Goal: Task Accomplishment & Management: Manage account settings

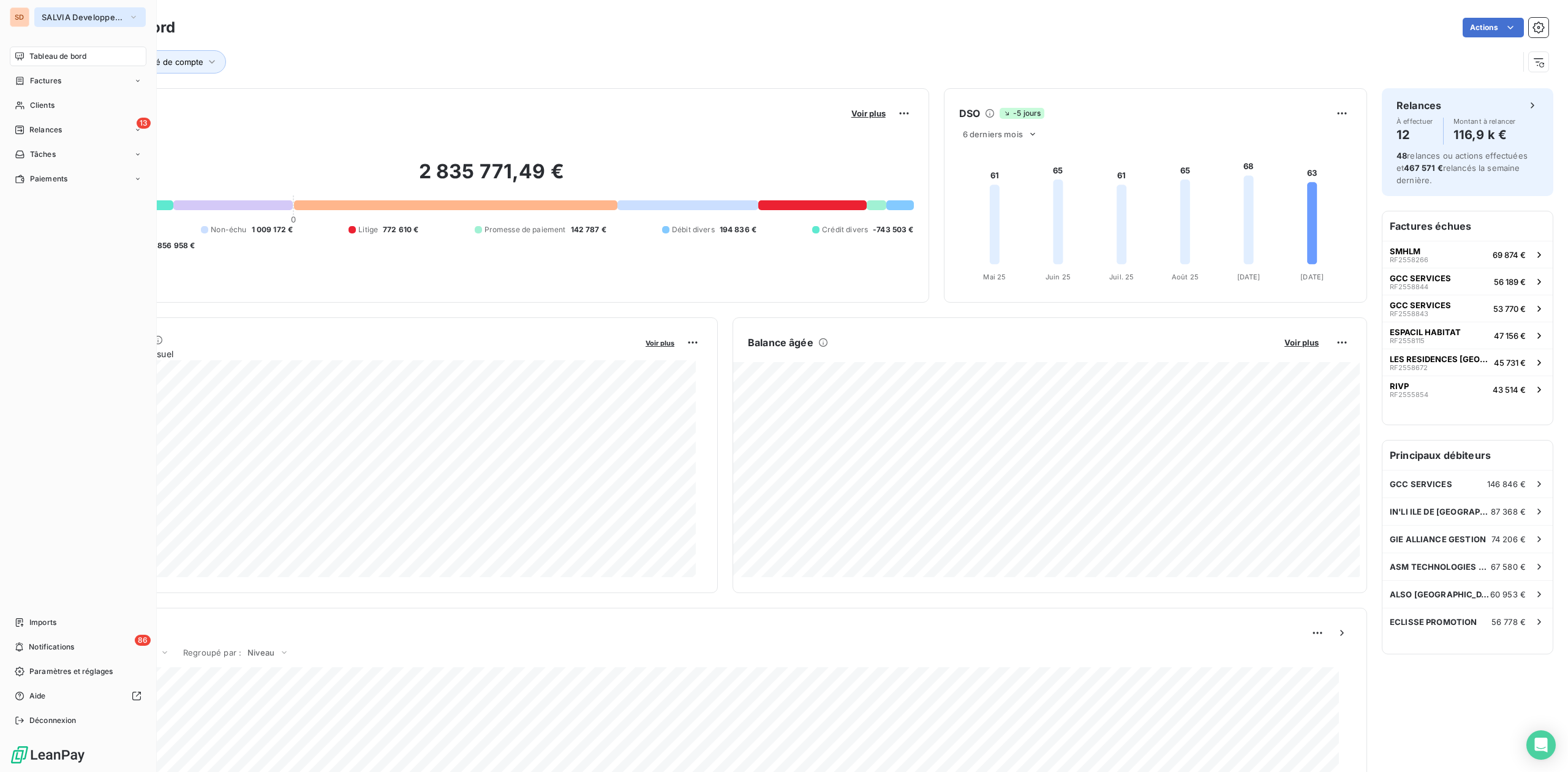
click at [64, 15] on span "SALVIA Developpement" at bounding box center [82, 16] width 82 height 10
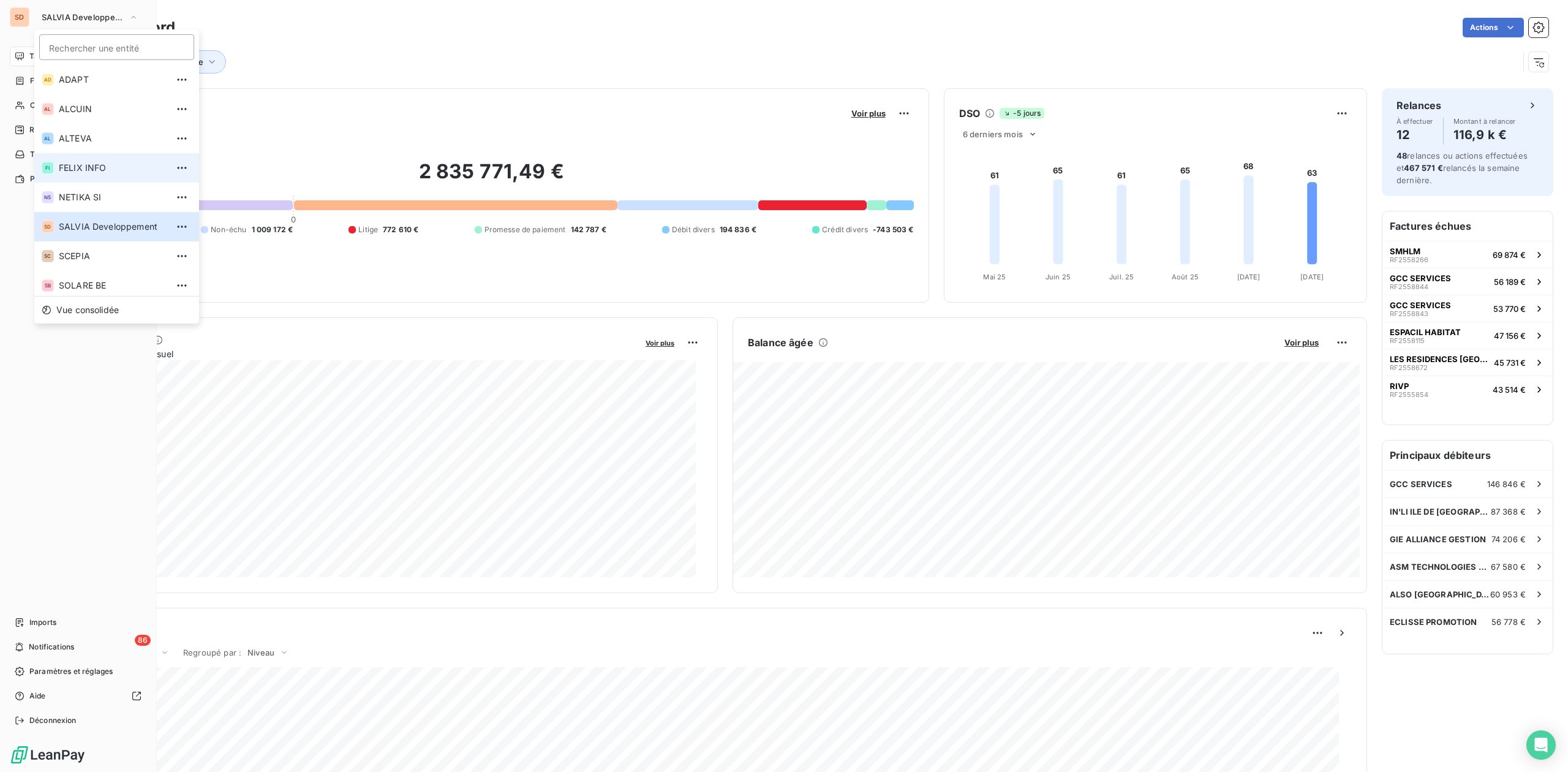
scroll to position [62, 0]
click at [82, 247] on span "SRCI" at bounding box center [112, 252] width 109 height 12
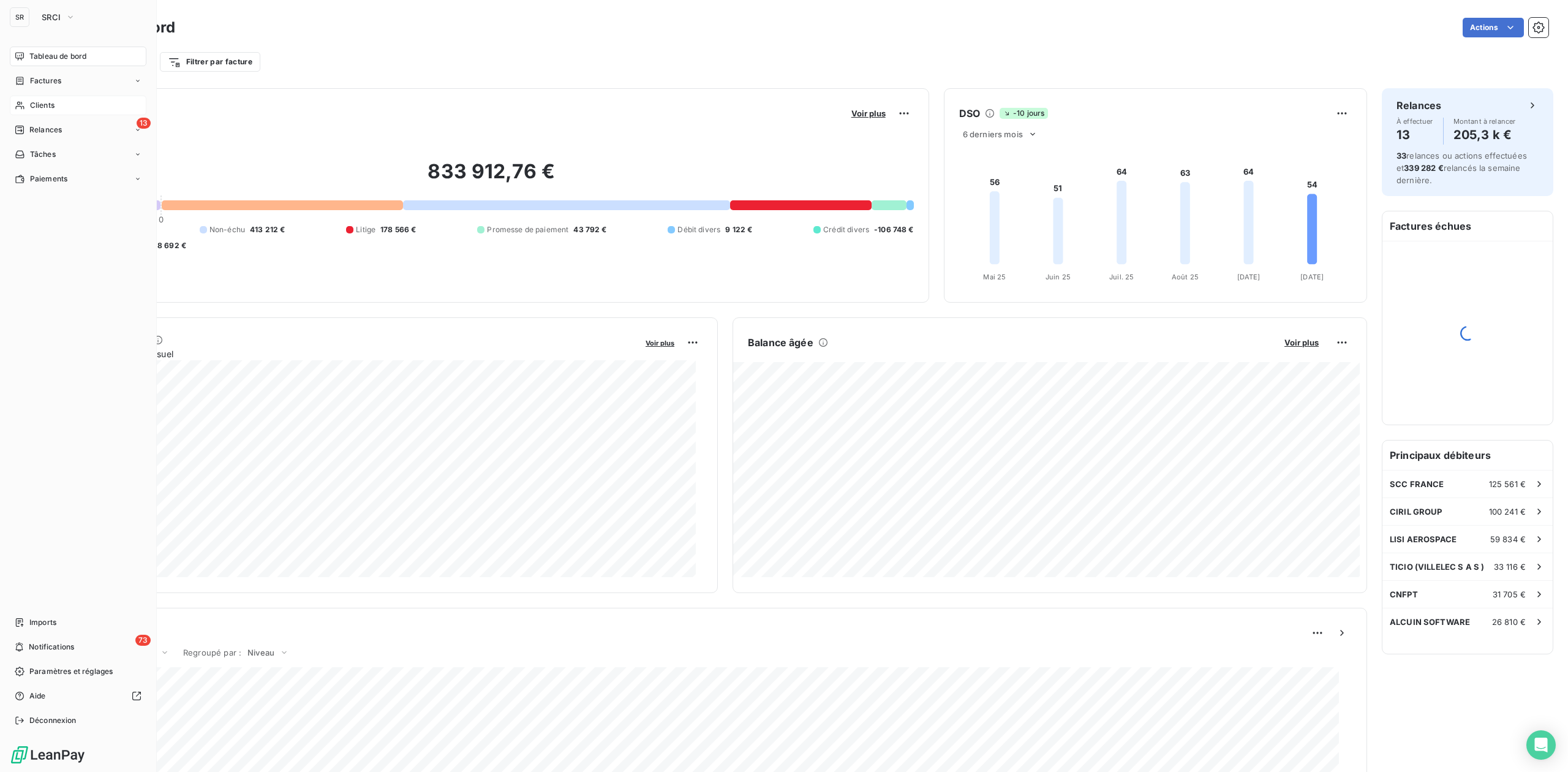
click at [49, 103] on span "Clients" at bounding box center [42, 105] width 25 height 11
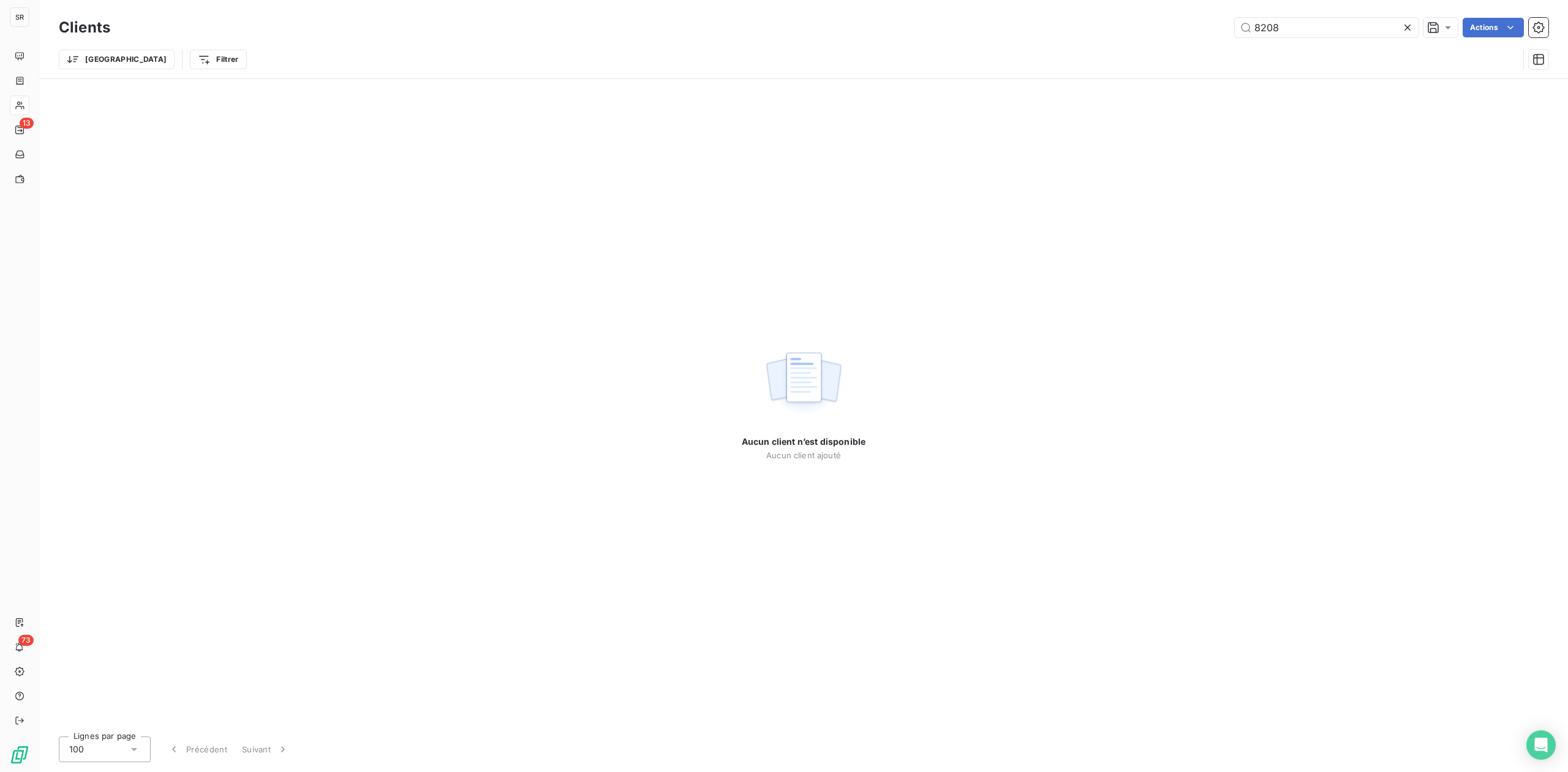
drag, startPoint x: 1299, startPoint y: 30, endPoint x: 1007, endPoint y: 49, distance: 292.6
click at [1069, 37] on div "Clients 8208 Actions" at bounding box center [803, 28] width 1489 height 25
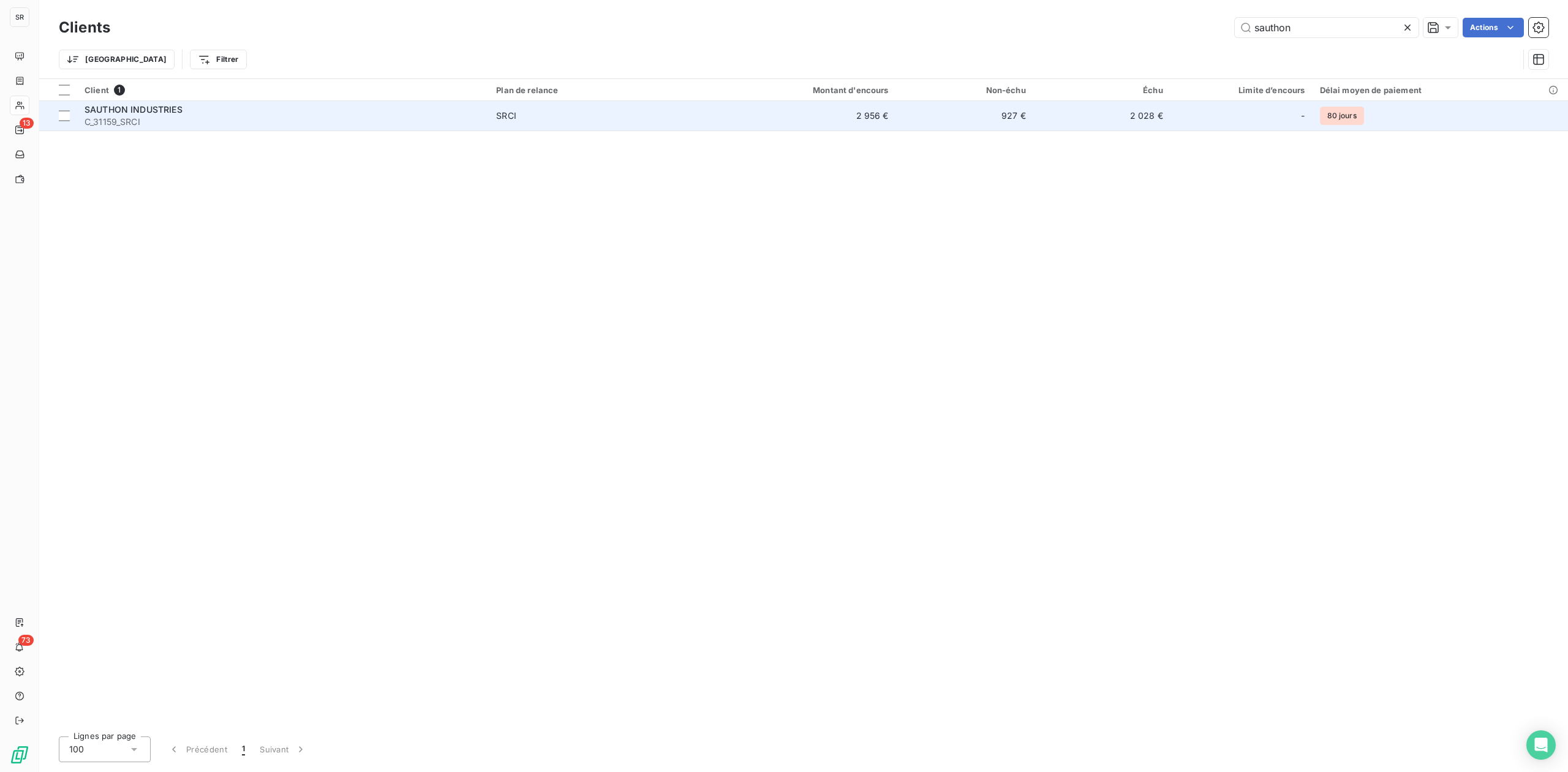
type input "sauthon"
click at [167, 116] on span "C_31159_SRCI" at bounding box center [283, 121] width 396 height 12
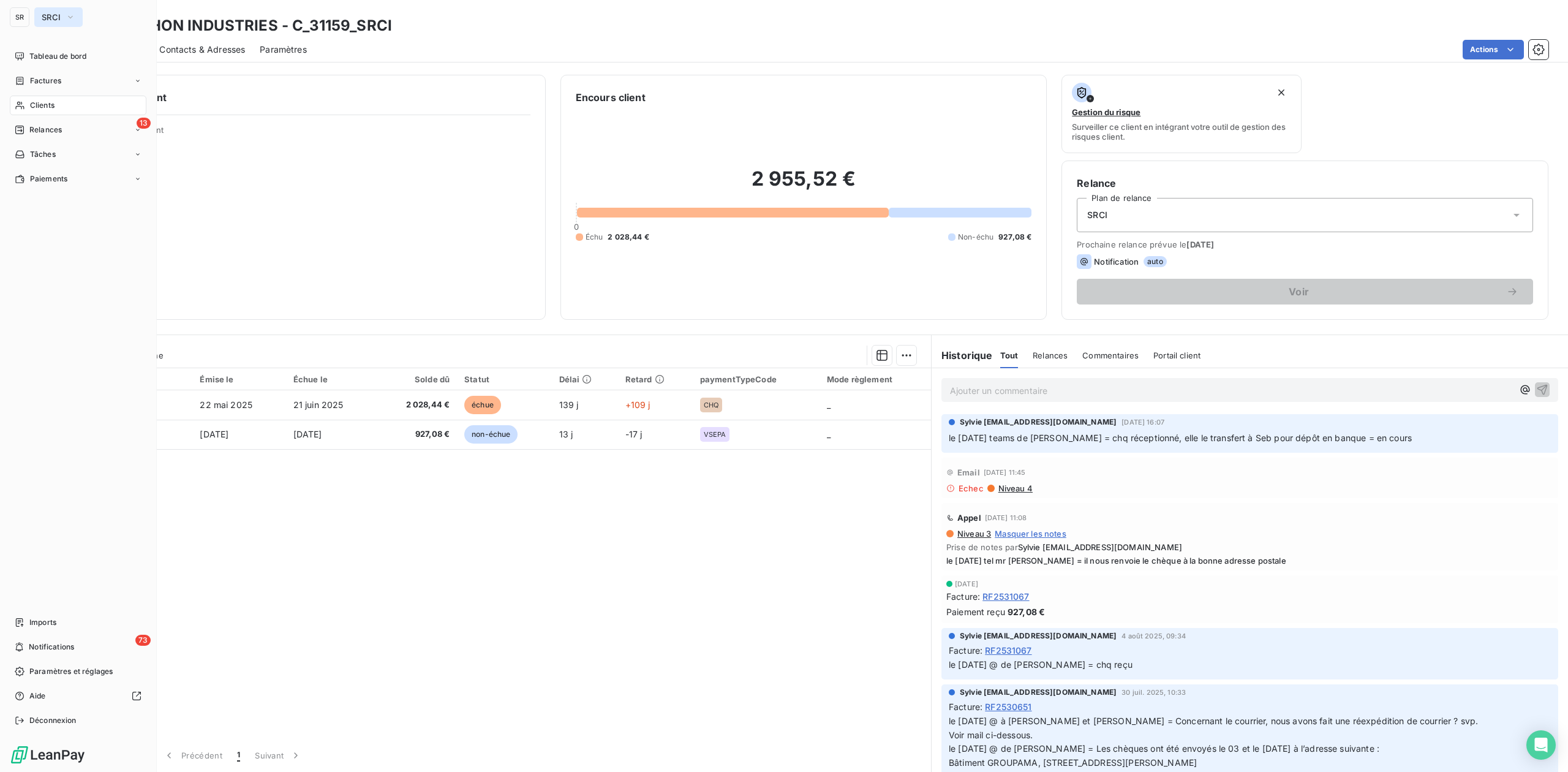
click at [64, 15] on button "SRCI" at bounding box center [58, 17] width 49 height 19
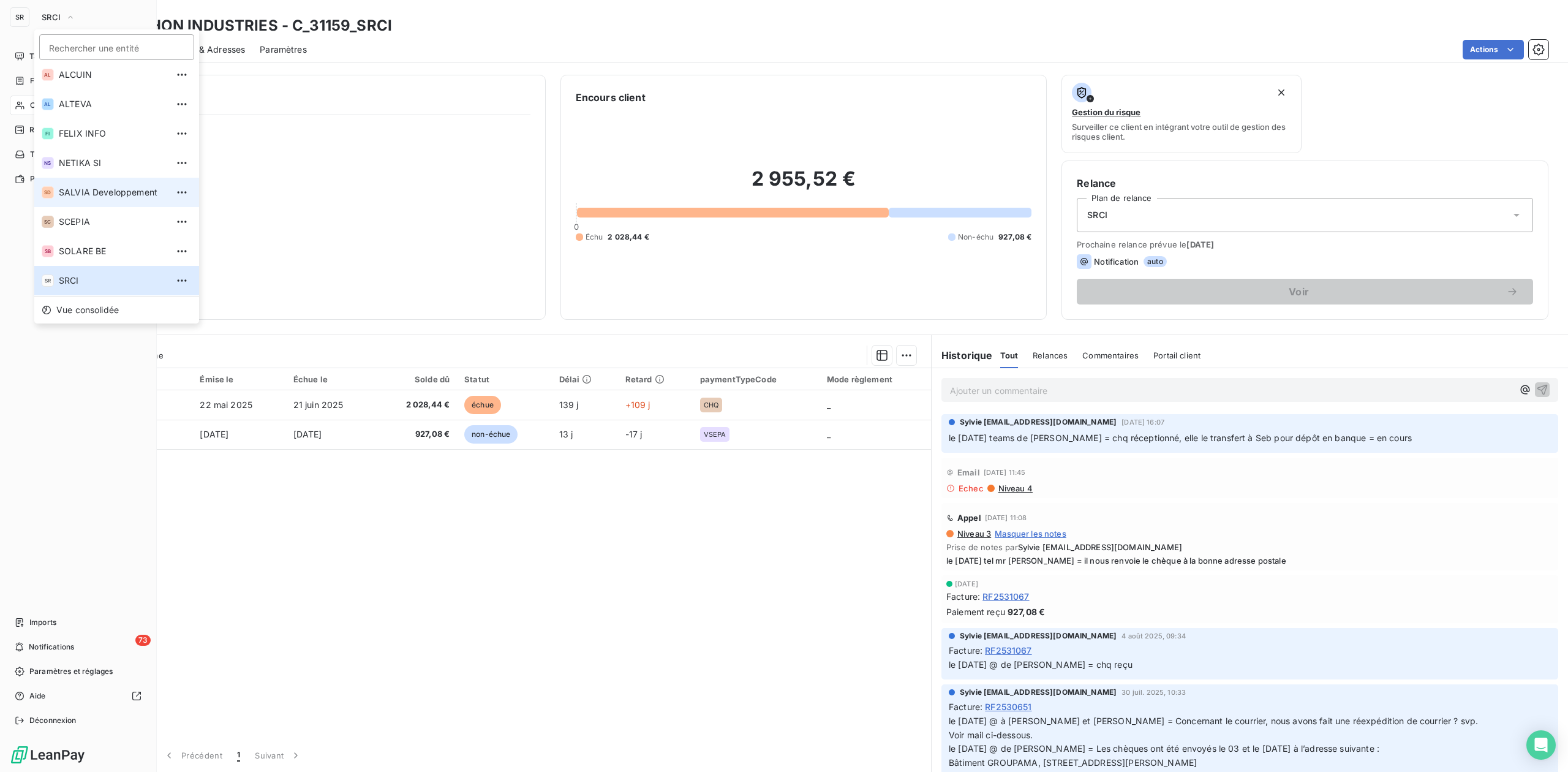
click at [84, 186] on span "SALVIA Developpement" at bounding box center [112, 192] width 109 height 12
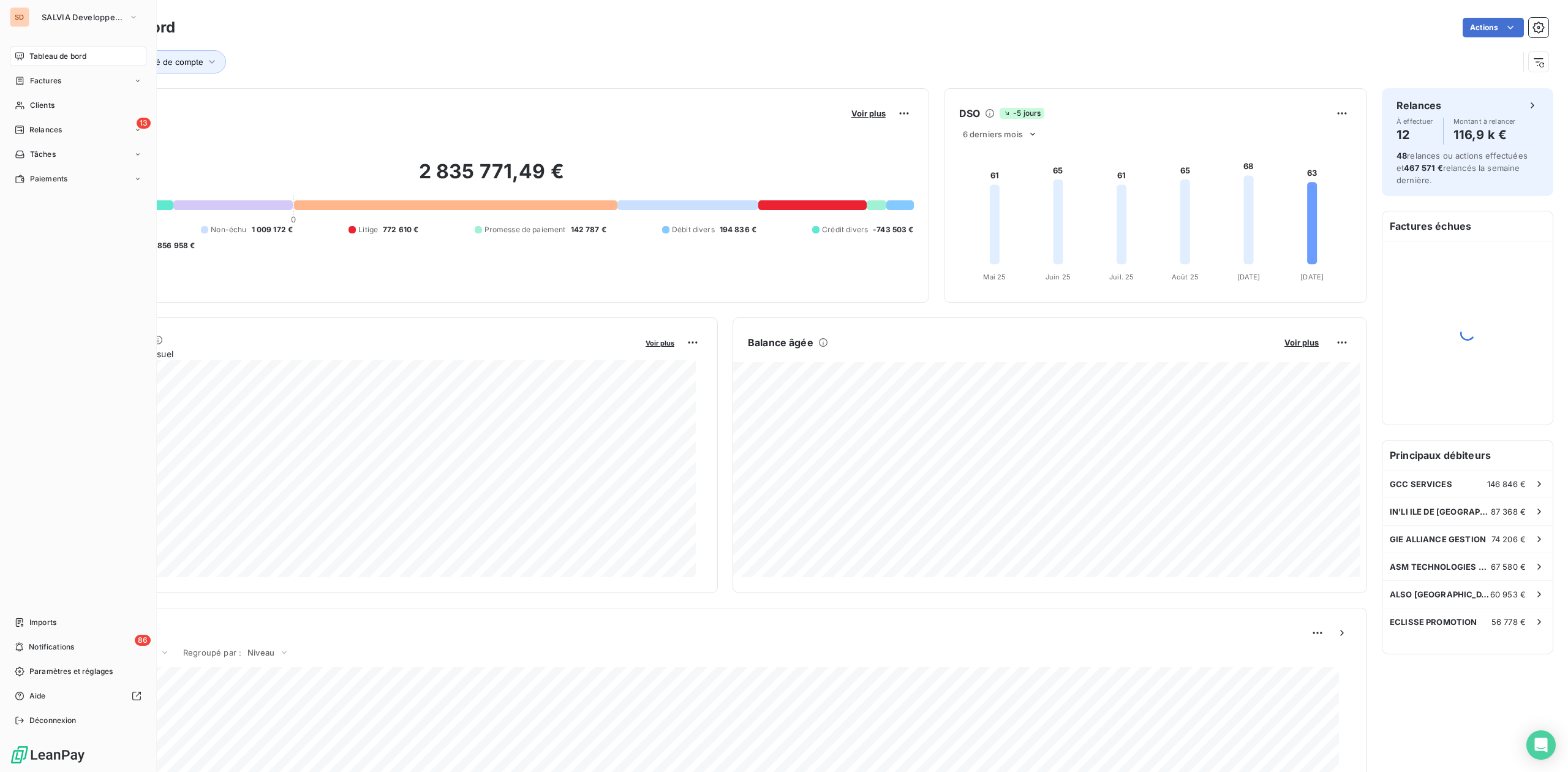
click at [31, 106] on span "Clients" at bounding box center [42, 105] width 25 height 11
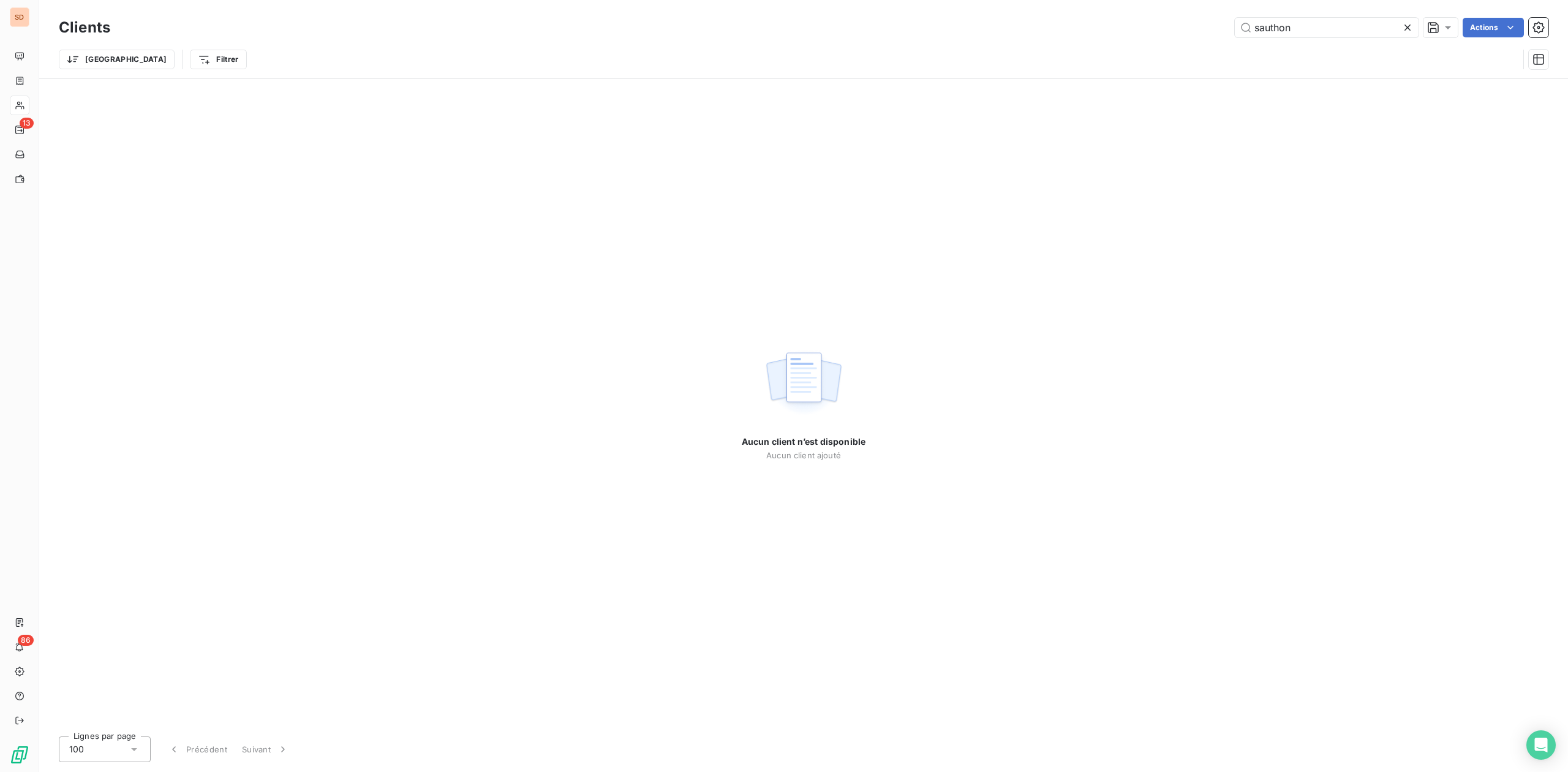
drag, startPoint x: 1314, startPoint y: 25, endPoint x: 1091, endPoint y: 30, distance: 223.1
click at [1093, 30] on div "sauthon Actions" at bounding box center [836, 28] width 1423 height 19
type input "a"
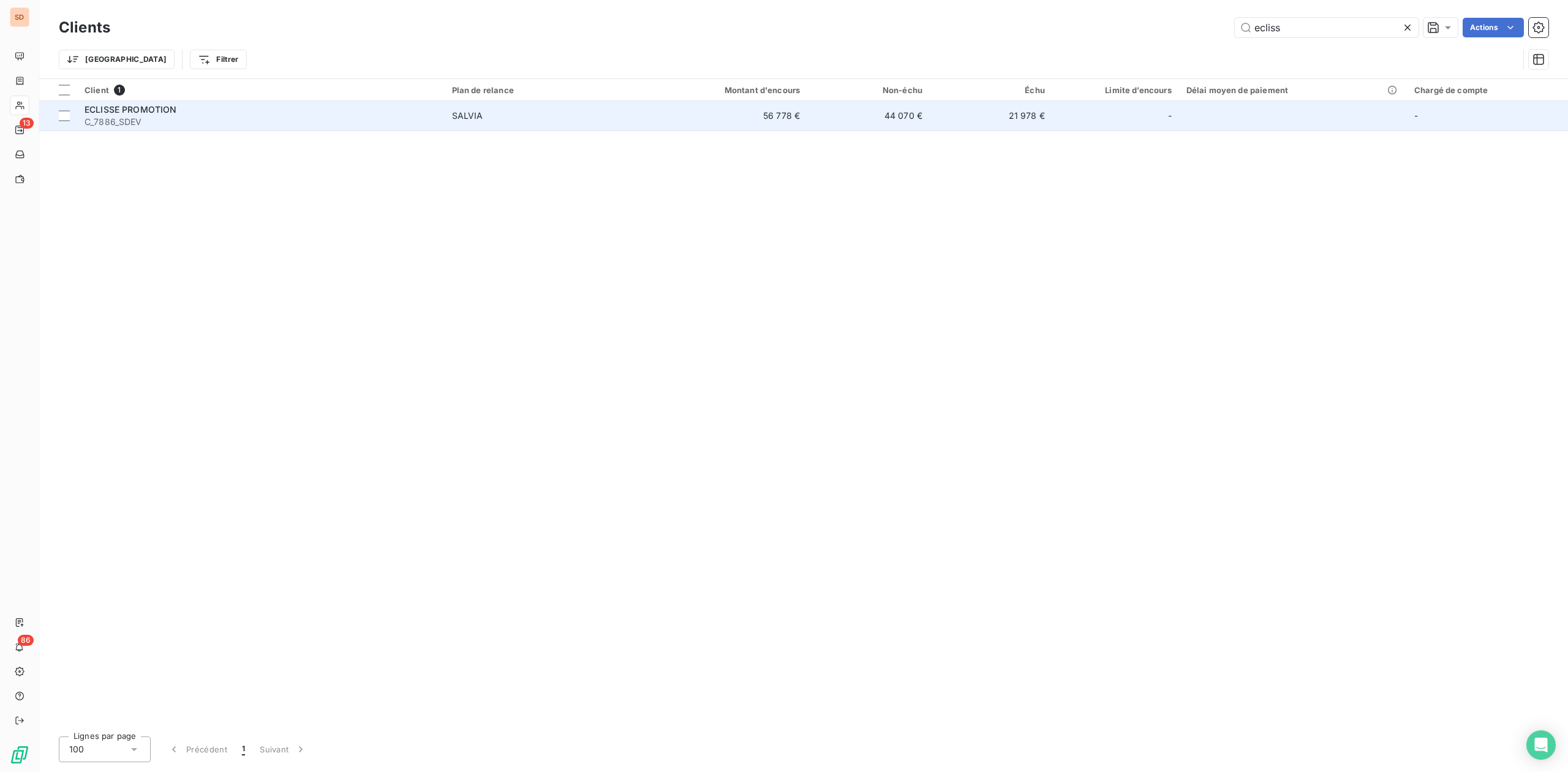
type input "ecliss"
click at [182, 115] on span "C_7886_SDEV" at bounding box center [261, 121] width 353 height 12
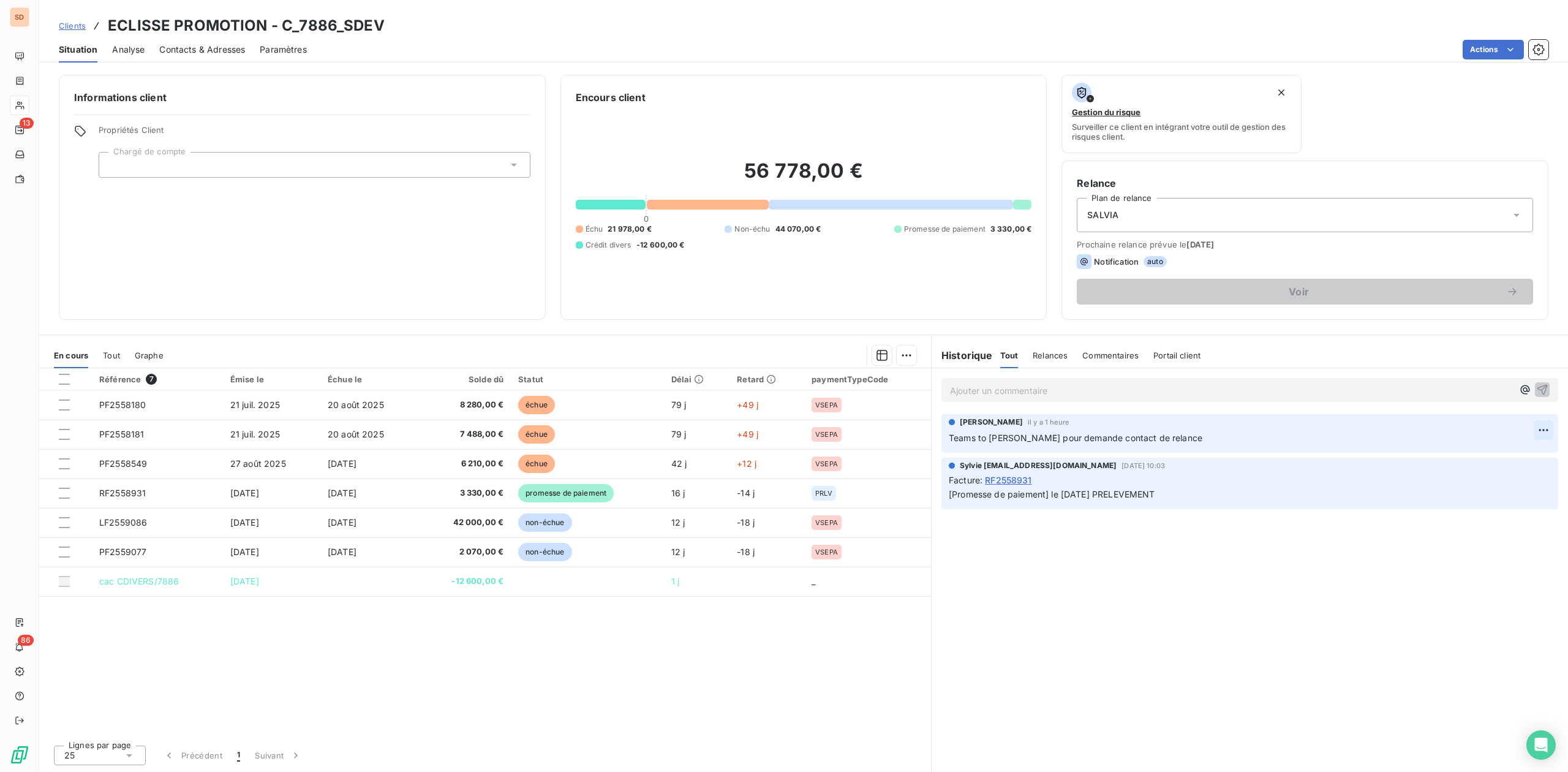
click at [1540, 427] on html "SD 13 86 Clients ECLISSE PROMOTION - C_7886_SDEV Situation Analyse Contacts & A…" at bounding box center [784, 386] width 1568 height 772
drag, startPoint x: 1509, startPoint y: 452, endPoint x: 1378, endPoint y: 446, distance: 131.1
click at [1508, 453] on div "Editer" at bounding box center [1514, 458] width 69 height 19
click at [1207, 441] on p "Teams to [PERSON_NAME] pour demande contact de relance" at bounding box center [1241, 438] width 585 height 14
click at [1180, 437] on span "Teams to Charles pour demande contact de relance => érôme Mazars" at bounding box center [1113, 438] width 329 height 10
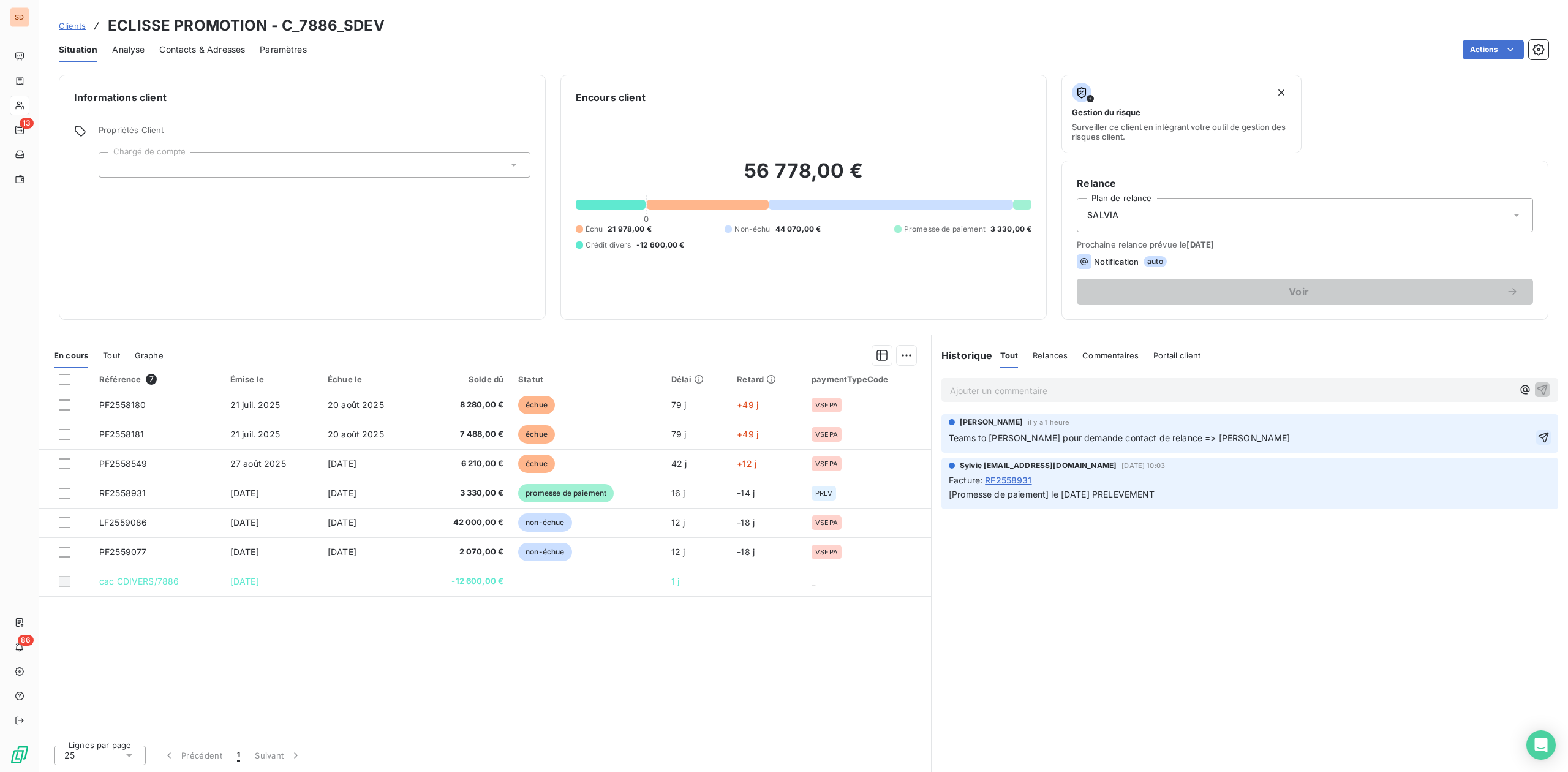
click at [1542, 438] on icon "button" at bounding box center [1543, 437] width 12 height 12
click at [181, 42] on div "Contacts & Adresses" at bounding box center [202, 49] width 85 height 25
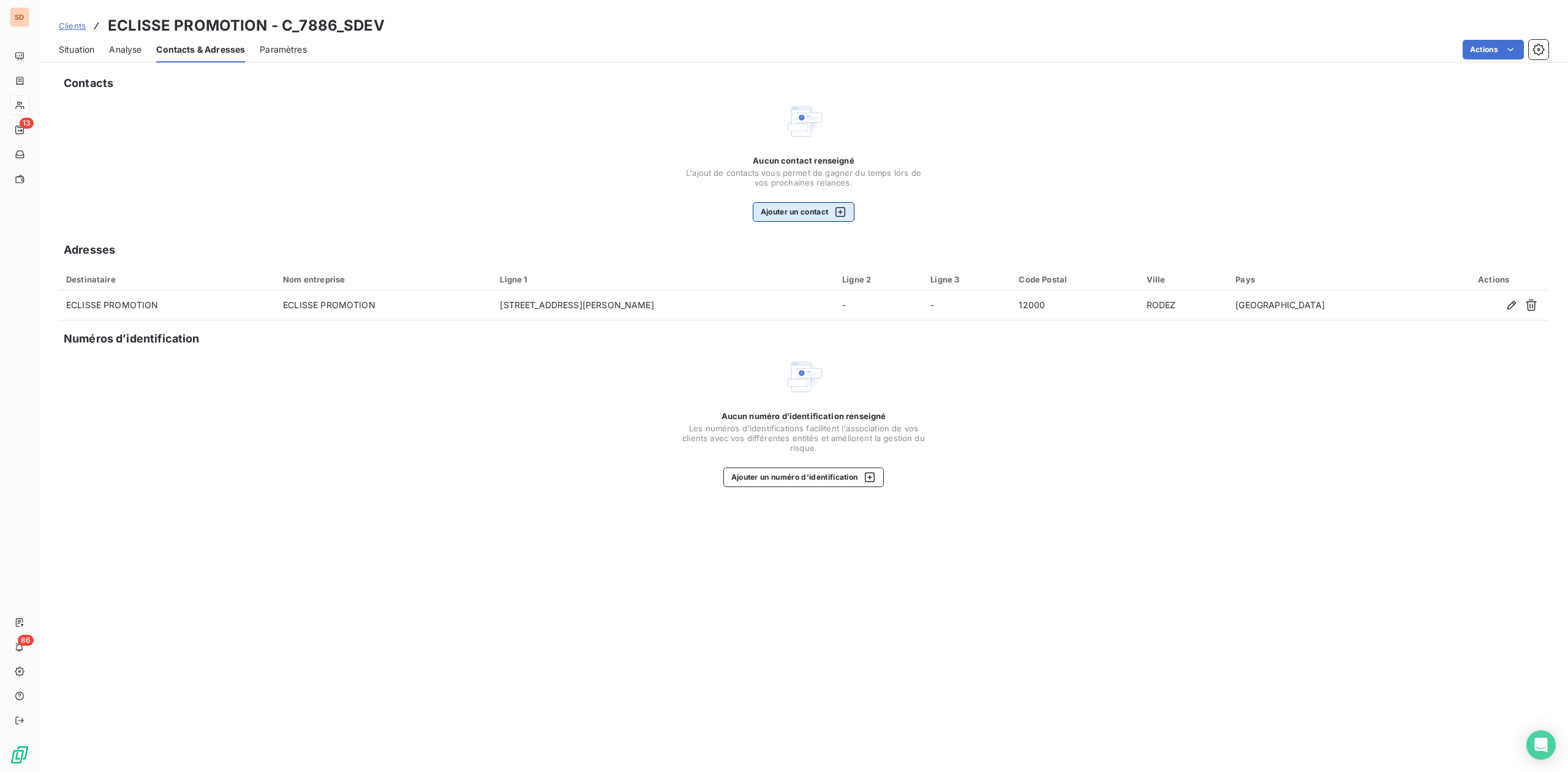
click at [798, 211] on button "Ajouter un contact" at bounding box center [803, 212] width 102 height 19
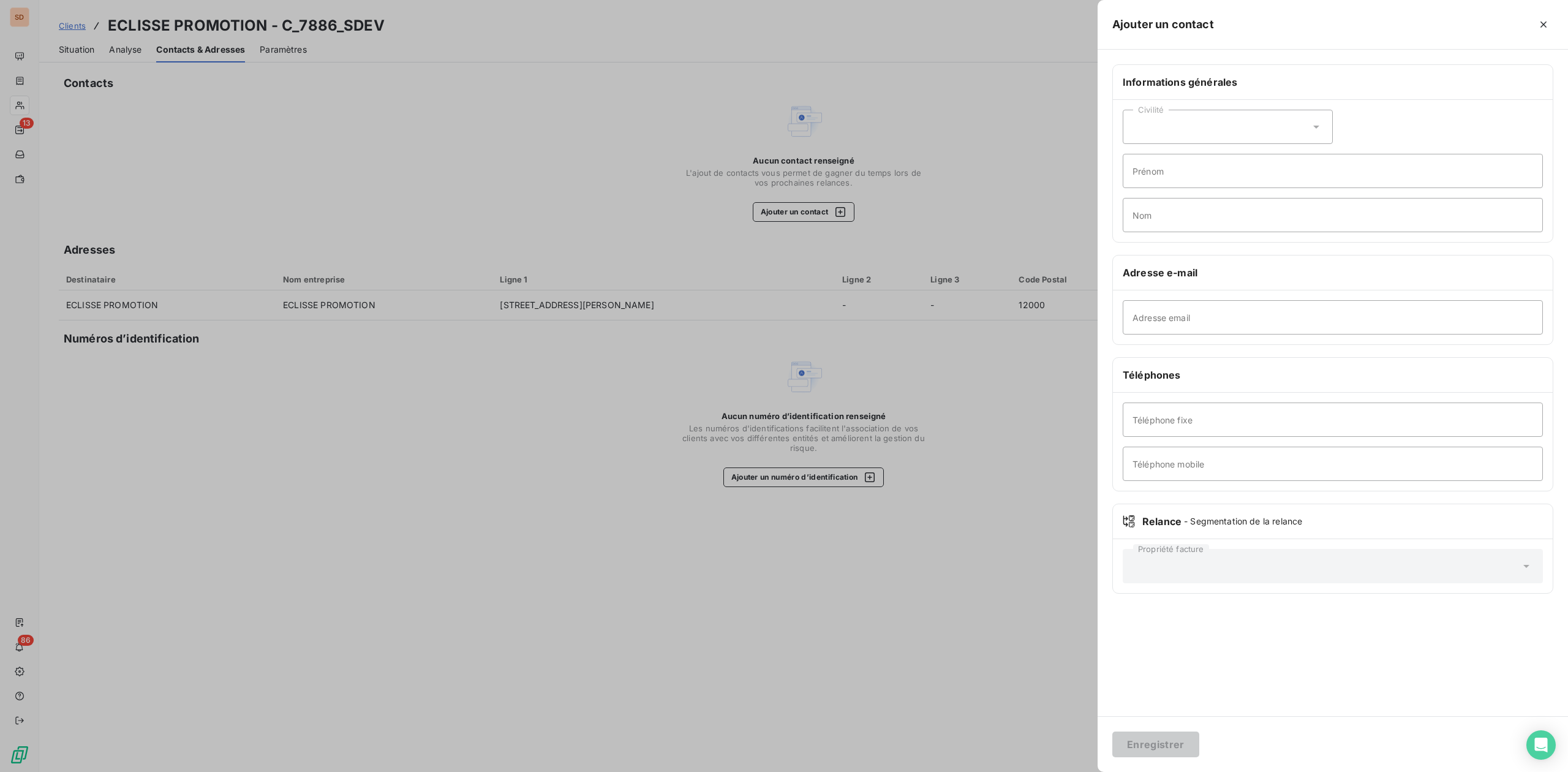
click at [1313, 122] on icon at bounding box center [1316, 127] width 12 height 12
click at [1160, 176] on span "Monsieur" at bounding box center [1165, 180] width 37 height 12
click at [1153, 170] on input "Prénom" at bounding box center [1333, 171] width 420 height 34
click at [1151, 208] on input "Nom" at bounding box center [1333, 215] width 420 height 34
paste input "MAZARS"
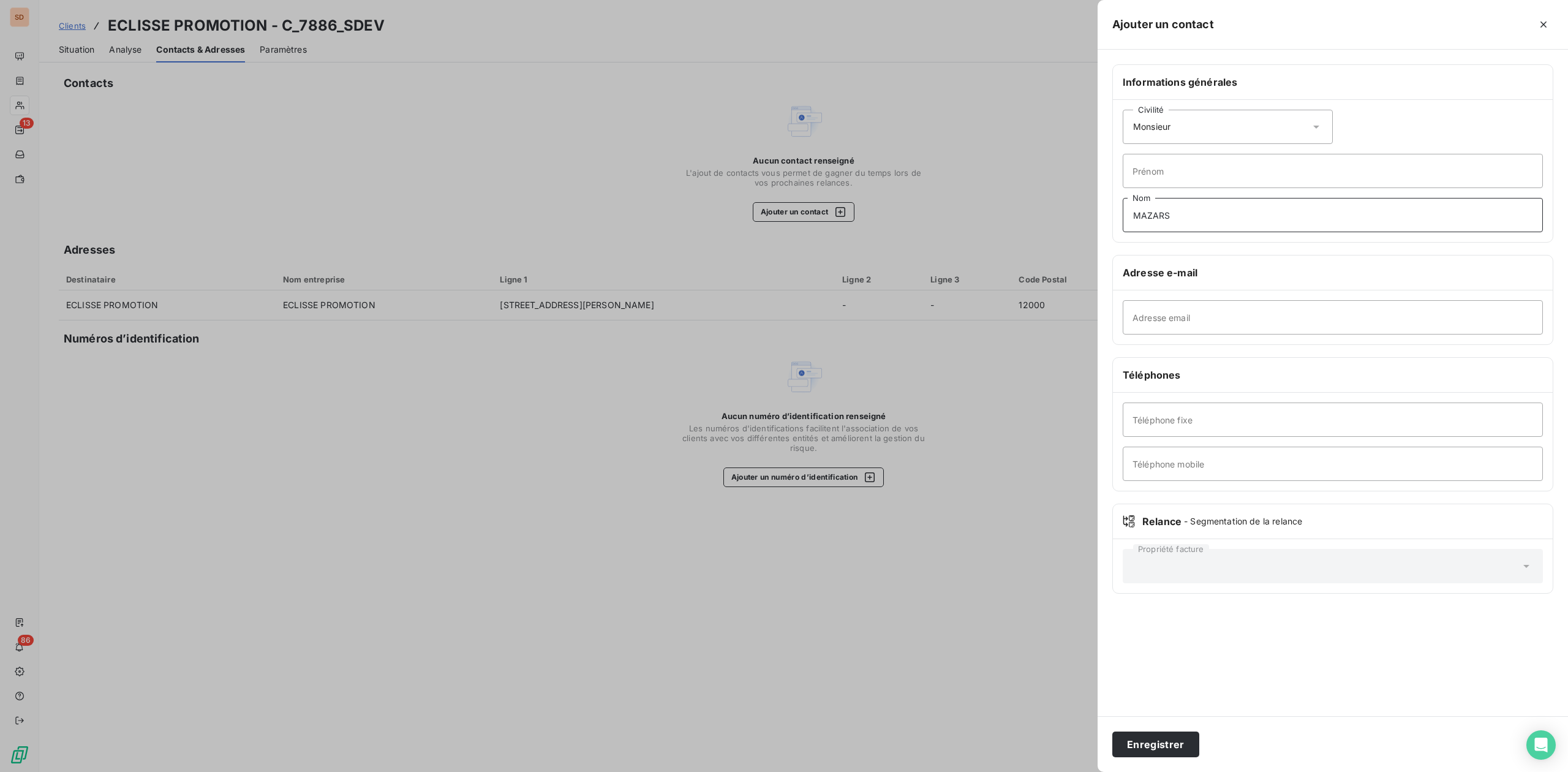
type input "MAZARS"
click at [1210, 175] on input "Prénom" at bounding box center [1333, 171] width 420 height 34
paste input "Jerome"
type input "Jerome"
click at [1174, 422] on input "Téléphone fixe" at bounding box center [1333, 420] width 420 height 34
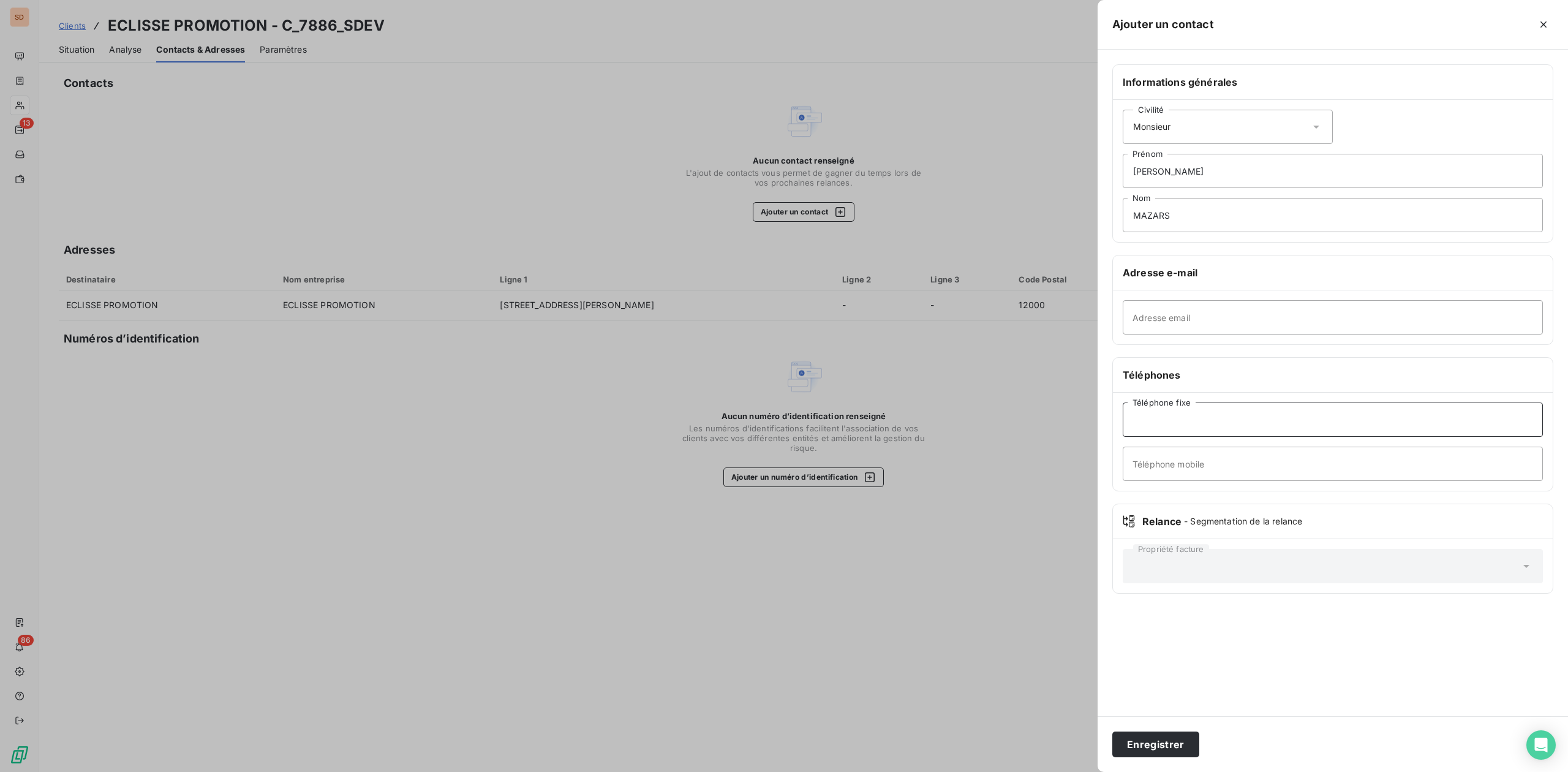
paste input "05.65.67.59.10"
type input "05.65.67.59.10"
click at [1220, 466] on input "Téléphone mobile" at bounding box center [1333, 464] width 420 height 34
paste input "06 81 09 94 59"
type input "06 81 09 94 59"
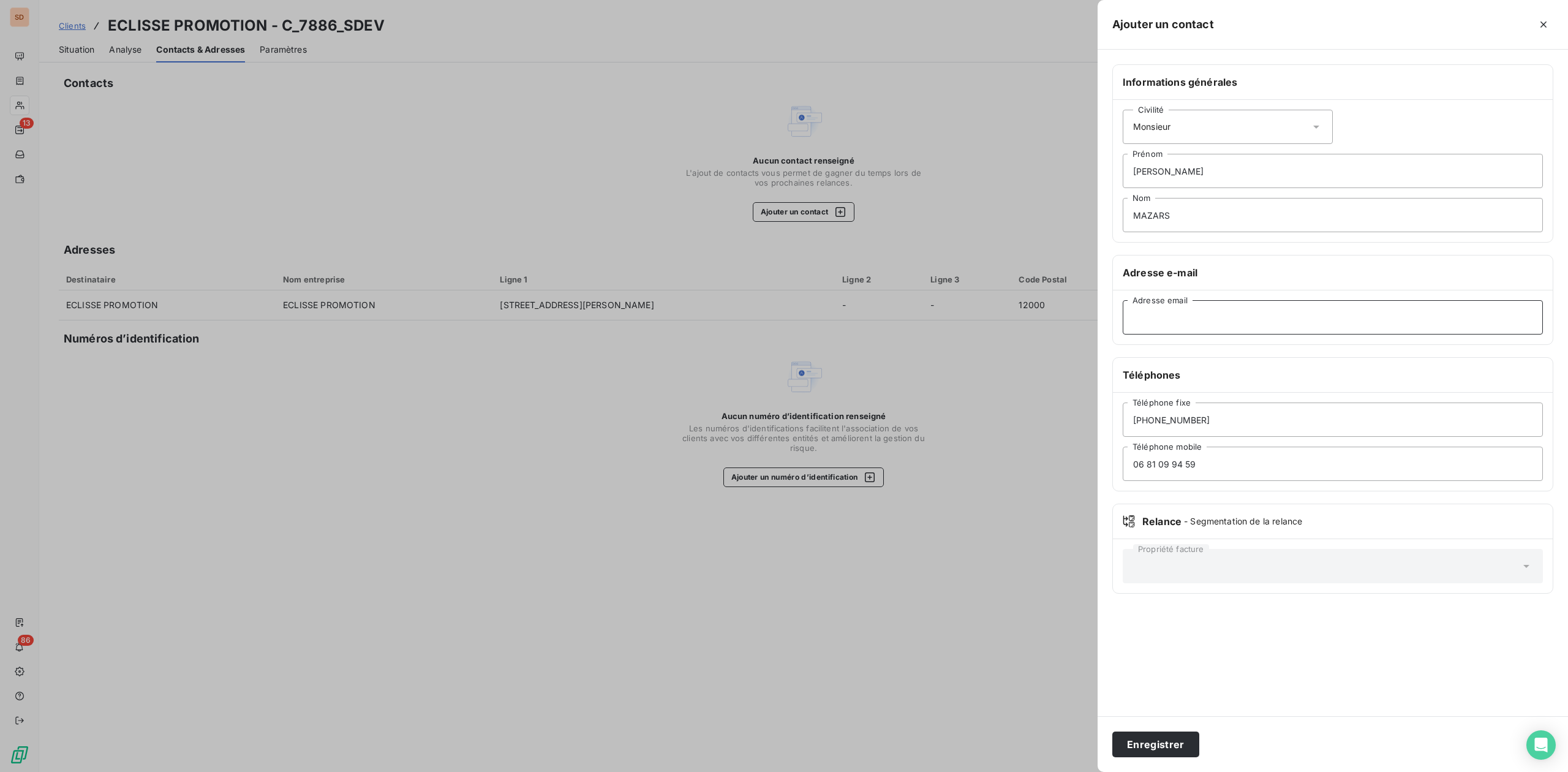
click at [1145, 316] on input "Adresse email" at bounding box center [1333, 317] width 420 height 34
paste input "j.mazars@procivis-smc.fr"
type input "j.mazars@procivis-smc.fr"
click at [1154, 735] on button "Enregistrer" at bounding box center [1156, 744] width 87 height 25
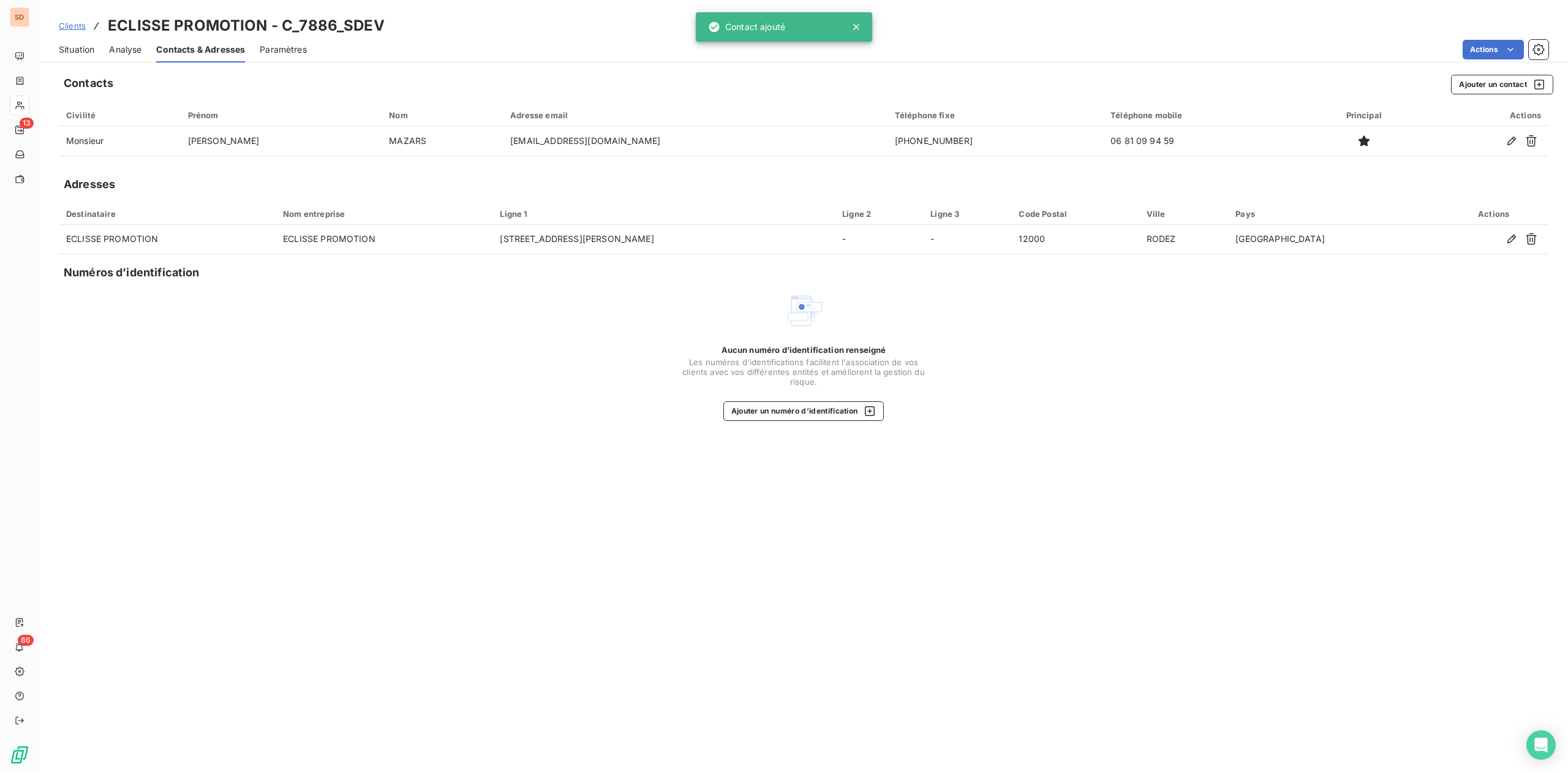
click at [84, 50] on span "Situation" at bounding box center [76, 49] width 35 height 12
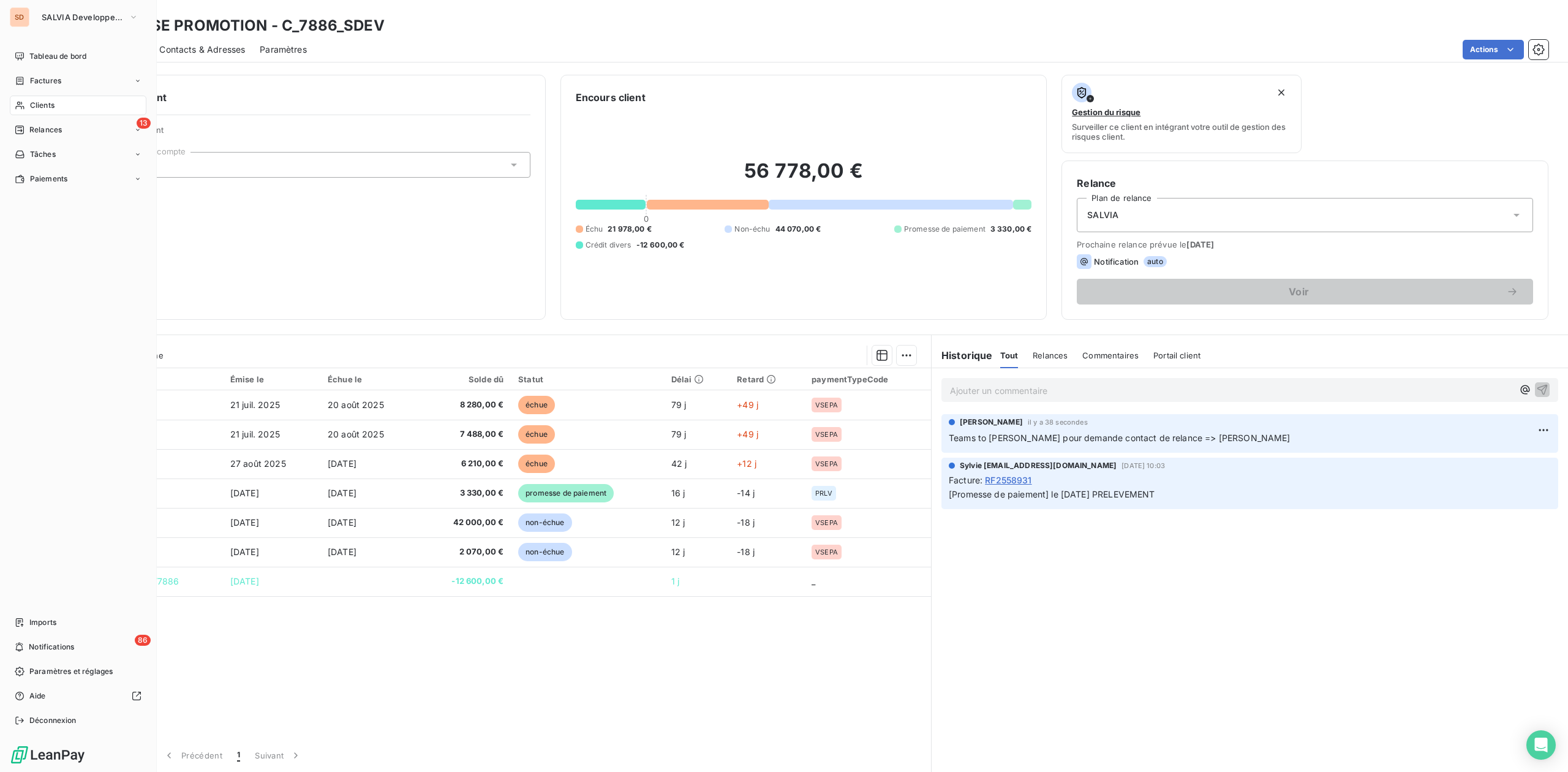
click at [38, 104] on span "Clients" at bounding box center [42, 105] width 25 height 11
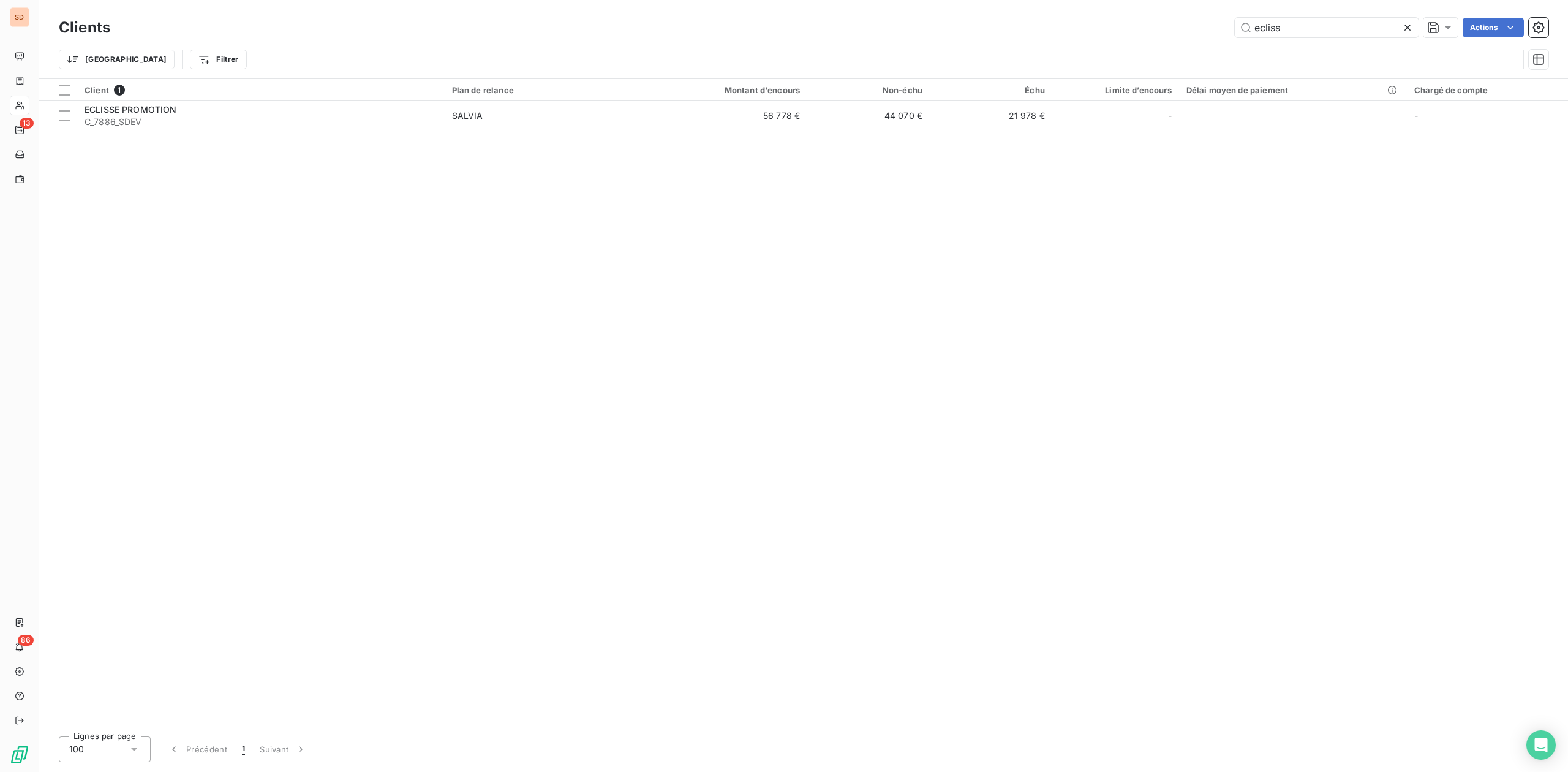
click at [1191, 22] on div "ecliss Actions" at bounding box center [836, 28] width 1423 height 19
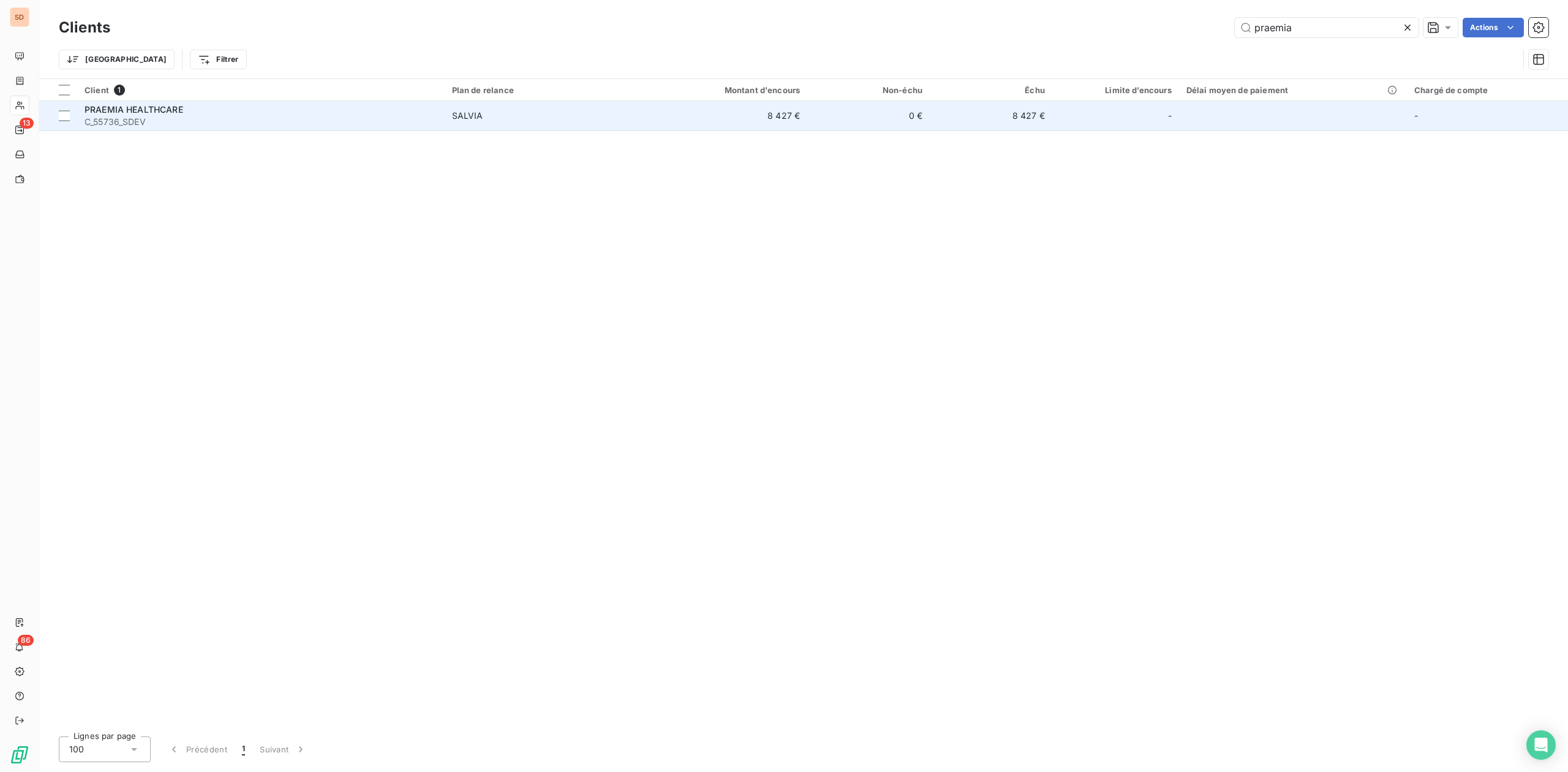
type input "praemia"
click at [145, 114] on span "PRAEMIA HEALTHCARE" at bounding box center [134, 109] width 99 height 10
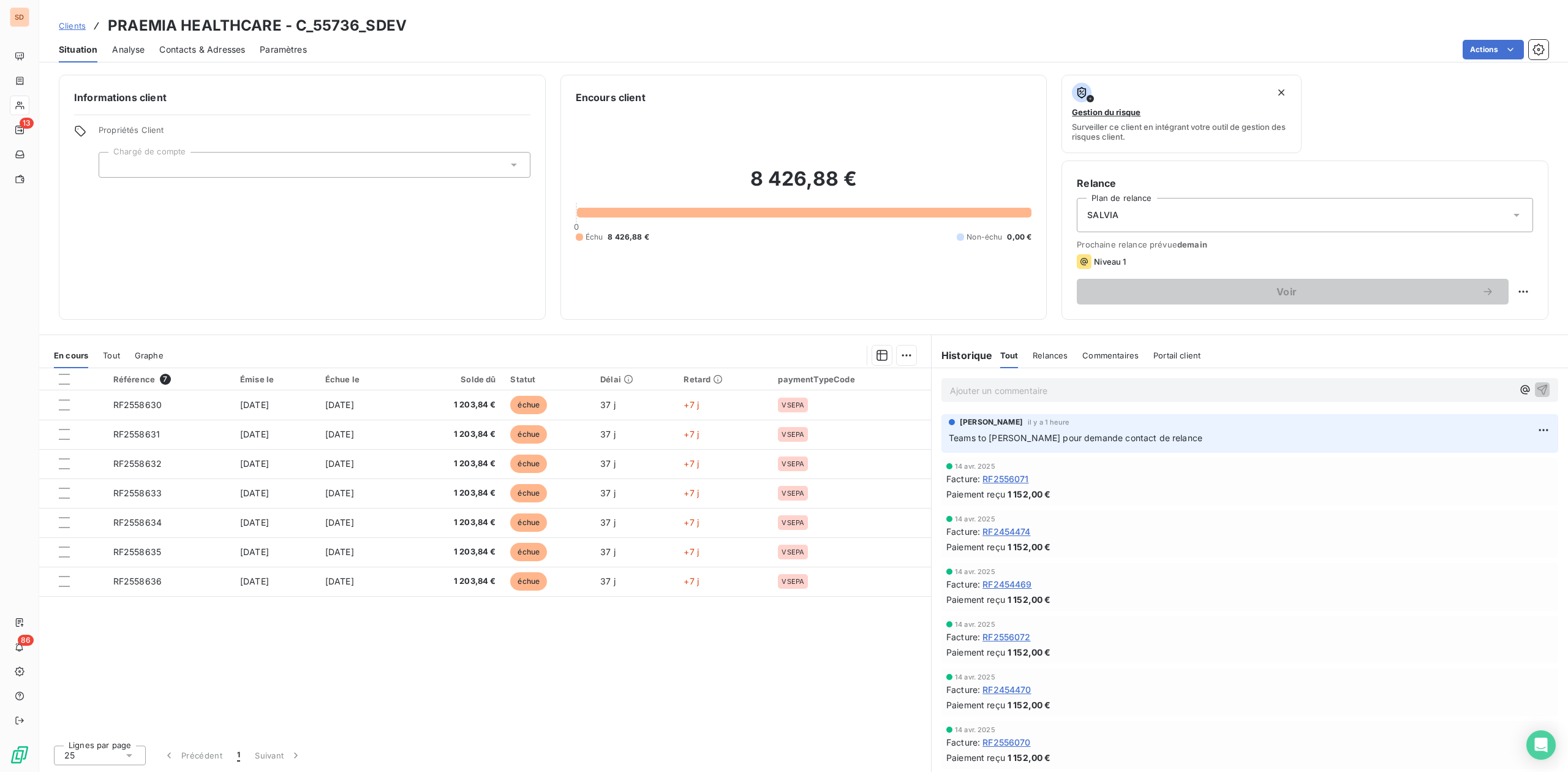
click at [218, 45] on span "Contacts & Adresses" at bounding box center [202, 49] width 85 height 12
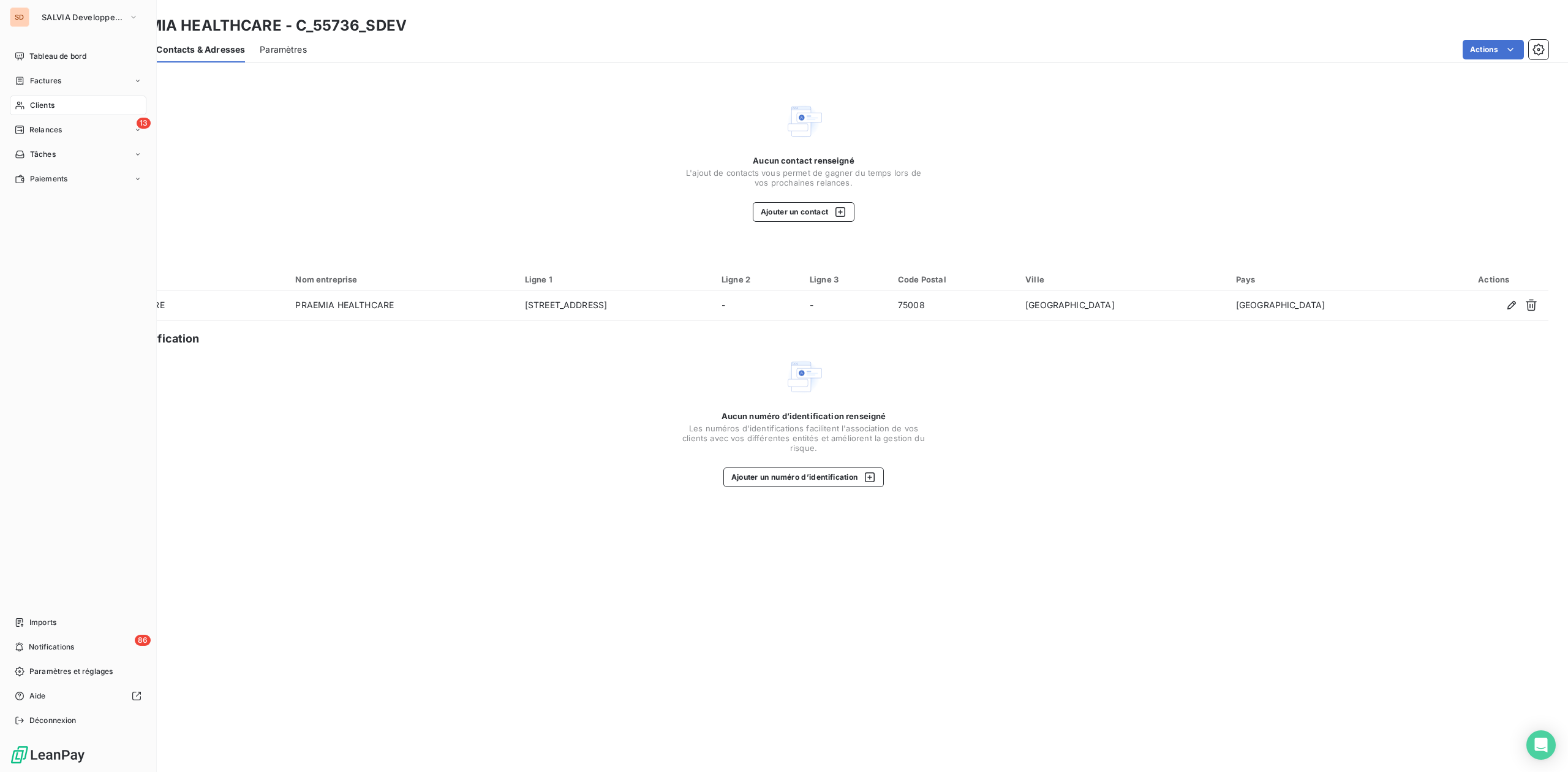
drag, startPoint x: 31, startPoint y: 103, endPoint x: 97, endPoint y: 103, distance: 66.0
click at [32, 103] on span "Clients" at bounding box center [42, 105] width 25 height 11
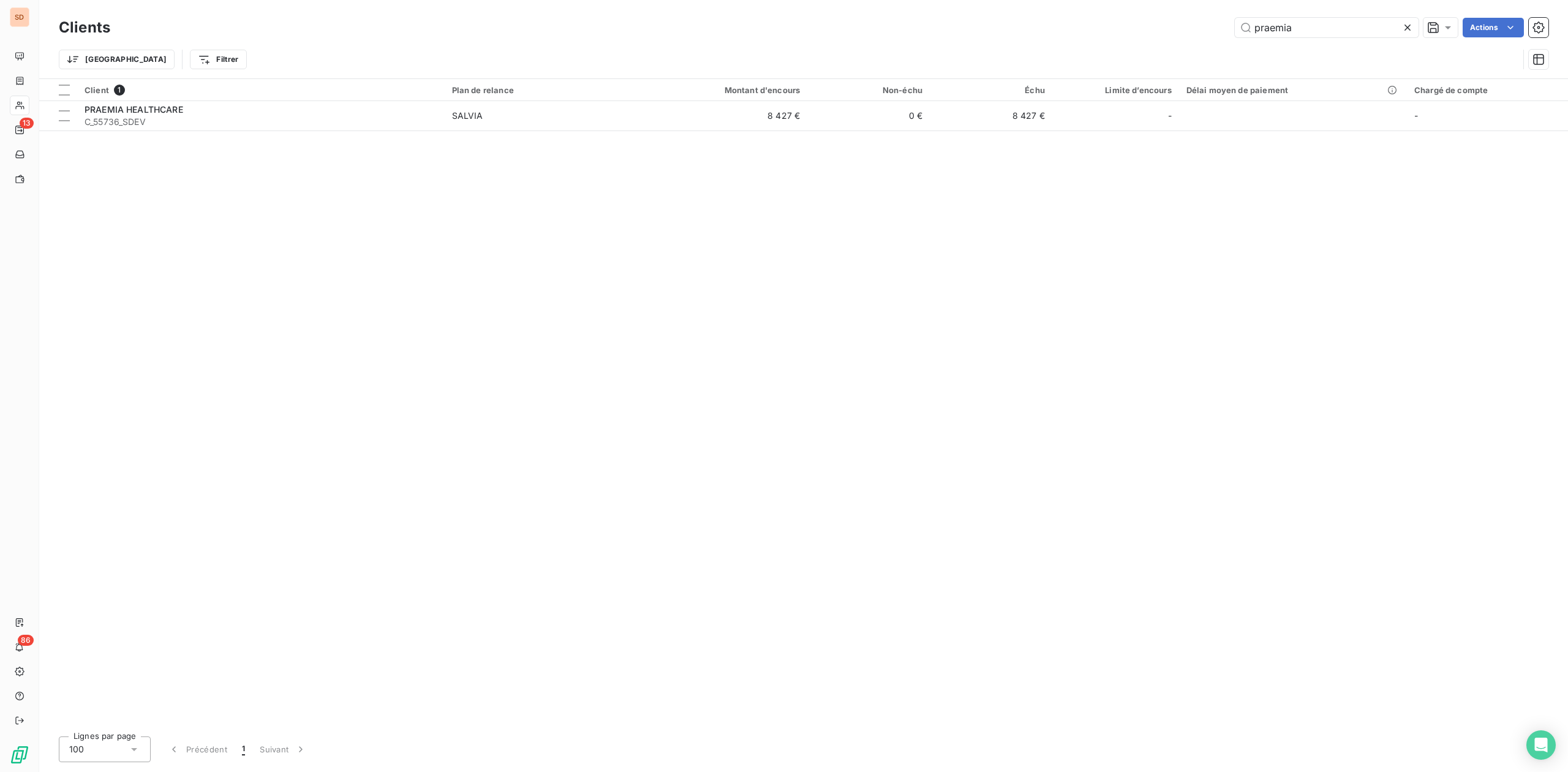
drag, startPoint x: 1294, startPoint y: 30, endPoint x: 869, endPoint y: 45, distance: 425.3
click at [932, 45] on div "Clients praemia Actions Trier Filtrer" at bounding box center [803, 46] width 1489 height 64
click at [1319, 22] on input "55387" at bounding box center [1326, 28] width 184 height 19
drag, startPoint x: 1311, startPoint y: 22, endPoint x: 1106, endPoint y: 22, distance: 205.0
click at [1130, 22] on div "55387 Actions" at bounding box center [836, 28] width 1423 height 19
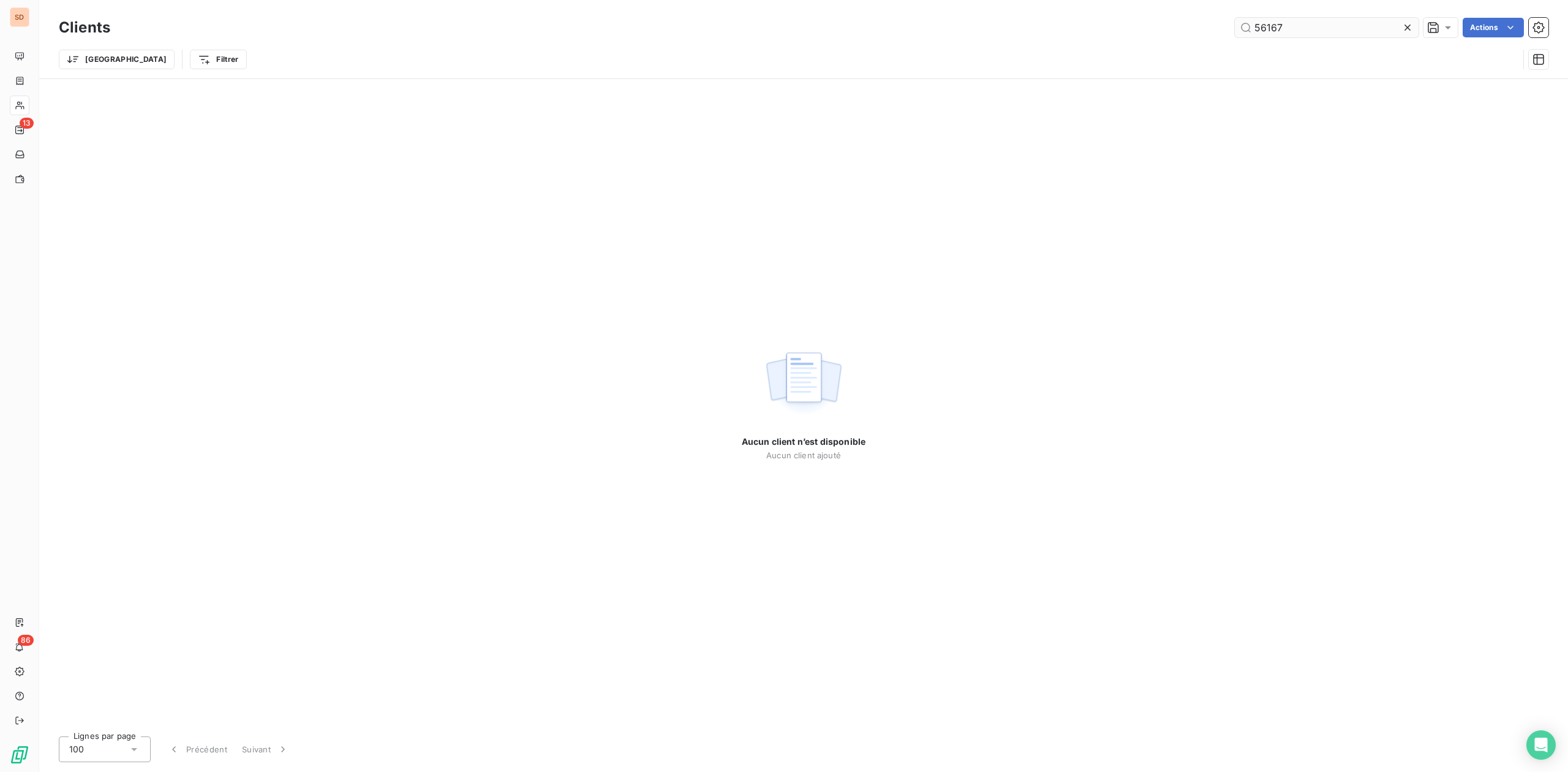
click at [1303, 18] on input "56167" at bounding box center [1326, 28] width 184 height 19
drag, startPoint x: 1292, startPoint y: 23, endPoint x: 1083, endPoint y: 21, distance: 209.0
click at [1135, 23] on div "56167 Actions" at bounding box center [836, 28] width 1423 height 19
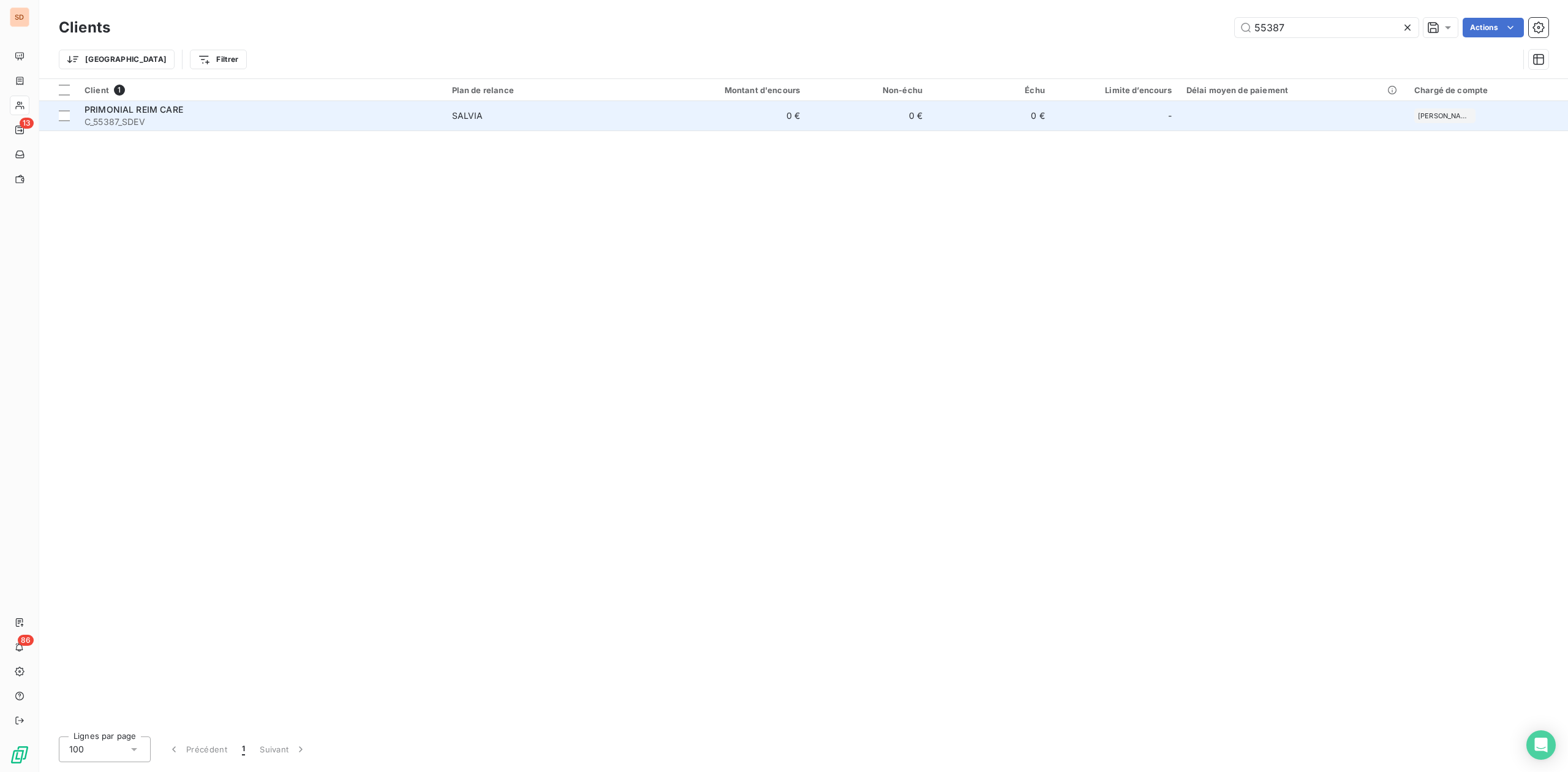
type input "55387"
click at [463, 112] on div "SALVIA" at bounding box center [468, 115] width 31 height 12
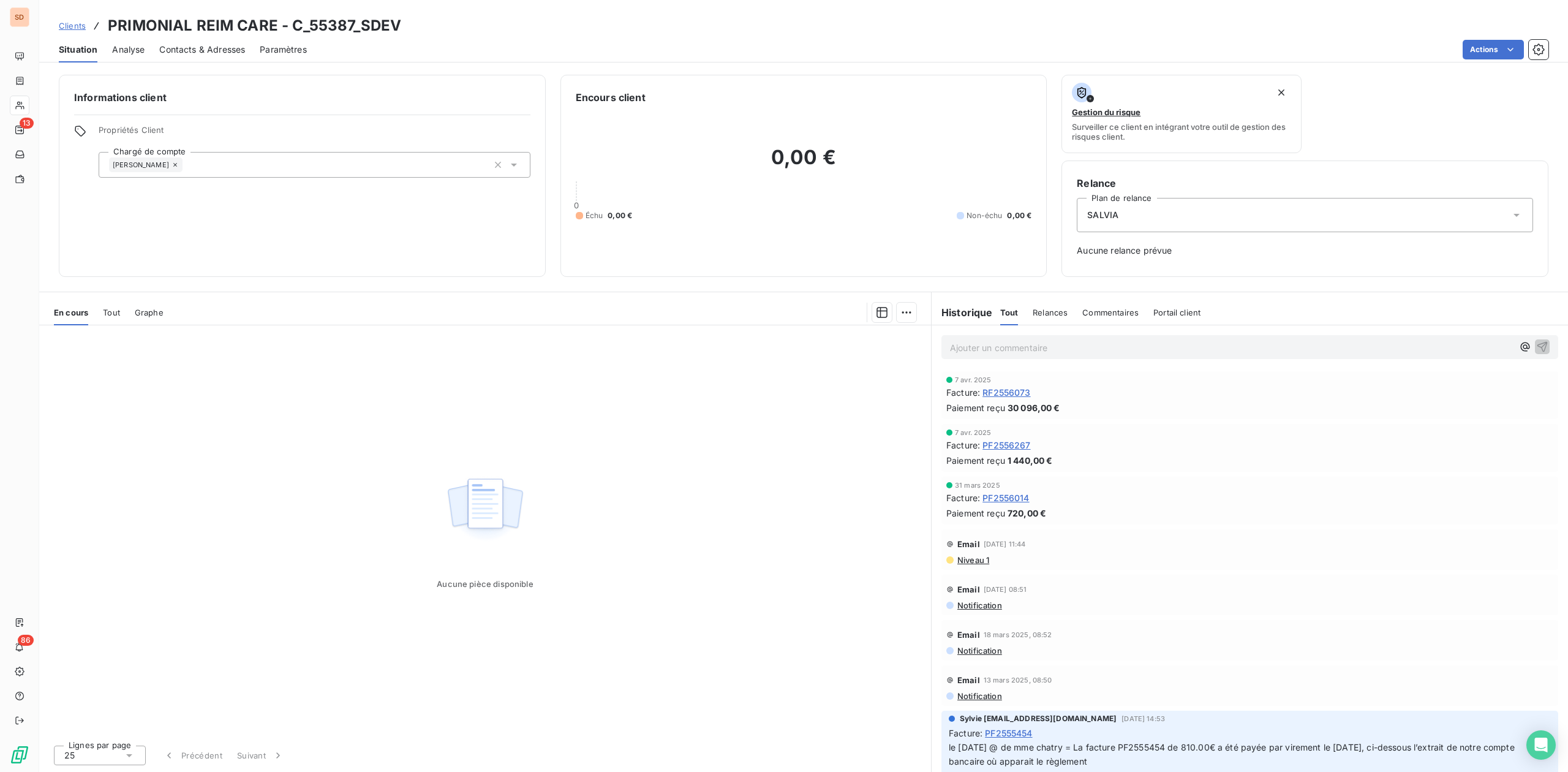
click at [197, 43] on span "Contacts & Adresses" at bounding box center [202, 49] width 85 height 12
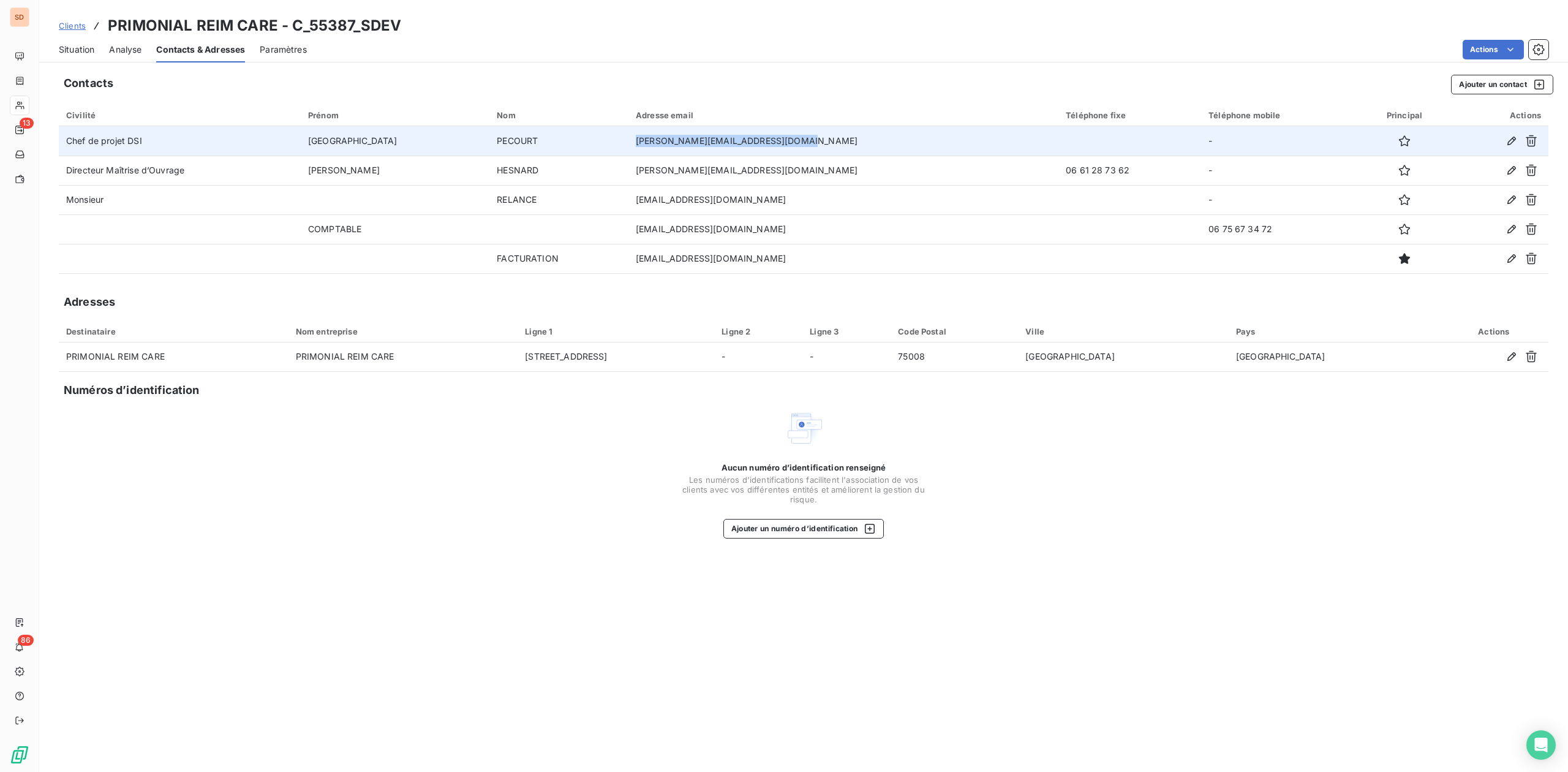
drag, startPoint x: 659, startPoint y: 141, endPoint x: 830, endPoint y: 141, distance: 171.0
click at [830, 141] on td "[PERSON_NAME][EMAIL_ADDRESS][DOMAIN_NAME]" at bounding box center [843, 140] width 430 height 29
copy td "[PERSON_NAME][EMAIL_ADDRESS][DOMAIN_NAME]"
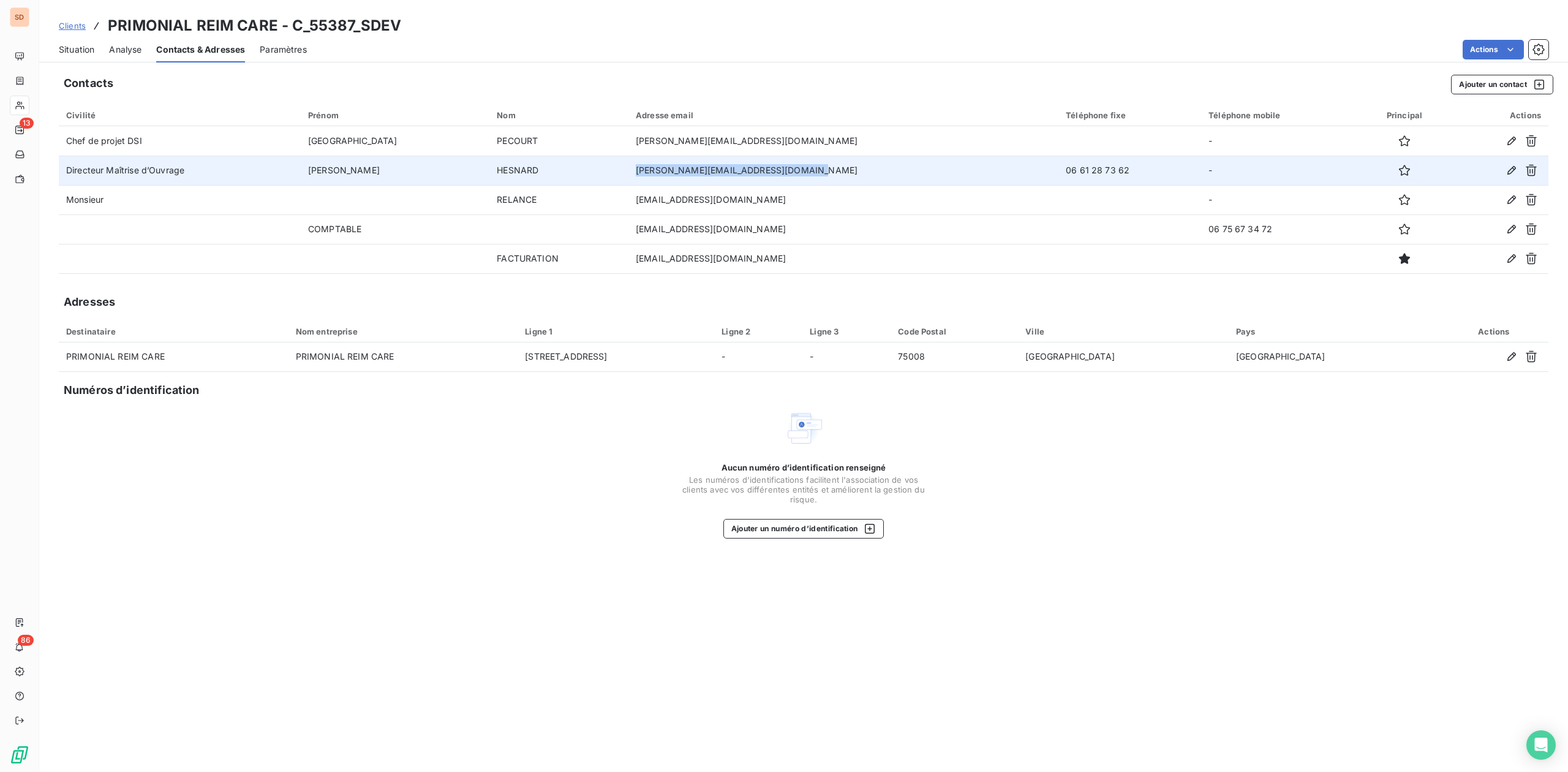
drag, startPoint x: 642, startPoint y: 172, endPoint x: 848, endPoint y: 172, distance: 206.0
click at [848, 172] on td "[PERSON_NAME][EMAIL_ADDRESS][DOMAIN_NAME]" at bounding box center [843, 170] width 430 height 29
copy td "[PERSON_NAME][EMAIL_ADDRESS][DOMAIN_NAME]"
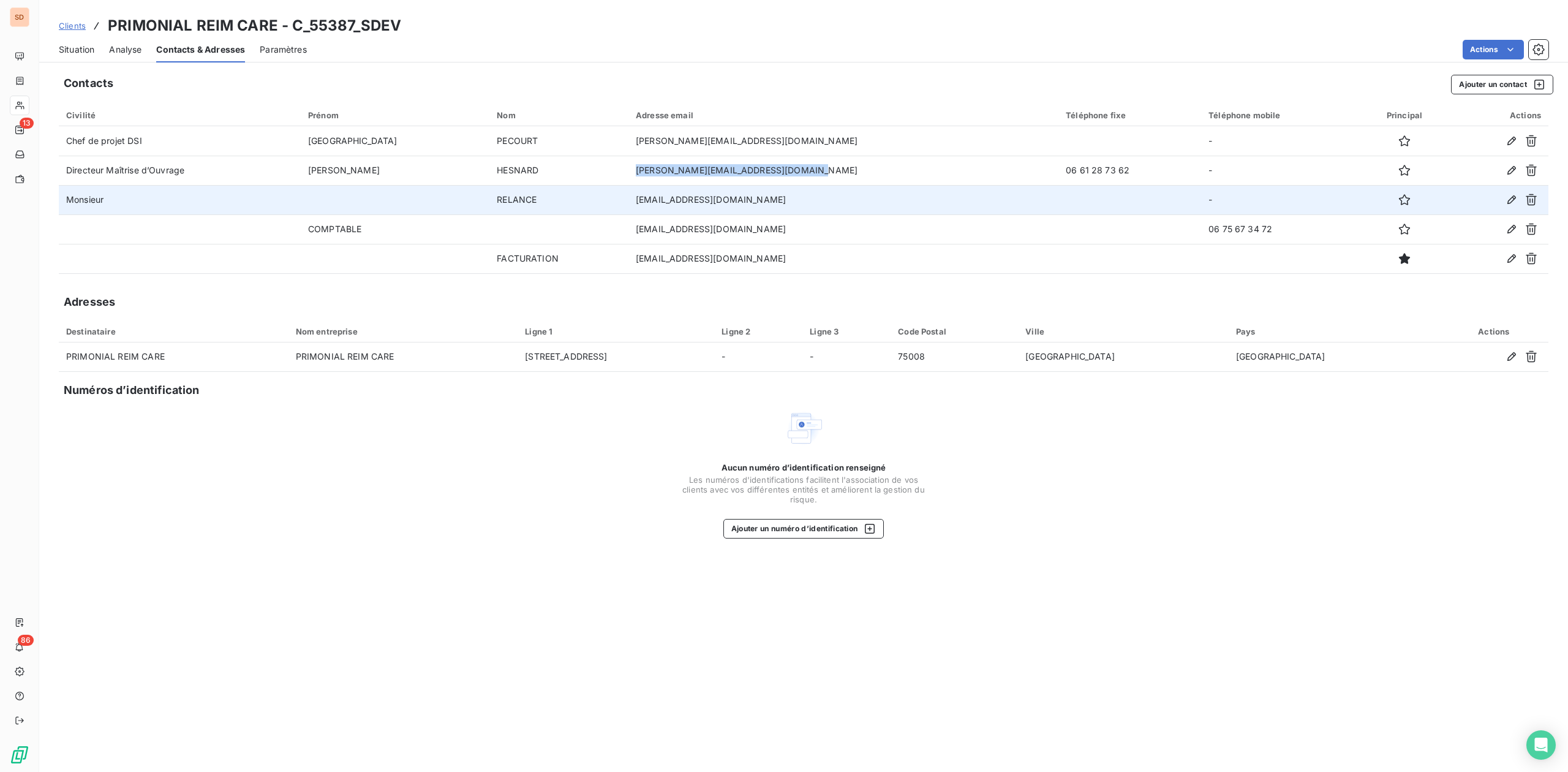
drag, startPoint x: 643, startPoint y: 193, endPoint x: 840, endPoint y: 204, distance: 197.3
click at [840, 204] on td "[EMAIL_ADDRESS][DOMAIN_NAME]" at bounding box center [843, 199] width 430 height 29
copy td "[EMAIL_ADDRESS][DOMAIN_NAME]"
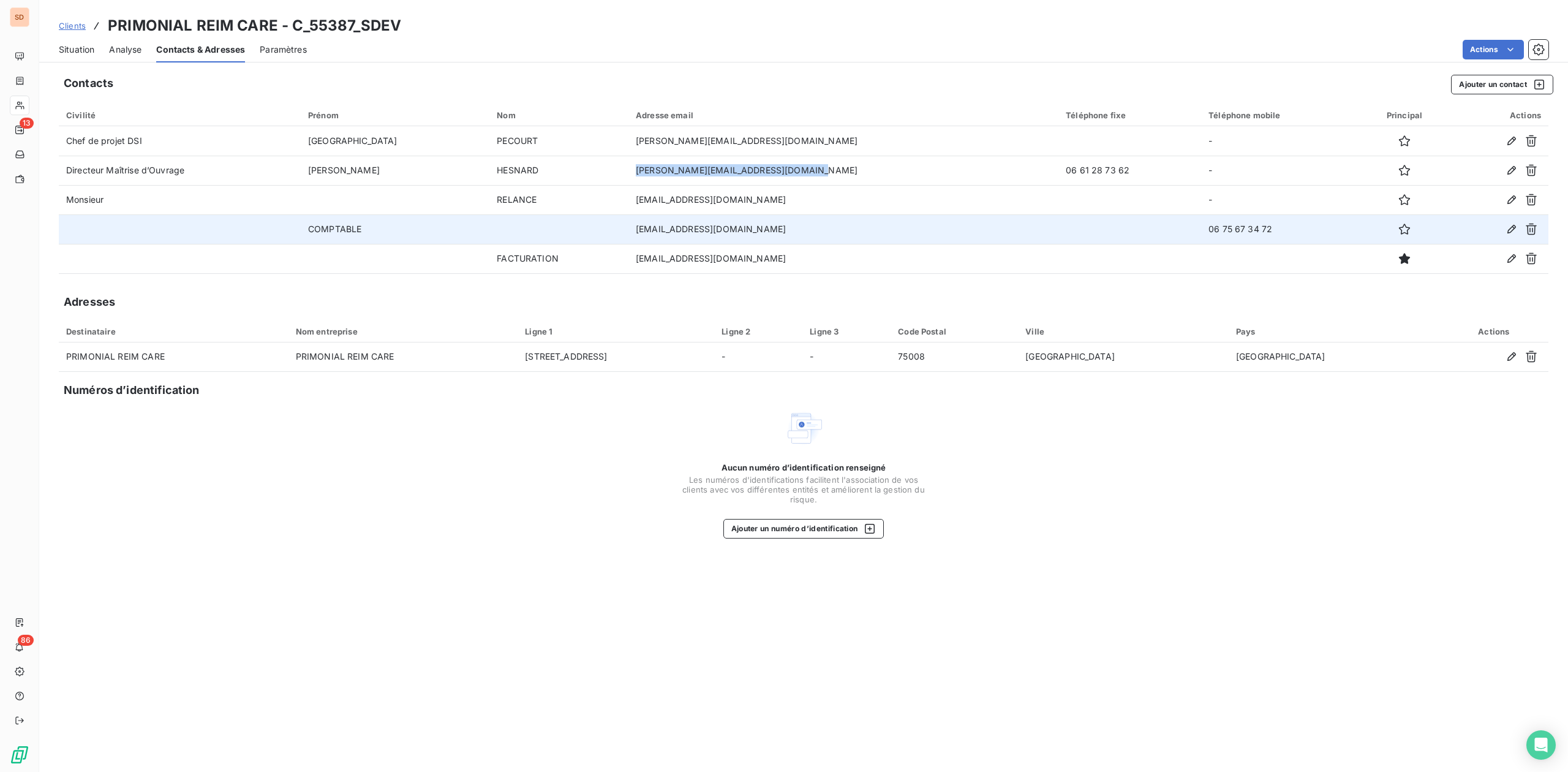
drag, startPoint x: 639, startPoint y: 229, endPoint x: 795, endPoint y: 229, distance: 156.0
click at [795, 229] on td "[EMAIL_ADDRESS][DOMAIN_NAME]" at bounding box center [843, 229] width 430 height 29
copy td "[EMAIL_ADDRESS][DOMAIN_NAME]"
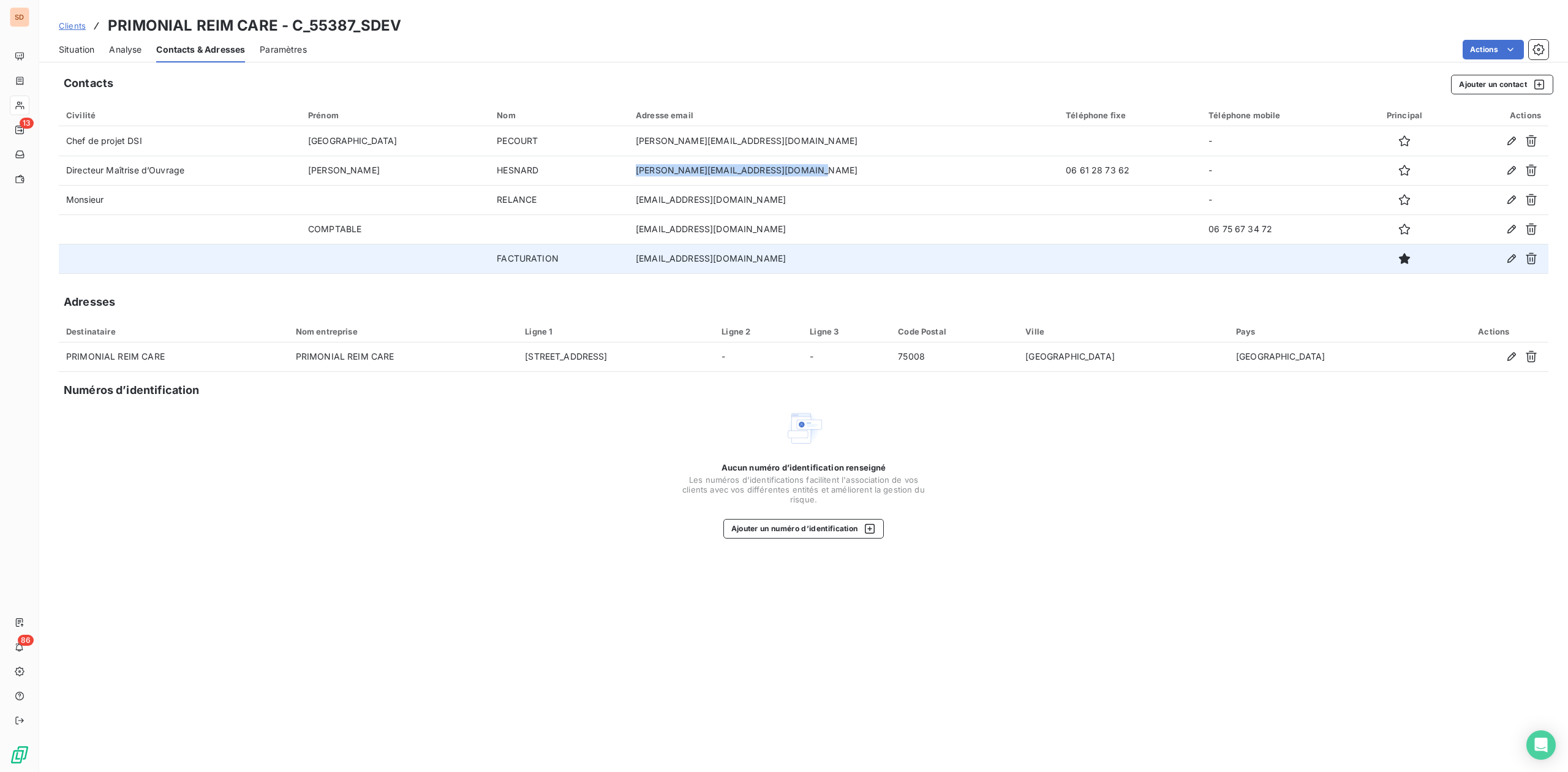
drag, startPoint x: 642, startPoint y: 260, endPoint x: 880, endPoint y: 262, distance: 238.0
click at [880, 262] on td "[EMAIL_ADDRESS][DOMAIN_NAME]" at bounding box center [843, 258] width 430 height 29
copy td "[EMAIL_ADDRESS][DOMAIN_NAME]"
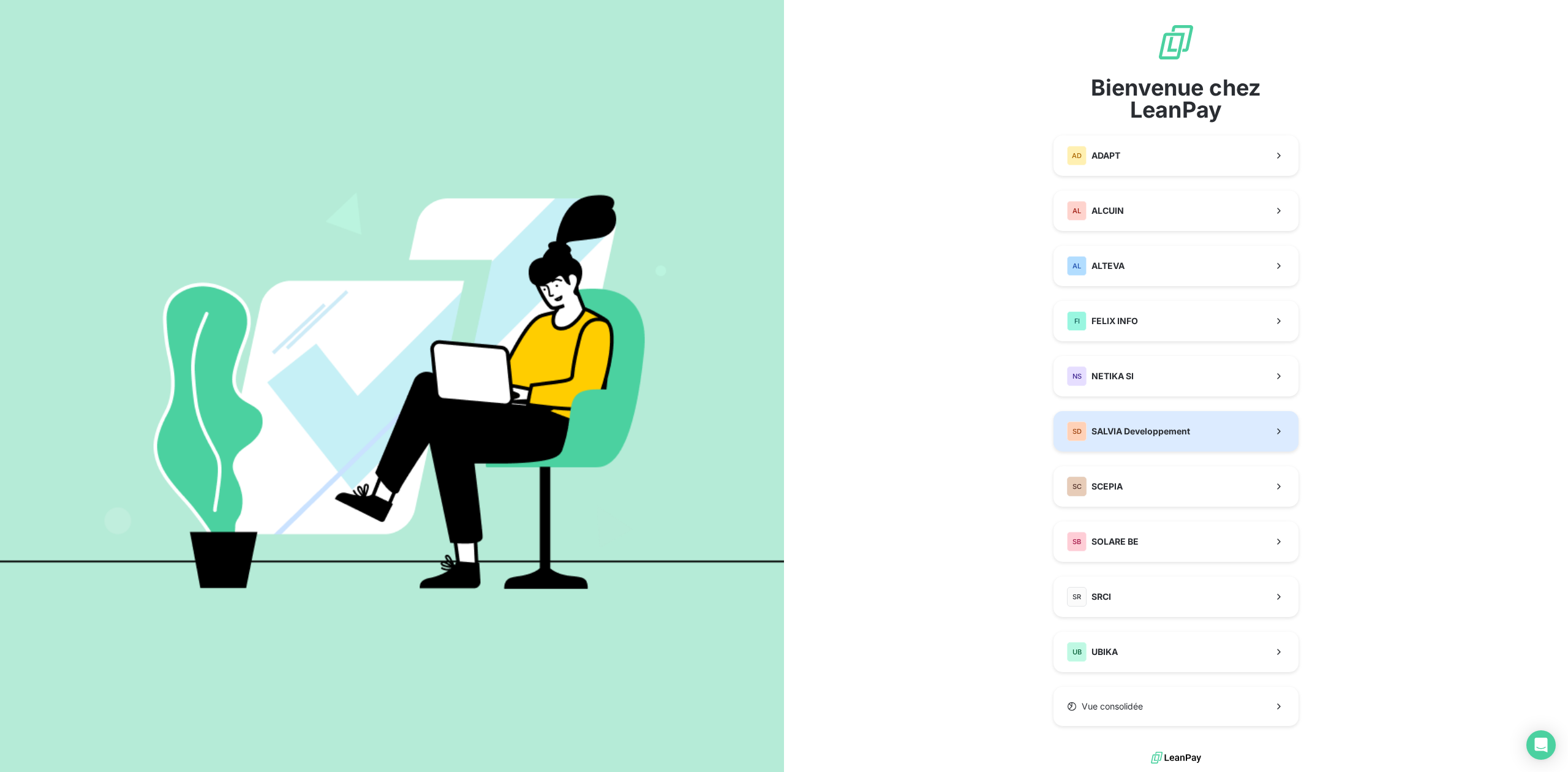
click at [1100, 429] on span "SALVIA Developpement" at bounding box center [1141, 431] width 99 height 12
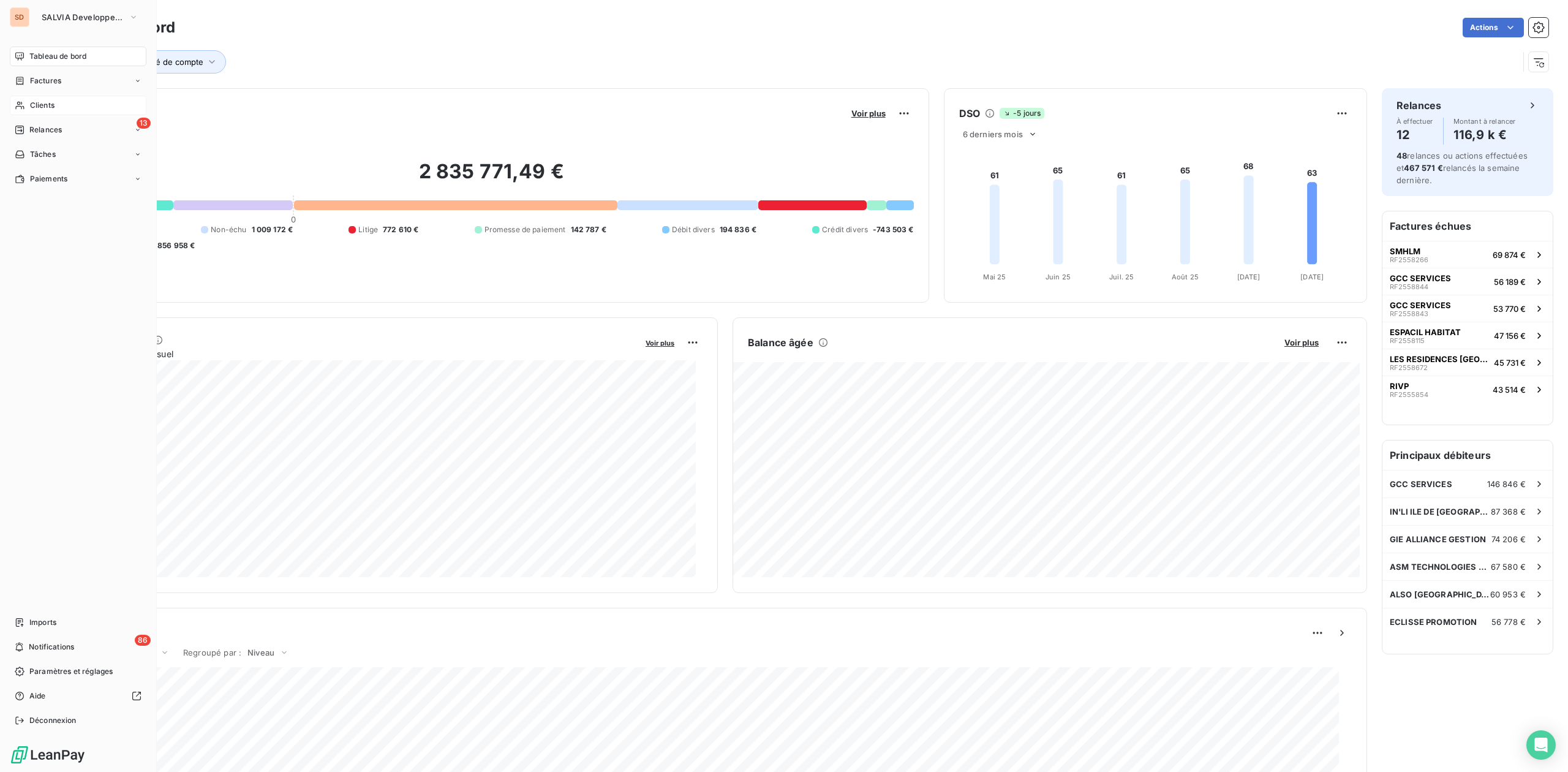
click at [33, 103] on span "Clients" at bounding box center [42, 105] width 25 height 11
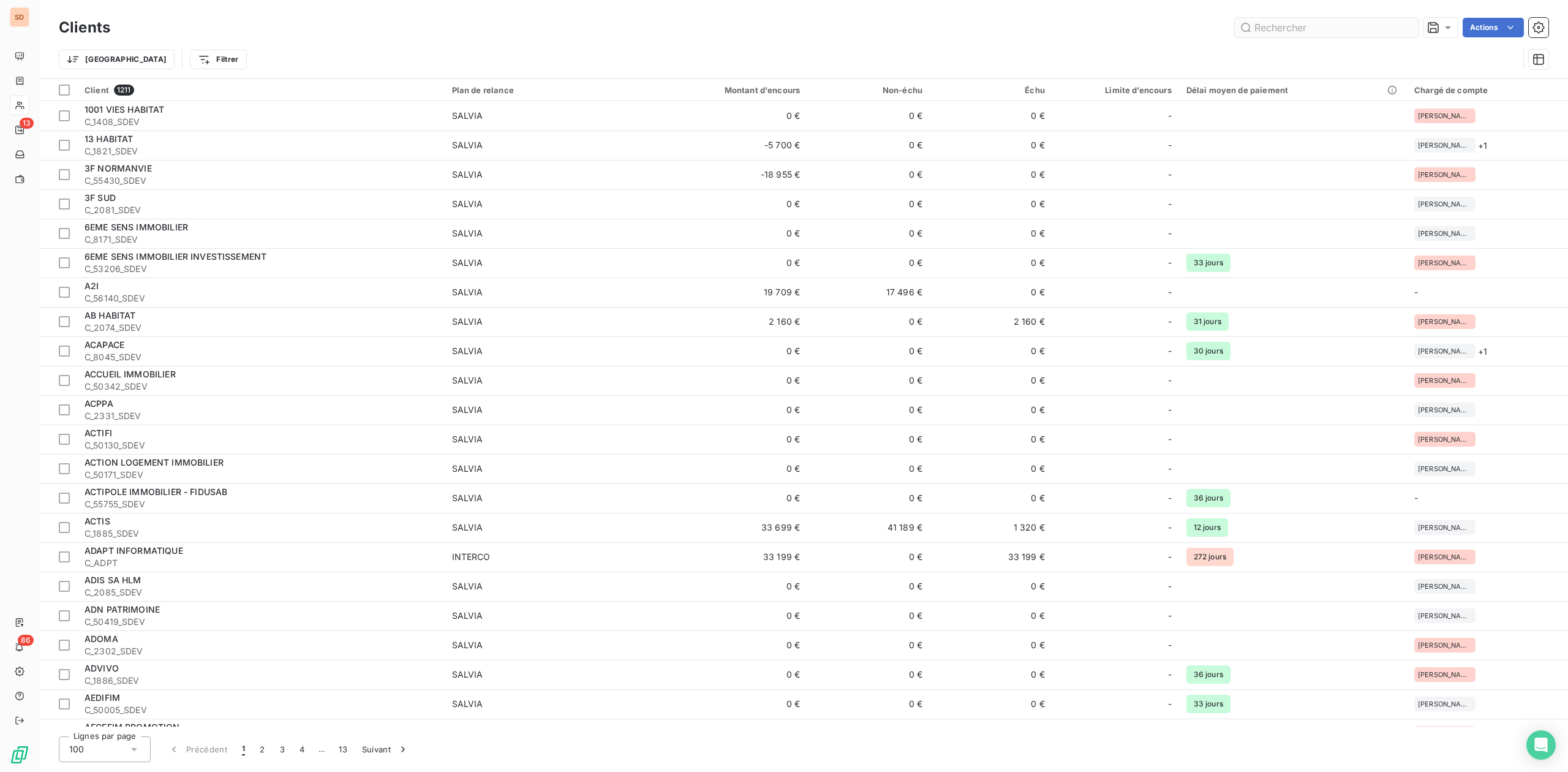
click at [1291, 27] on input "text" at bounding box center [1326, 28] width 184 height 19
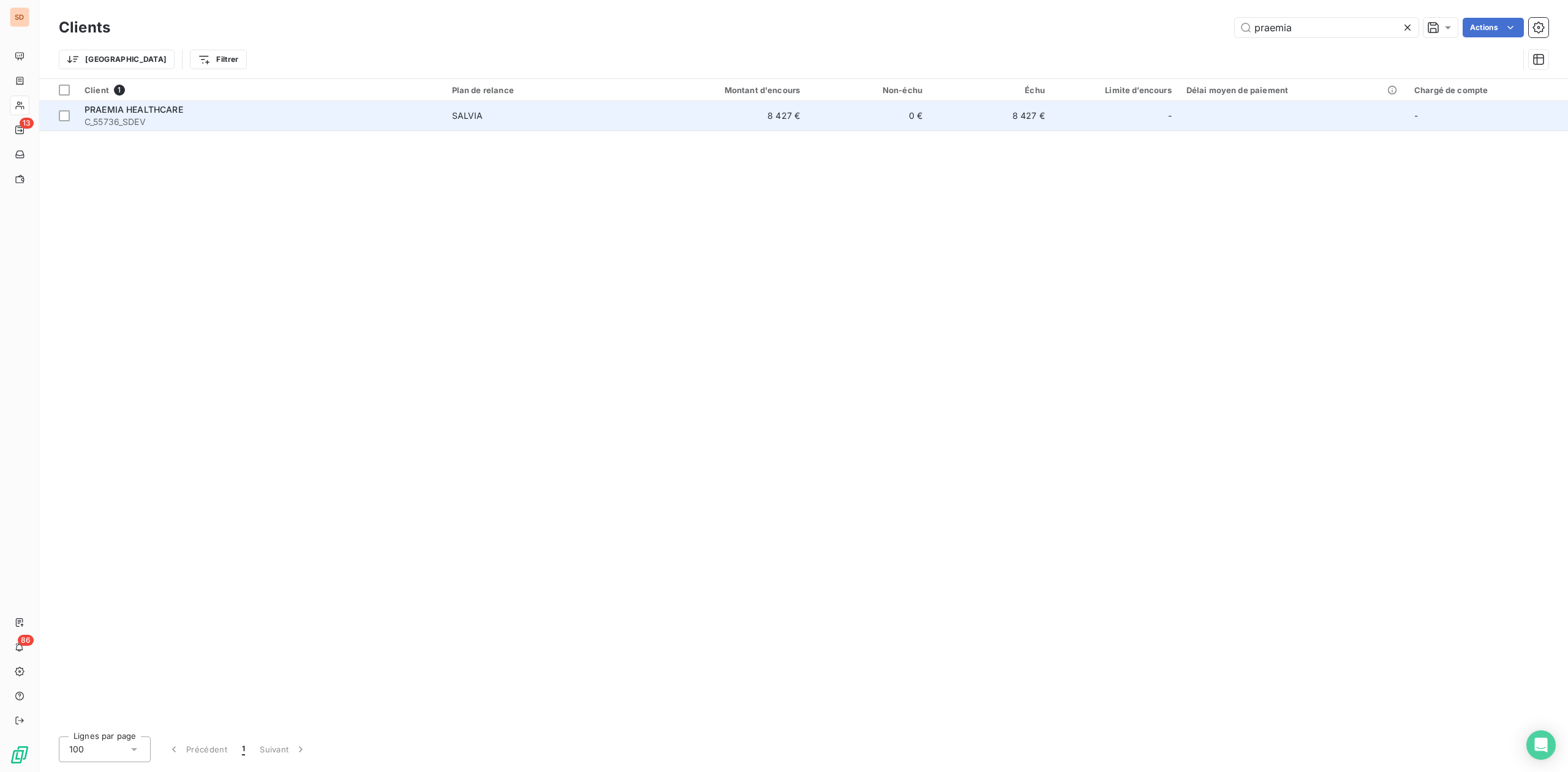
type input "praemia"
click at [165, 121] on span "C_55736_SDEV" at bounding box center [261, 121] width 353 height 12
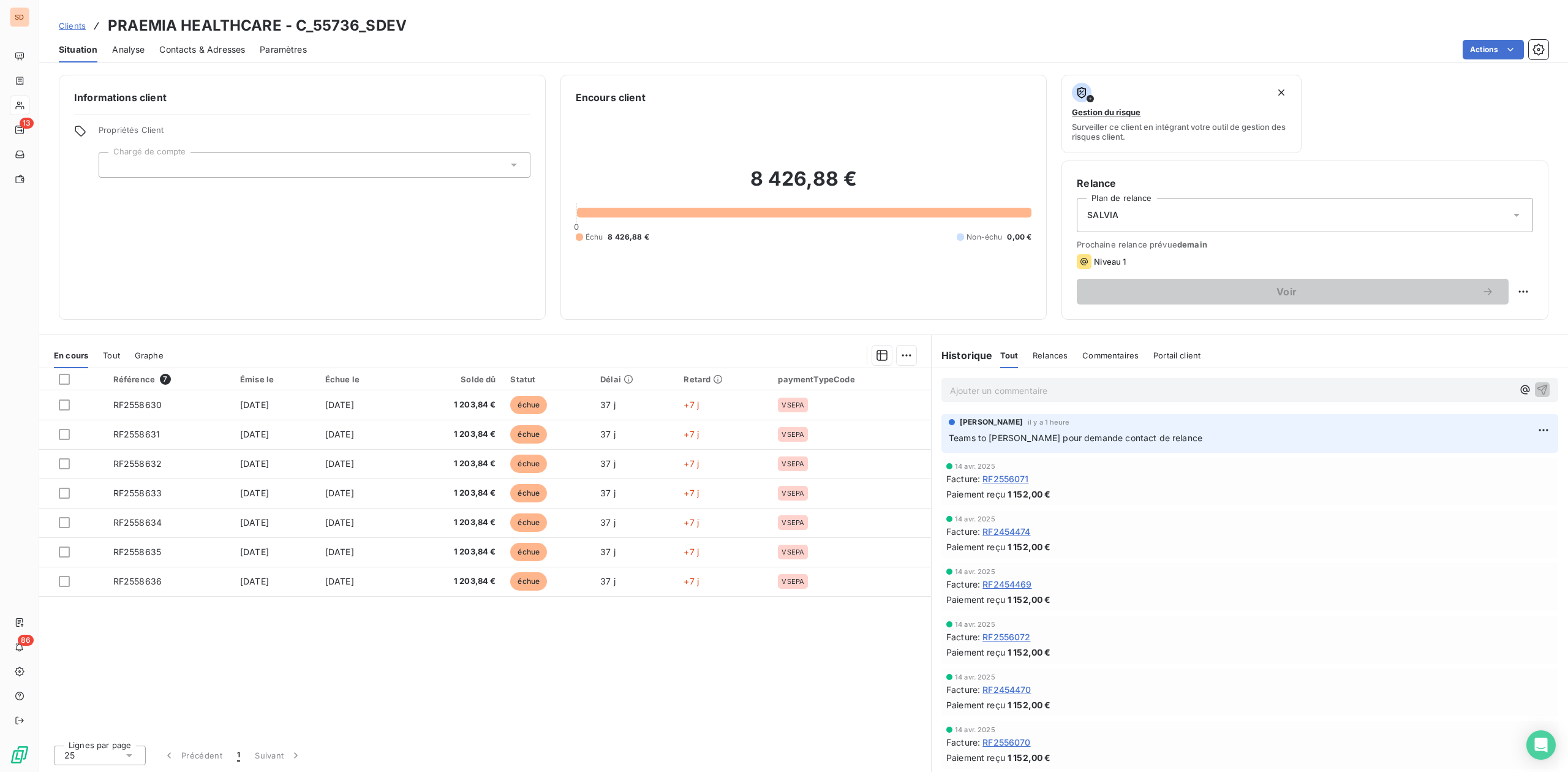
click at [199, 49] on span "Contacts & Adresses" at bounding box center [202, 49] width 85 height 12
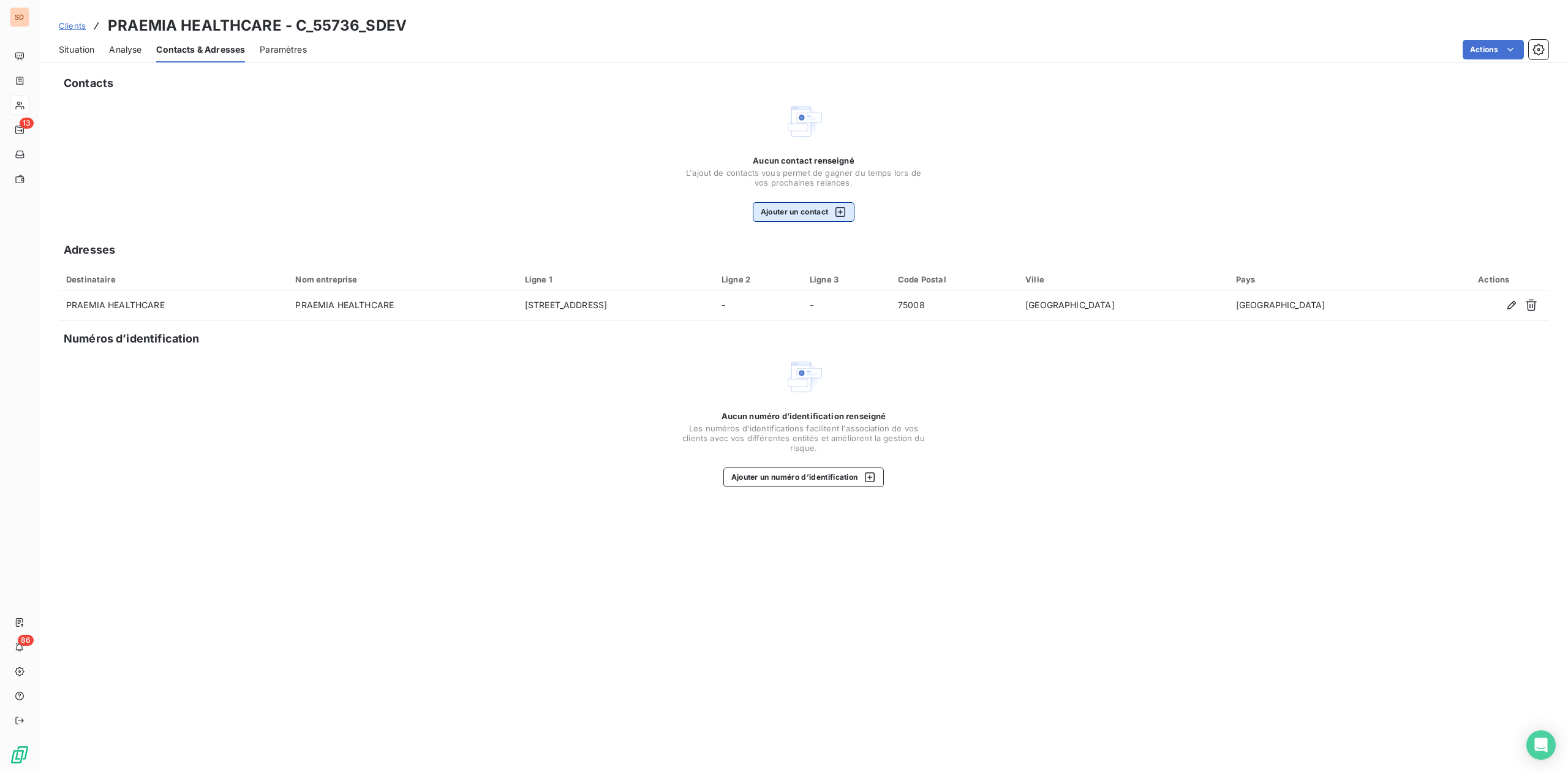
click at [818, 209] on button "Ajouter un contact" at bounding box center [803, 212] width 102 height 19
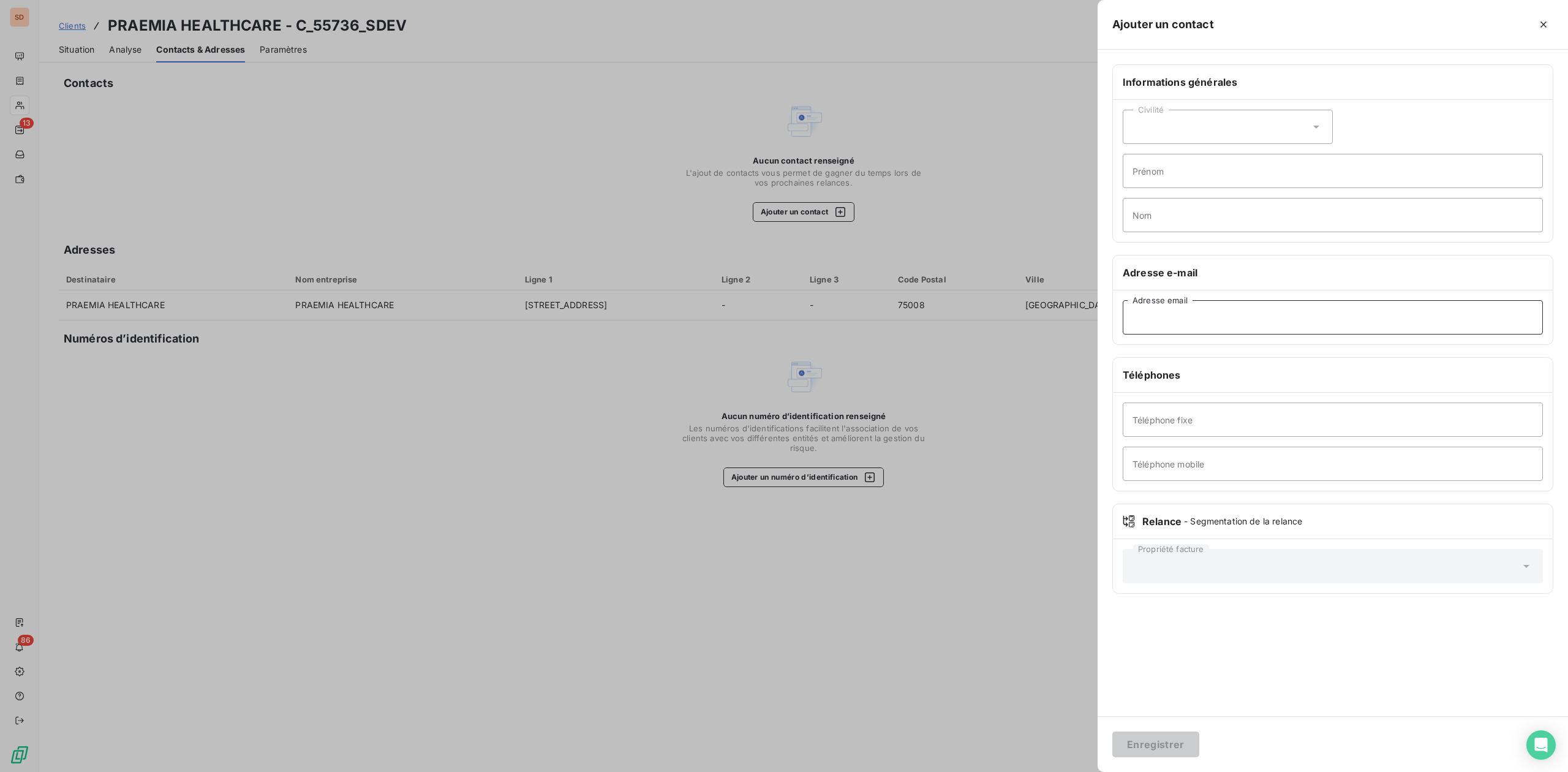
click at [1203, 312] on input "Adresse email" at bounding box center [1333, 317] width 420 height 34
paste input "[PERSON_NAME][EMAIL_ADDRESS][DOMAIN_NAME]"
type input "[PERSON_NAME][EMAIL_ADDRESS][DOMAIN_NAME]"
click at [1135, 748] on button "Enregistrer" at bounding box center [1156, 744] width 87 height 25
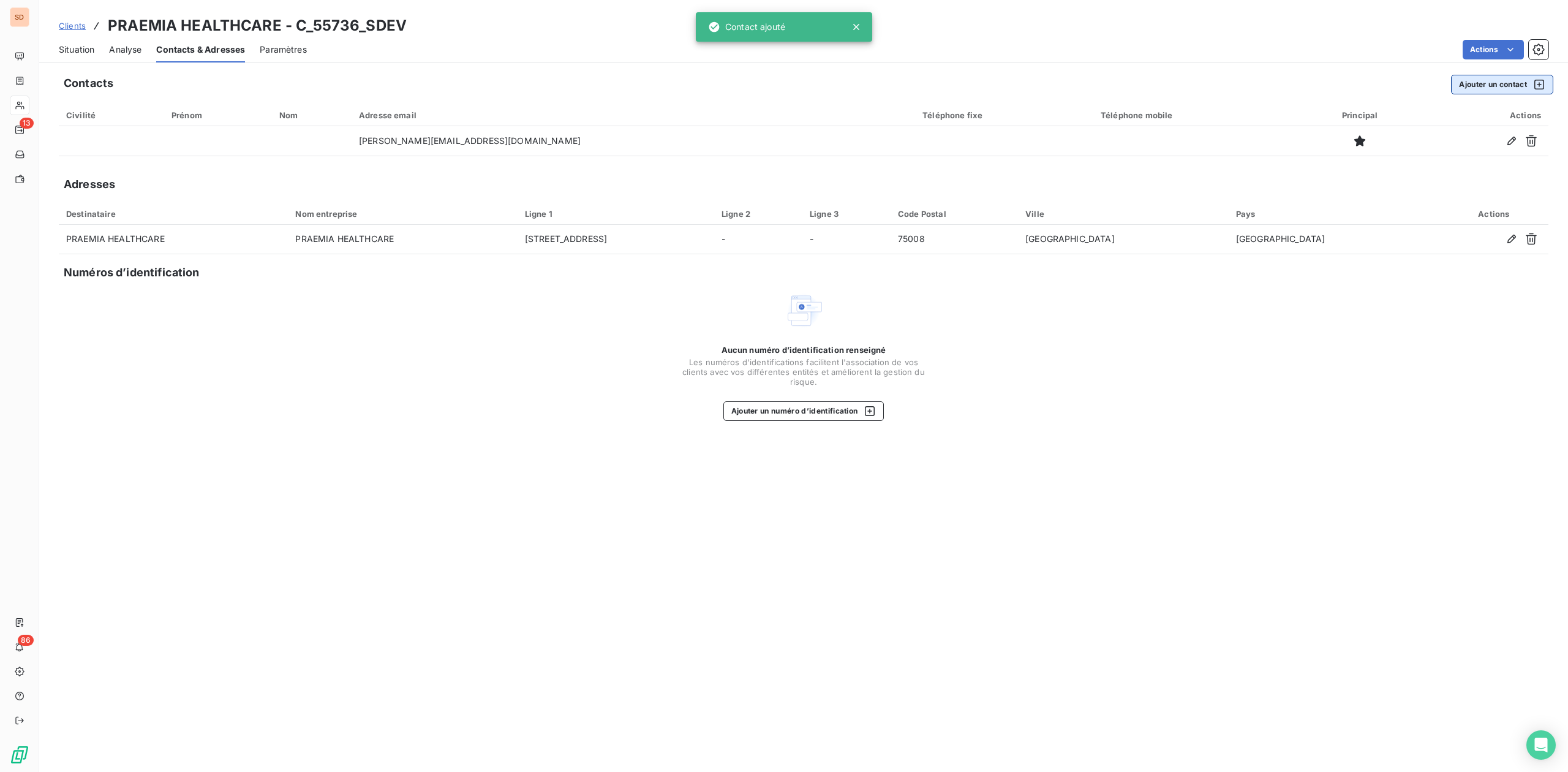
click at [1473, 86] on button "Ajouter un contact" at bounding box center [1502, 85] width 102 height 19
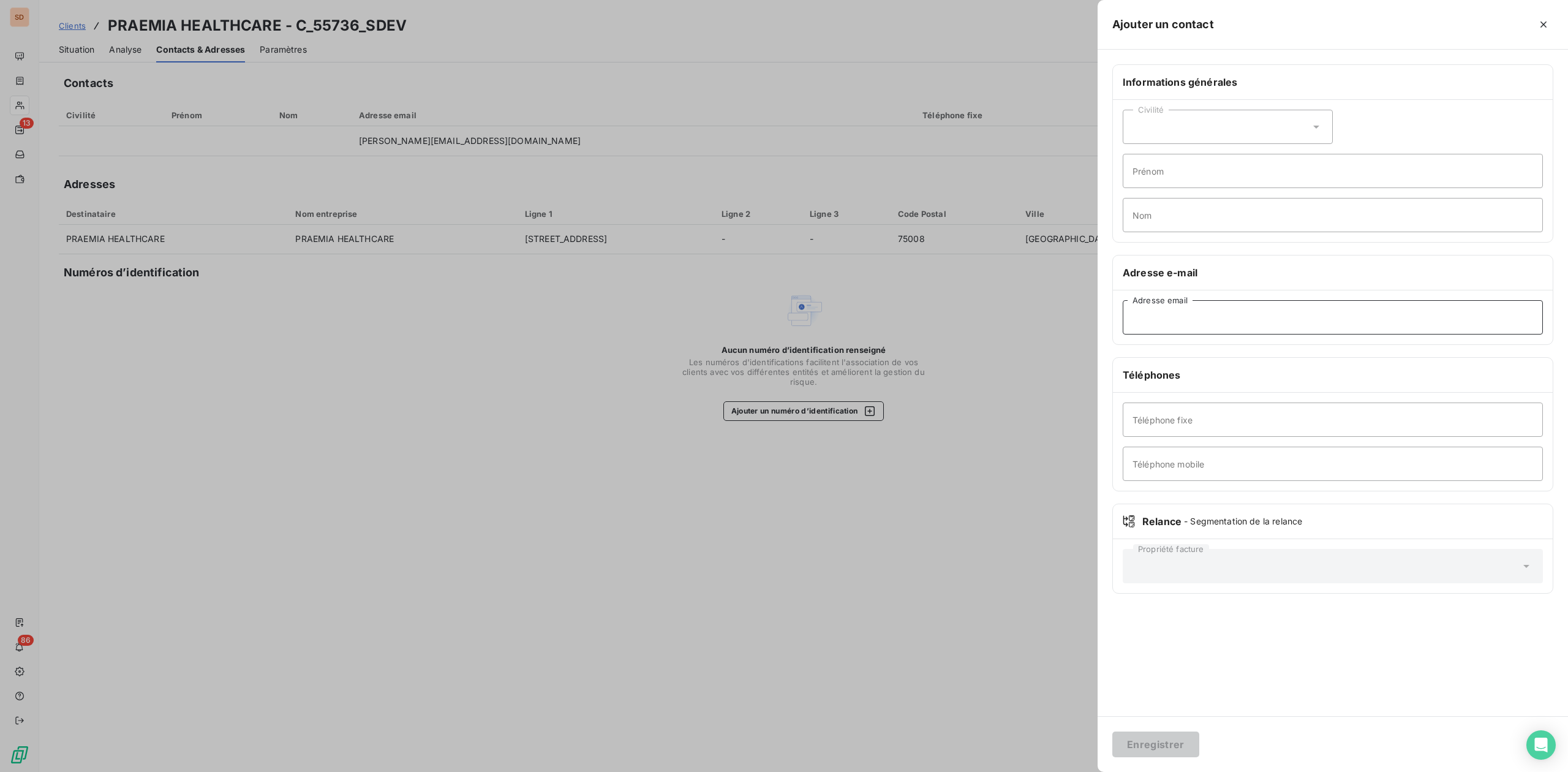
click at [1193, 313] on input "Adresse email" at bounding box center [1333, 317] width 420 height 34
paste input "[PERSON_NAME][EMAIL_ADDRESS][DOMAIN_NAME]"
type input "[PERSON_NAME][EMAIL_ADDRESS][DOMAIN_NAME]"
click at [1157, 741] on button "Enregistrer" at bounding box center [1156, 744] width 87 height 25
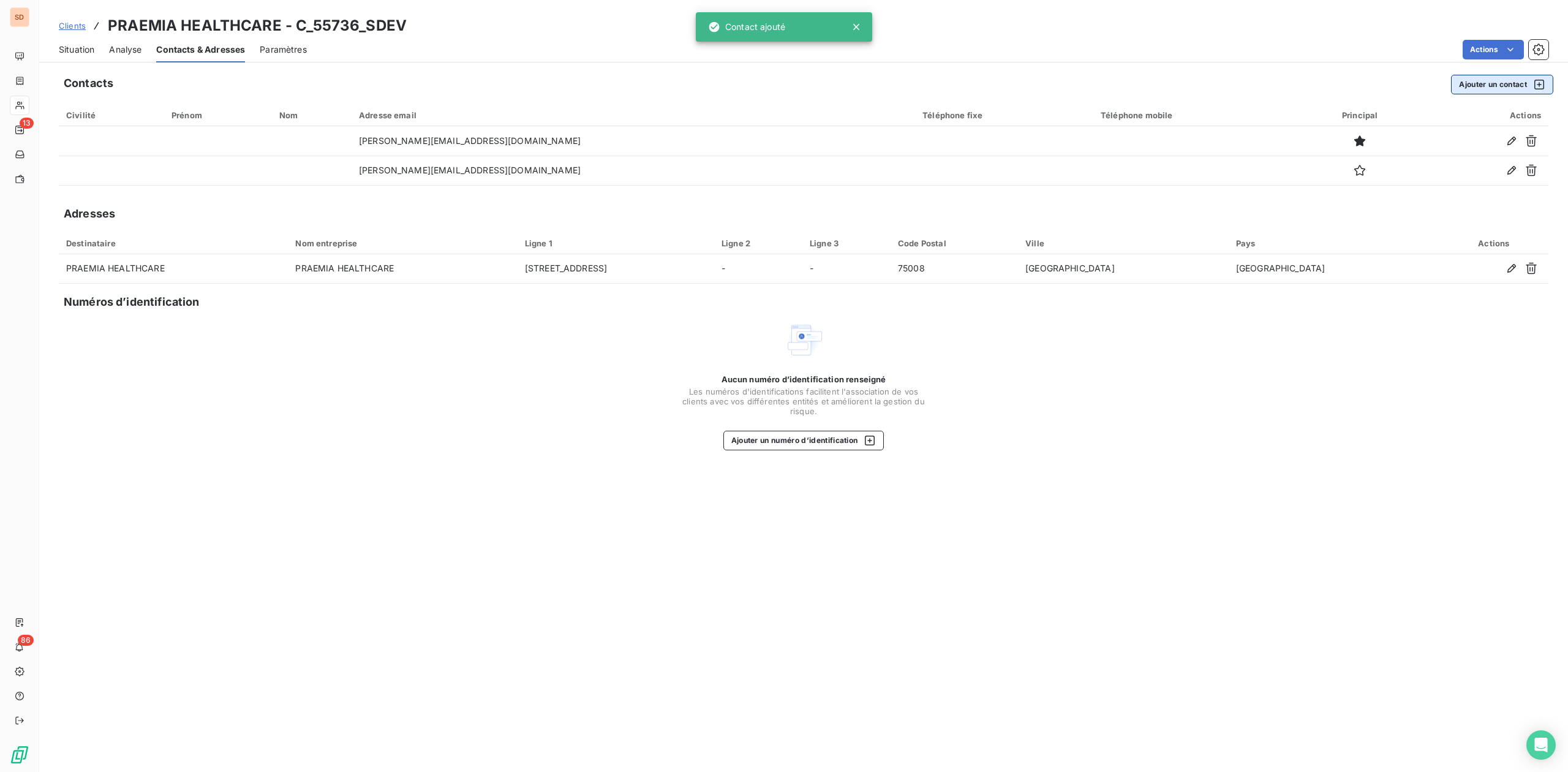
click at [1489, 82] on button "Ajouter un contact" at bounding box center [1502, 85] width 102 height 19
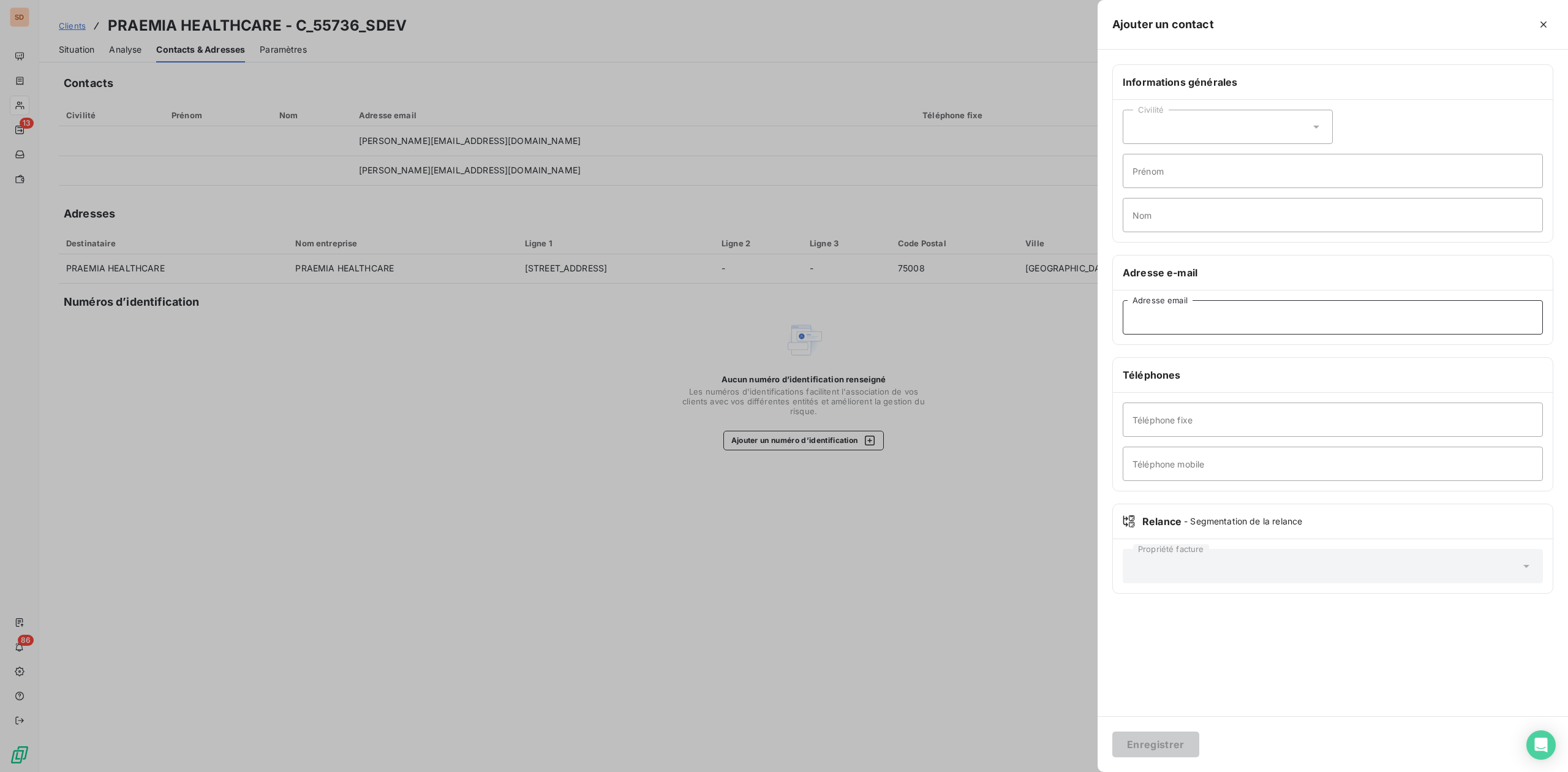
click at [1148, 328] on input "Adresse email" at bounding box center [1333, 317] width 420 height 34
paste input "[EMAIL_ADDRESS][DOMAIN_NAME]"
type input "[EMAIL_ADDRESS][DOMAIN_NAME]"
click at [1157, 742] on button "Enregistrer" at bounding box center [1156, 744] width 87 height 25
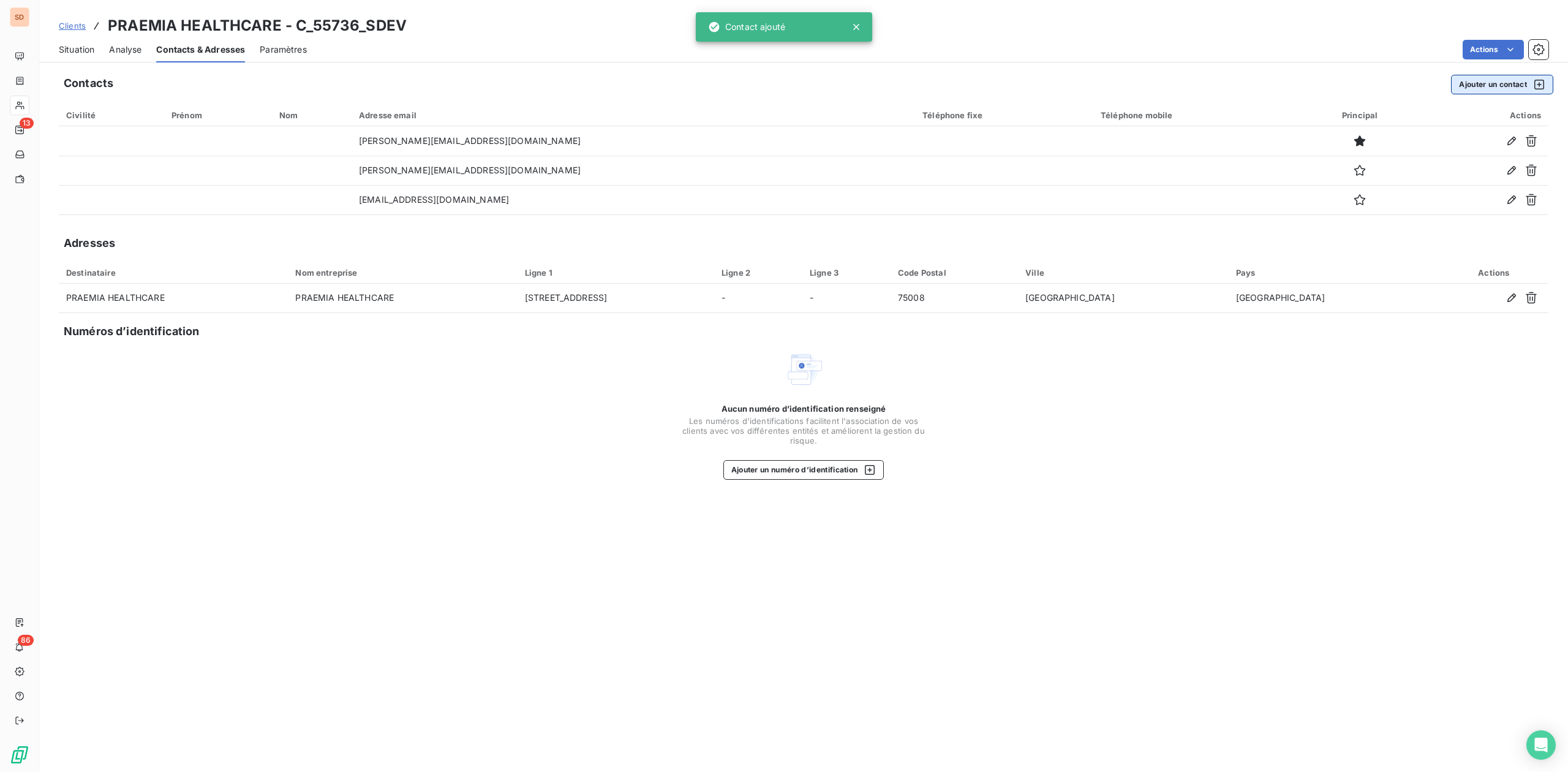
click at [1468, 82] on button "Ajouter un contact" at bounding box center [1502, 85] width 102 height 19
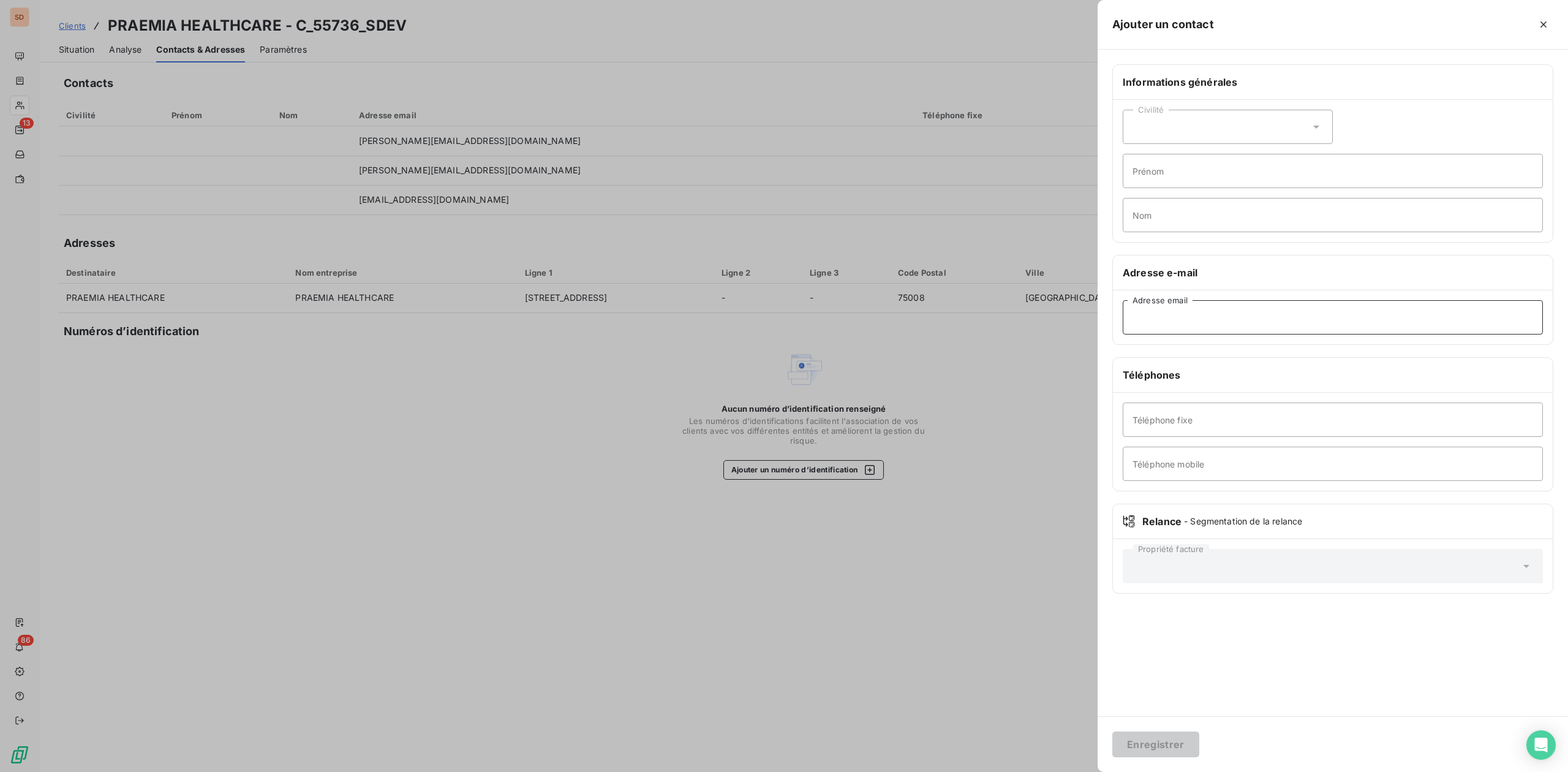
click at [1160, 320] on input "Adresse email" at bounding box center [1333, 317] width 420 height 34
paste input "[EMAIL_ADDRESS][DOMAIN_NAME]"
type input "[EMAIL_ADDRESS][DOMAIN_NAME]"
click at [1169, 735] on button "Enregistrer" at bounding box center [1156, 744] width 87 height 25
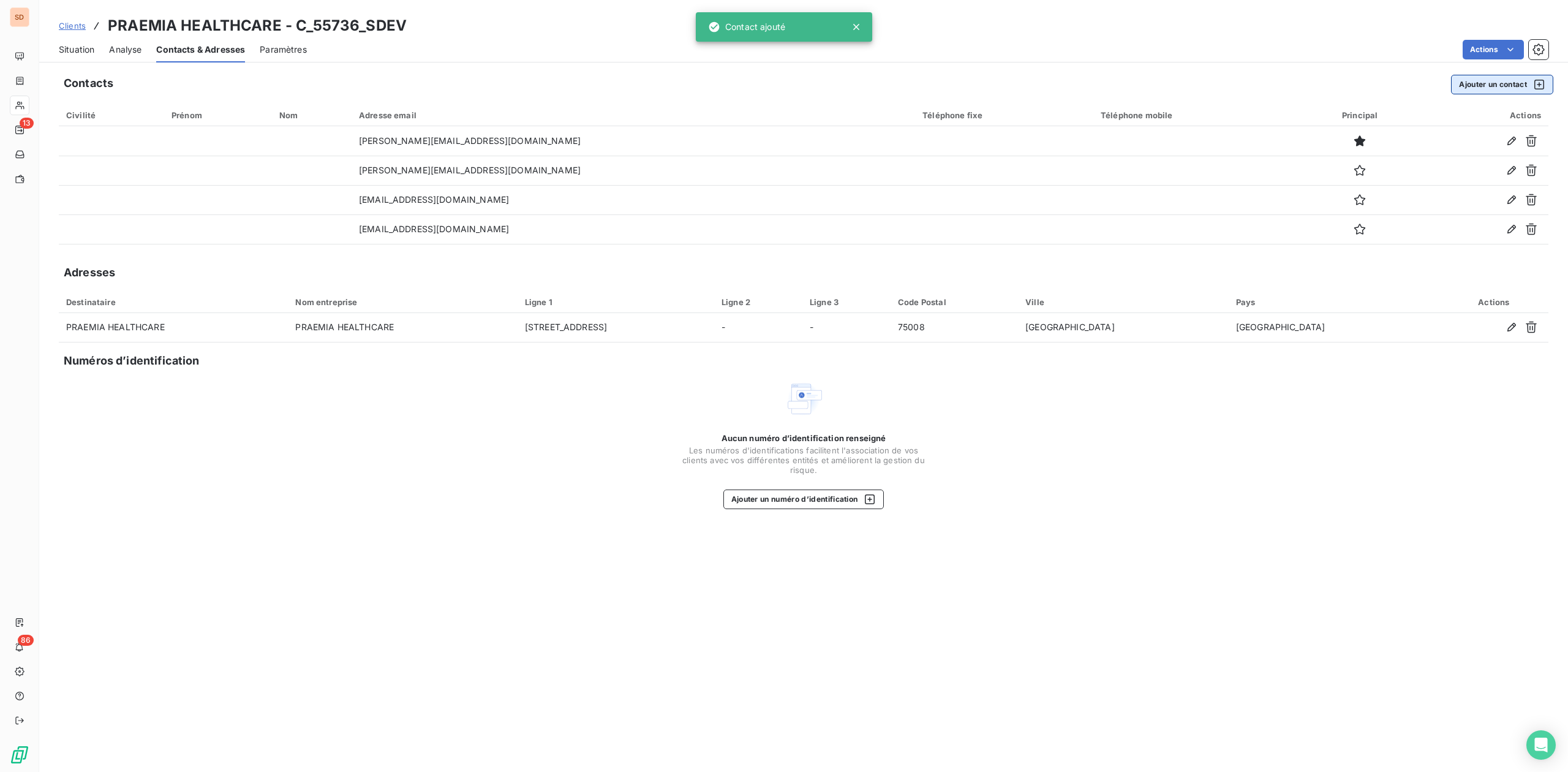
click at [1482, 85] on button "Ajouter un contact" at bounding box center [1502, 85] width 102 height 19
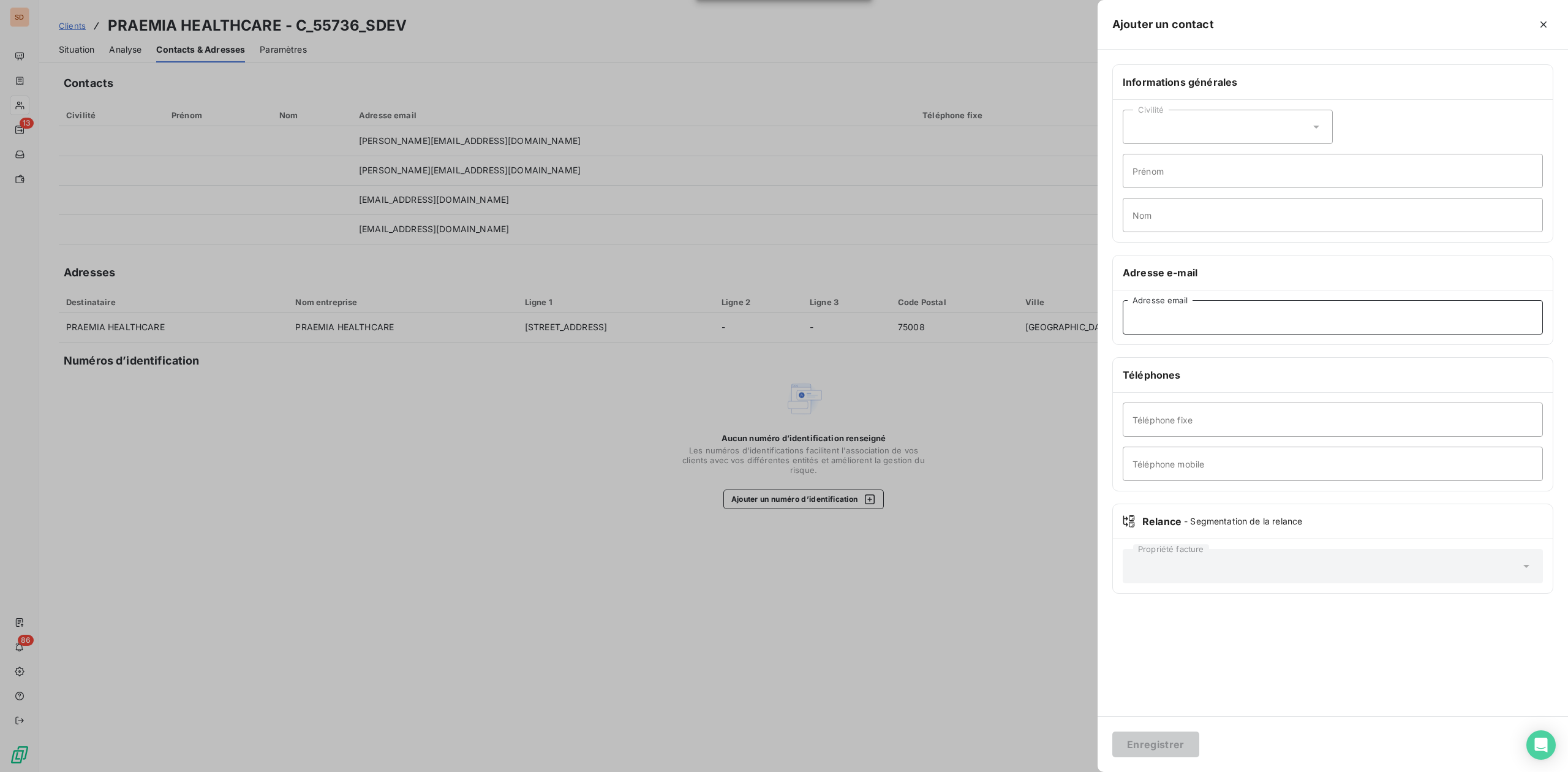
click at [1163, 323] on input "Adresse email" at bounding box center [1333, 317] width 420 height 34
paste input "[EMAIL_ADDRESS][DOMAIN_NAME]"
type input "[EMAIL_ADDRESS][DOMAIN_NAME]"
click at [1157, 745] on button "Enregistrer" at bounding box center [1156, 744] width 87 height 25
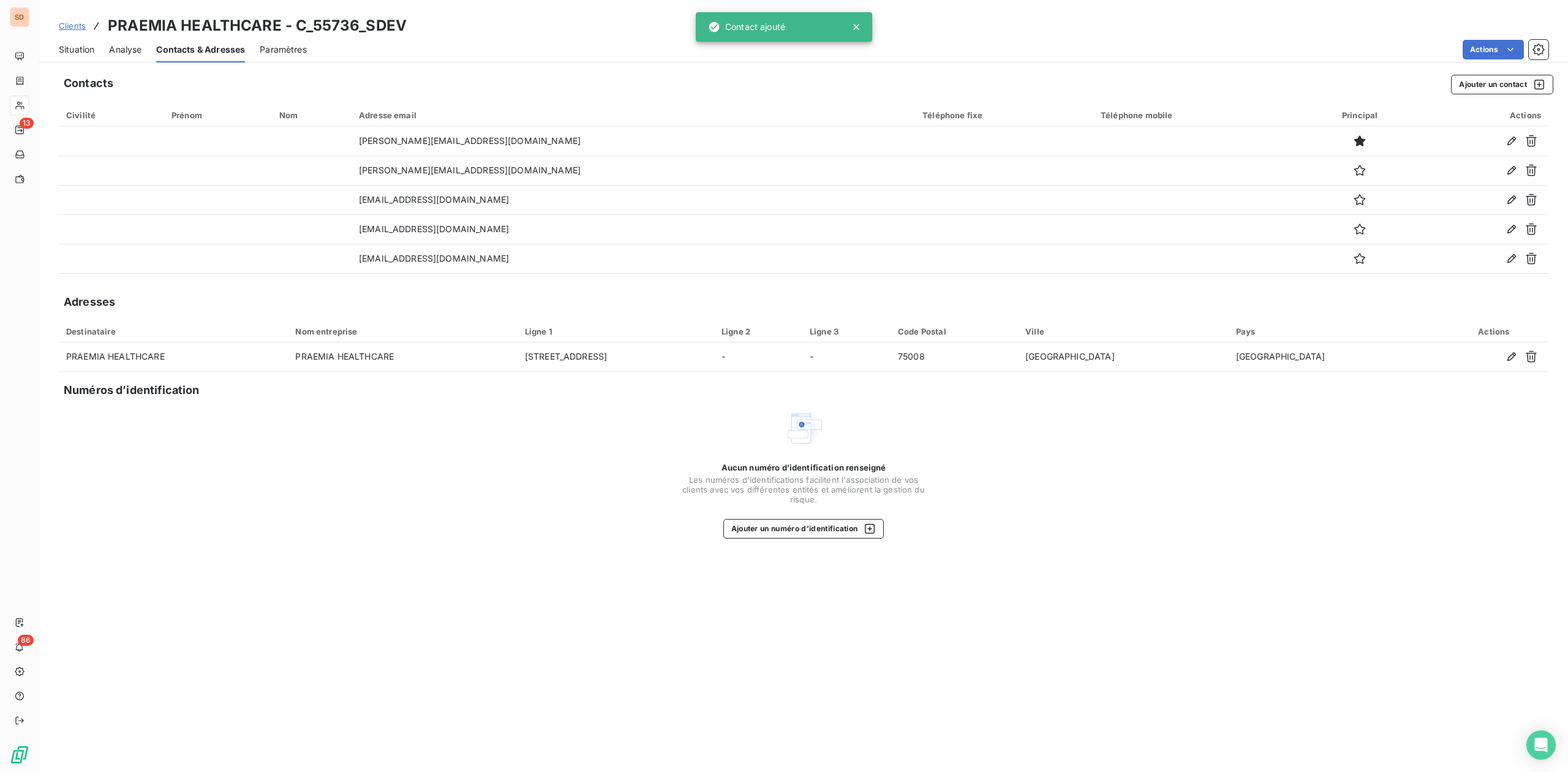
click at [82, 45] on span "Situation" at bounding box center [76, 49] width 35 height 12
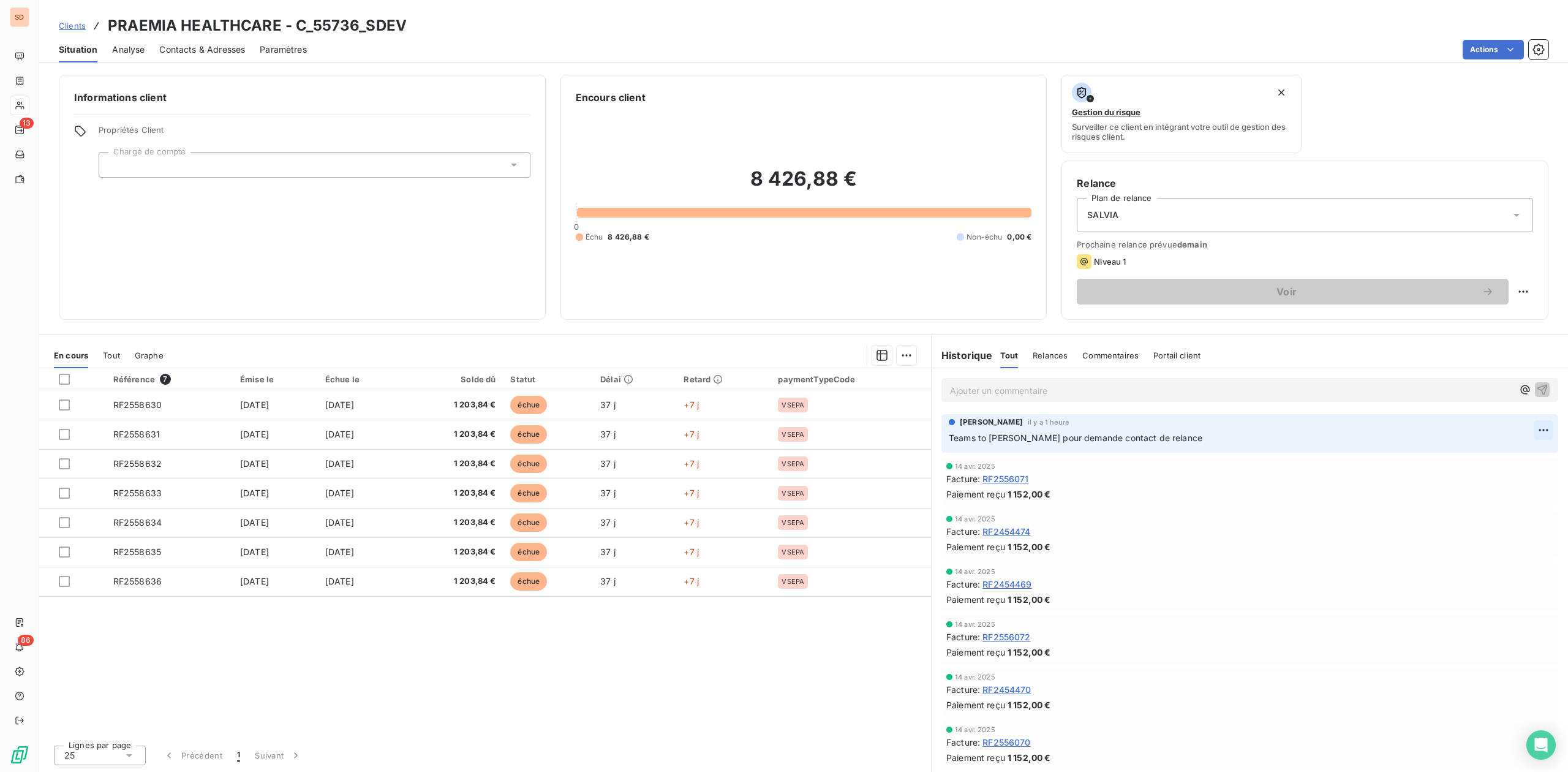
click at [1525, 431] on html "SD 13 86 Clients PRAEMIA HEALTHCARE - C_55736_SDEV Situation Analyse Contacts &…" at bounding box center [784, 386] width 1568 height 772
click at [1471, 452] on div "Editer" at bounding box center [1502, 458] width 69 height 19
click at [1178, 441] on p "Teams to [PERSON_NAME] pour demande contact de relance" at bounding box center [1241, 438] width 585 height 14
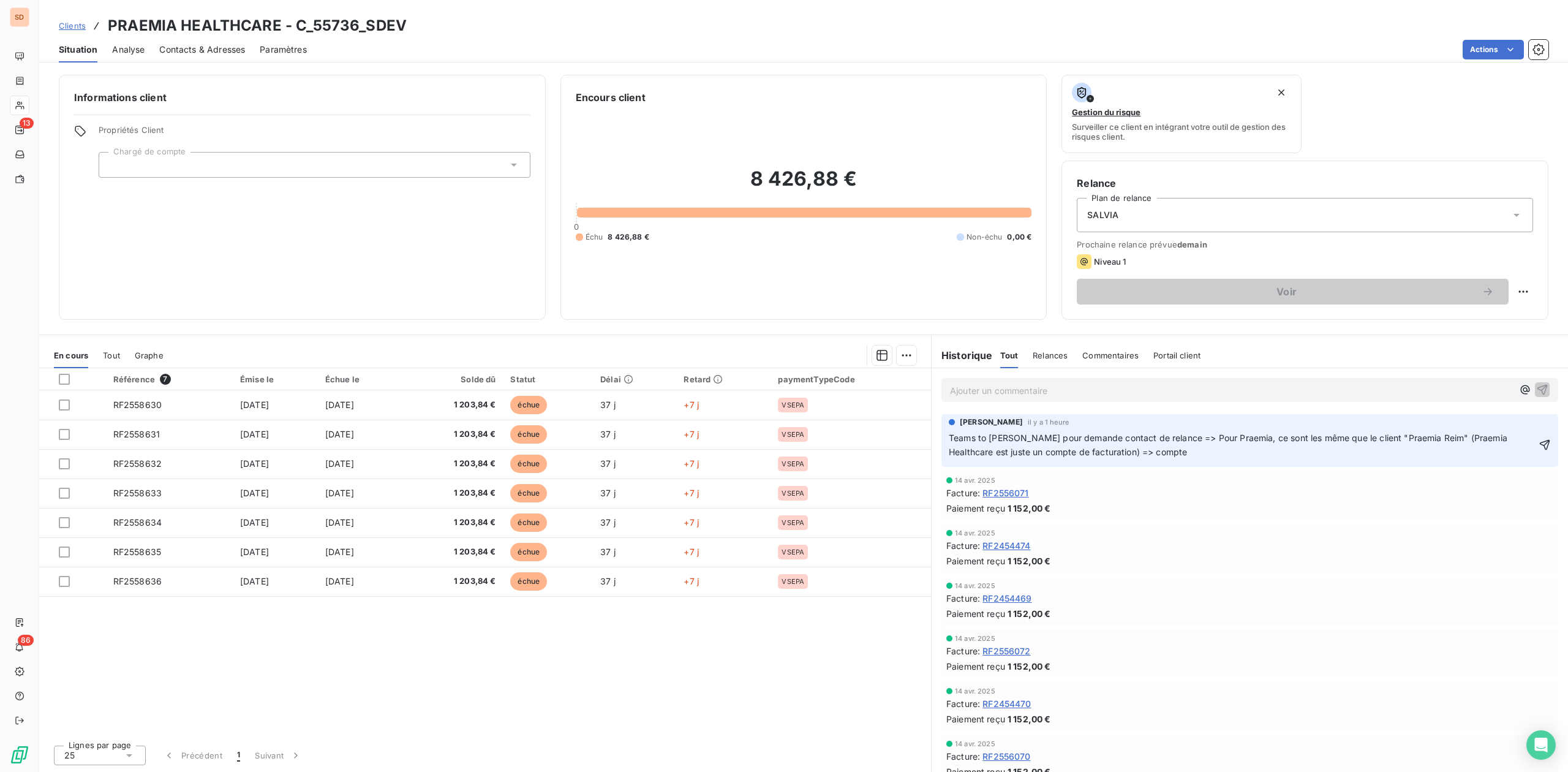
click at [1164, 456] on p "Teams to [PERSON_NAME] pour demande contact de relance => Pour Praemia, ce sont…" at bounding box center [1243, 445] width 588 height 28
click at [1540, 442] on icon "button" at bounding box center [1545, 444] width 10 height 10
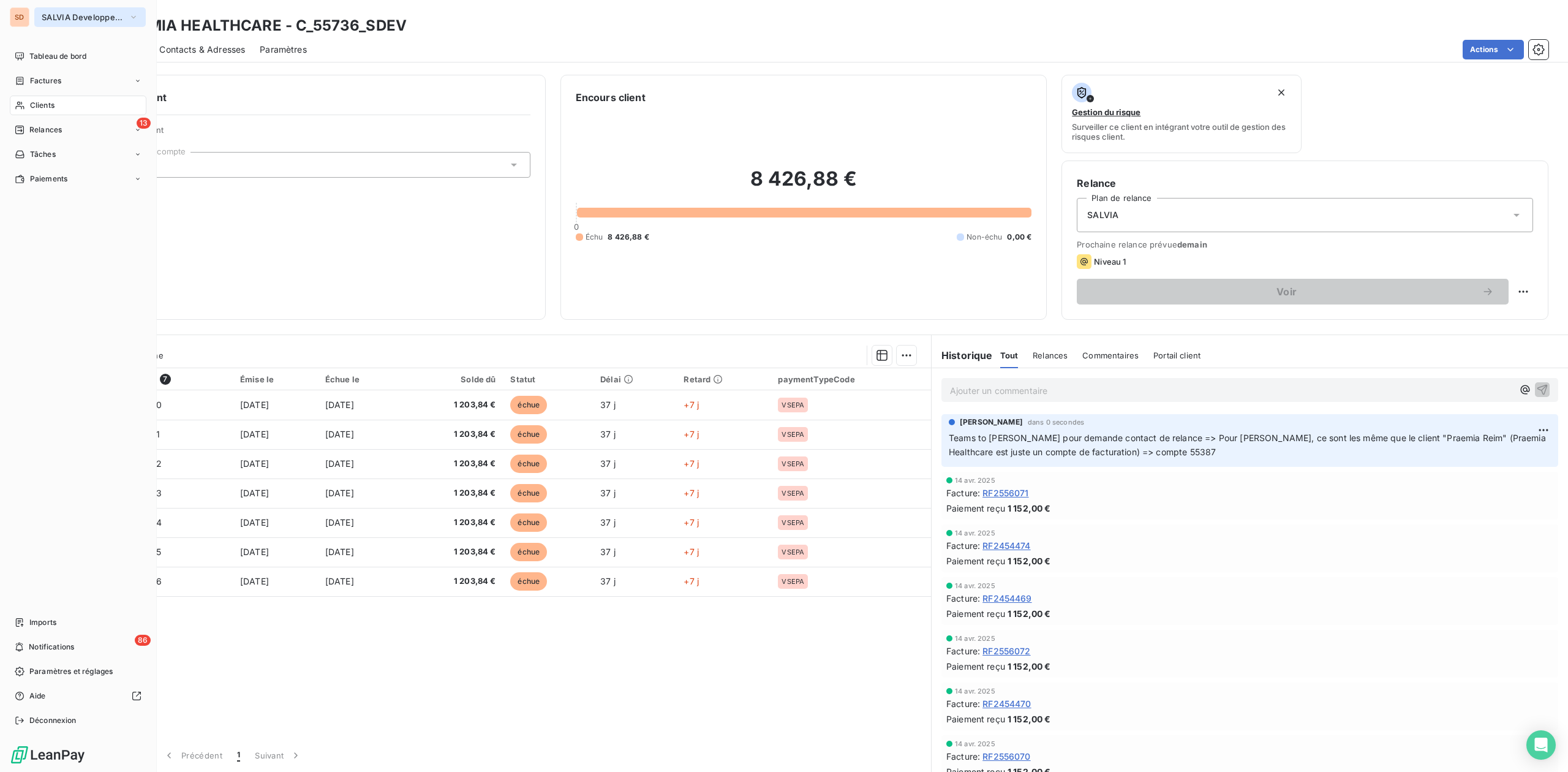
click at [64, 18] on span "SALVIA Developpement" at bounding box center [82, 16] width 82 height 10
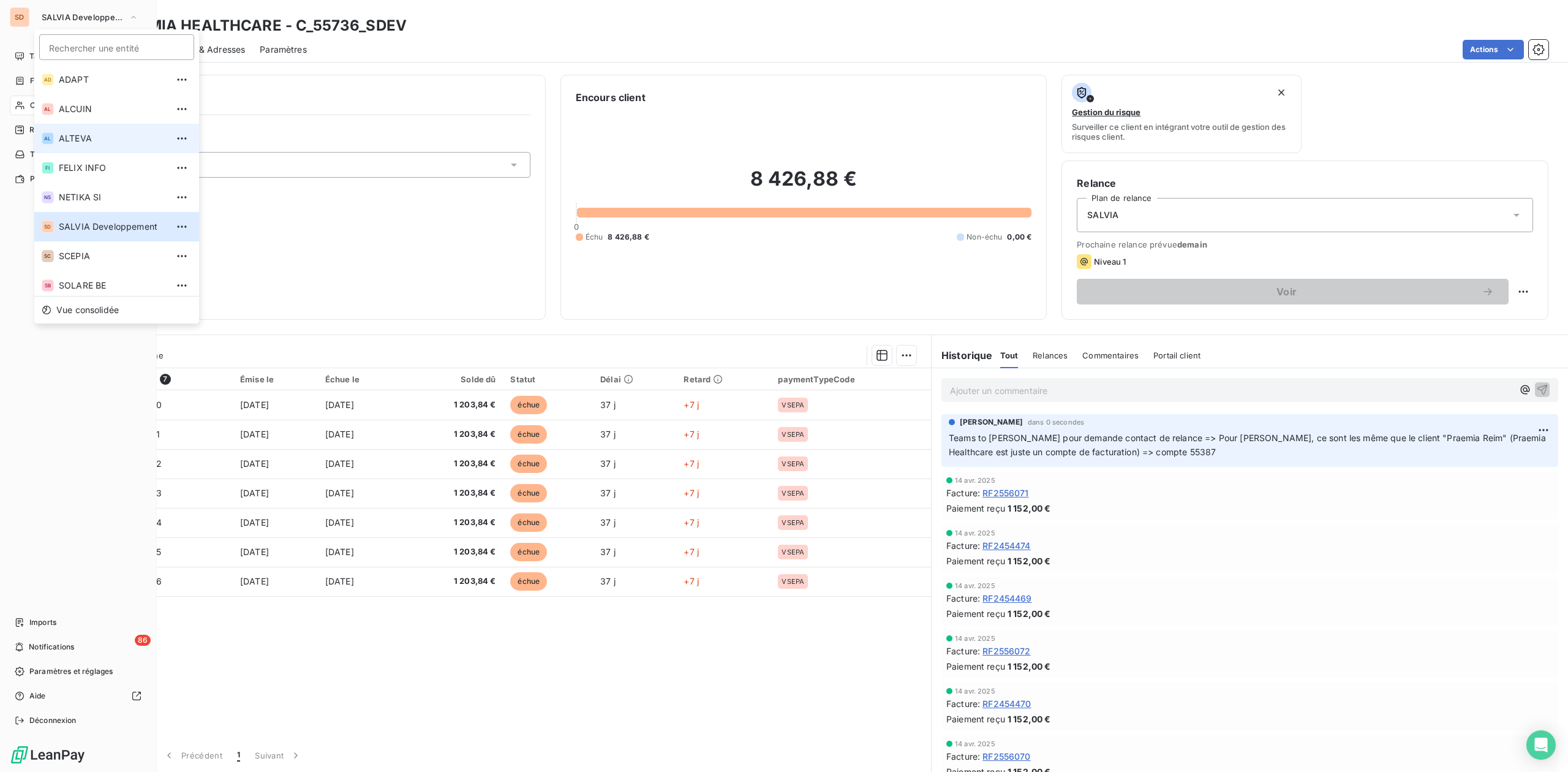
click at [69, 142] on span "ALTEVA" at bounding box center [112, 138] width 109 height 12
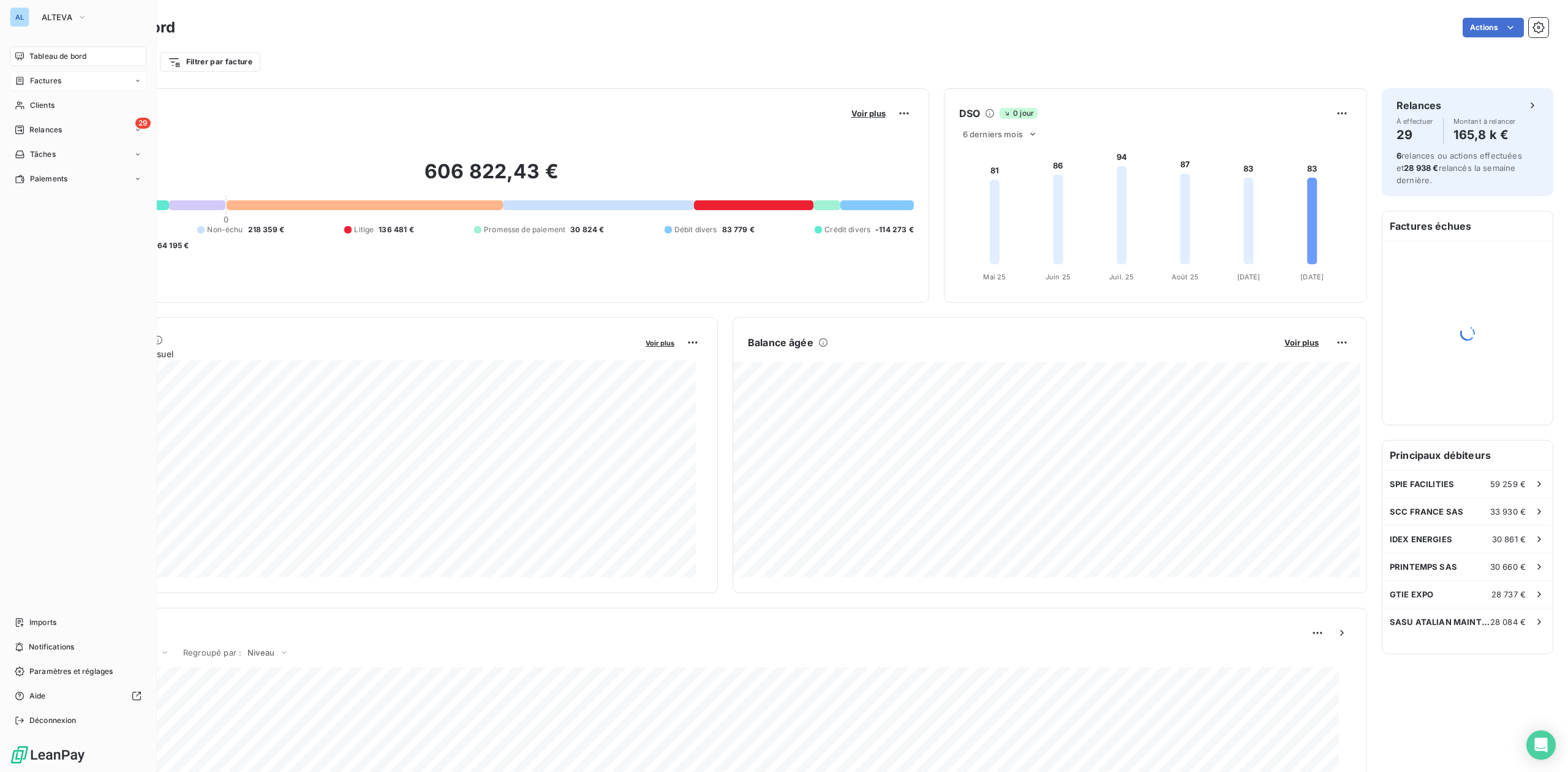
click at [46, 84] on span "Factures" at bounding box center [46, 80] width 31 height 11
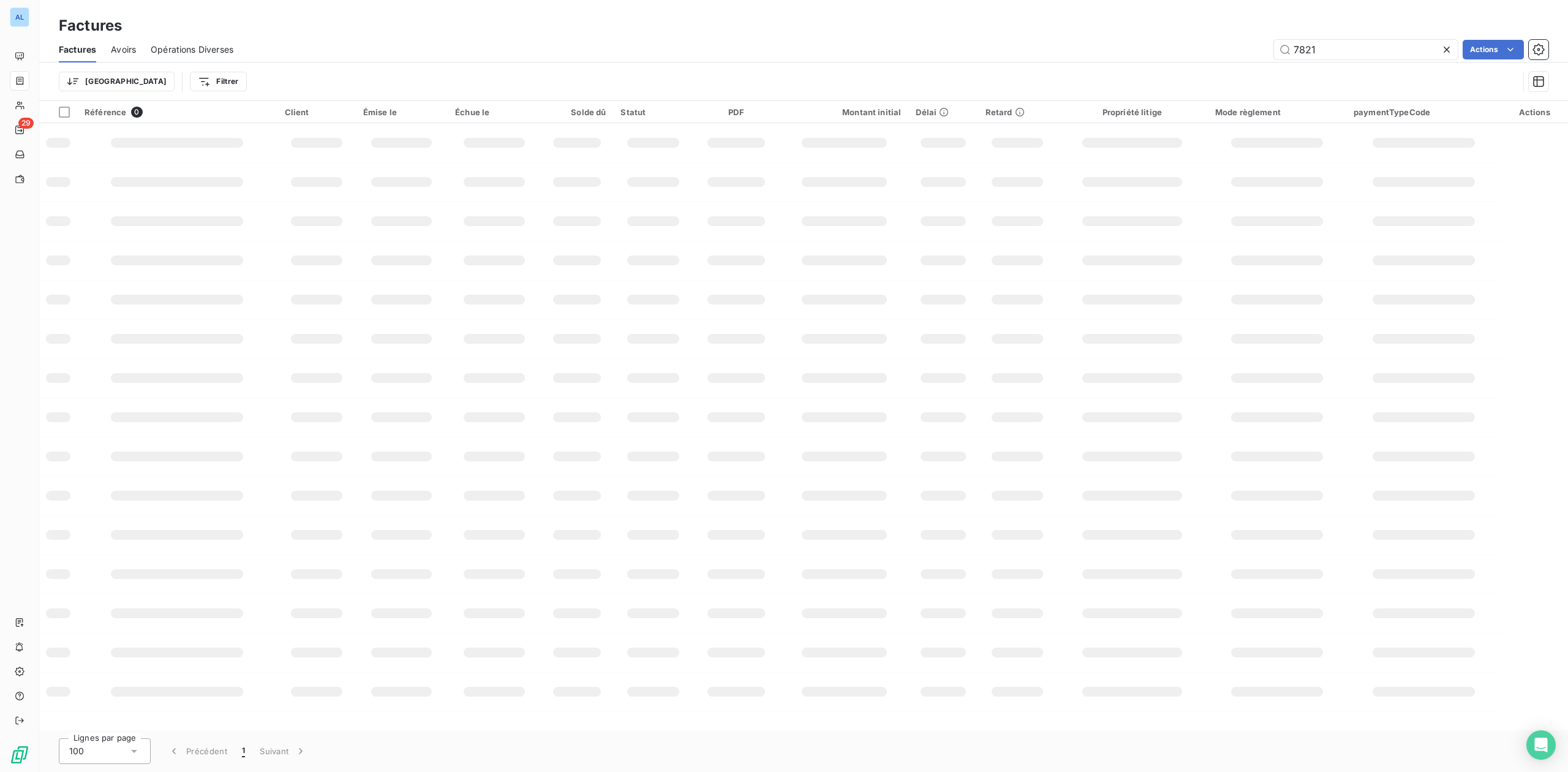
drag, startPoint x: 1346, startPoint y: 49, endPoint x: 936, endPoint y: 44, distance: 410.0
click at [989, 44] on div "7821 Actions" at bounding box center [898, 49] width 1300 height 19
type input "9659"
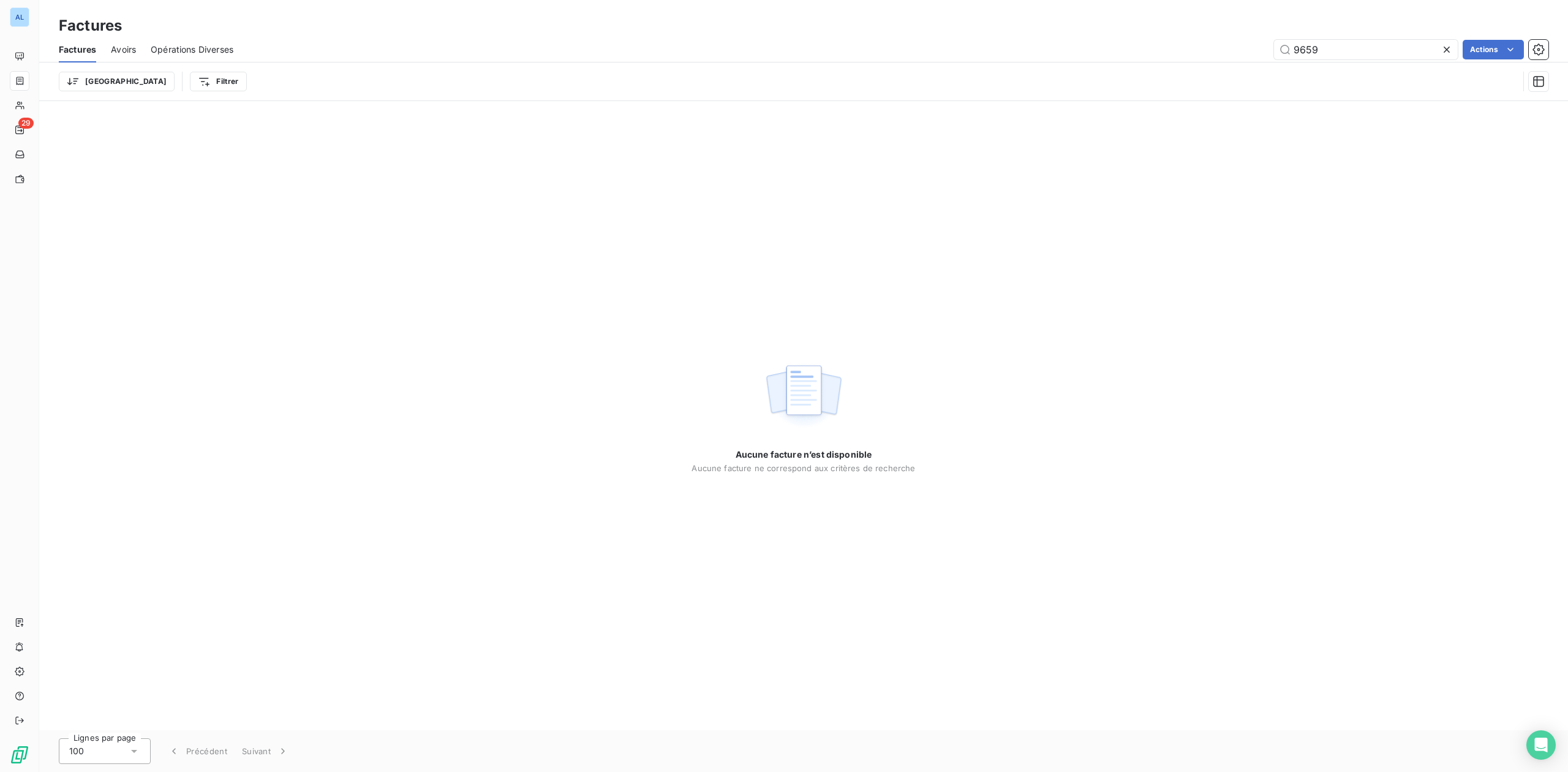
click at [123, 45] on span "Avoirs" at bounding box center [123, 49] width 25 height 12
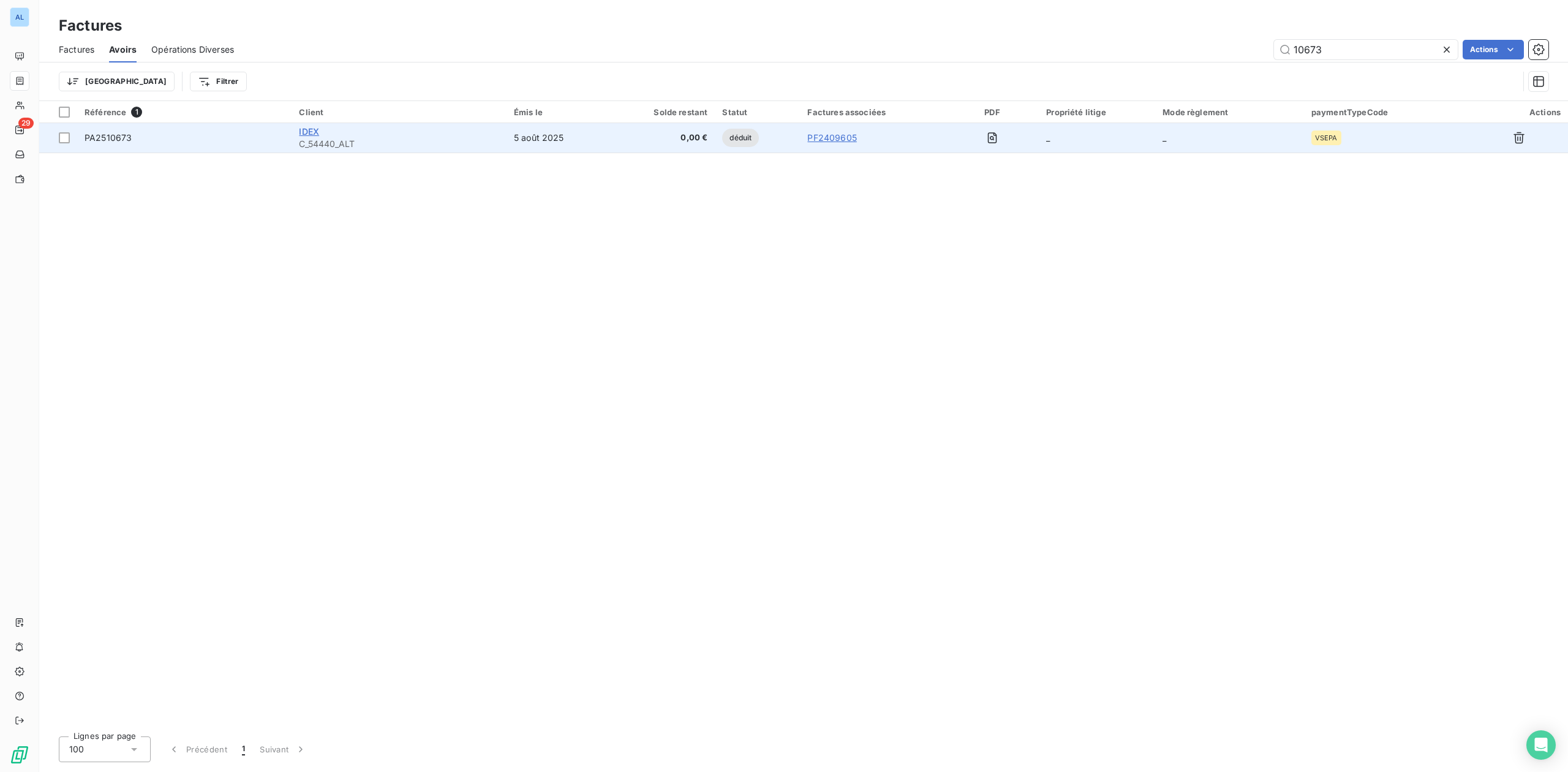
click at [319, 129] on span "IDEX" at bounding box center [309, 131] width 20 height 10
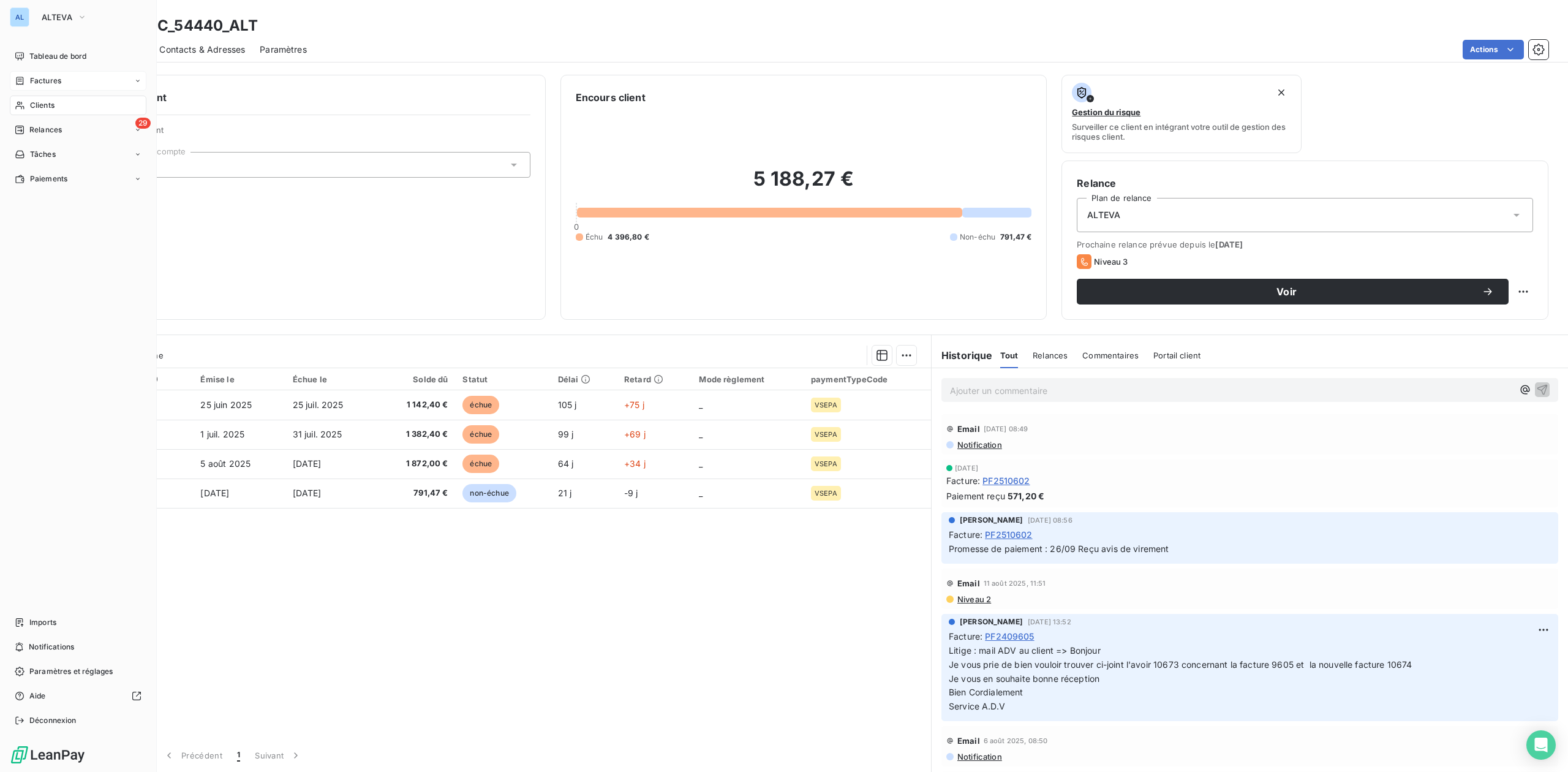
drag, startPoint x: 48, startPoint y: 15, endPoint x: 50, endPoint y: 28, distance: 13.2
click at [48, 15] on span "ALTEVA" at bounding box center [57, 16] width 31 height 10
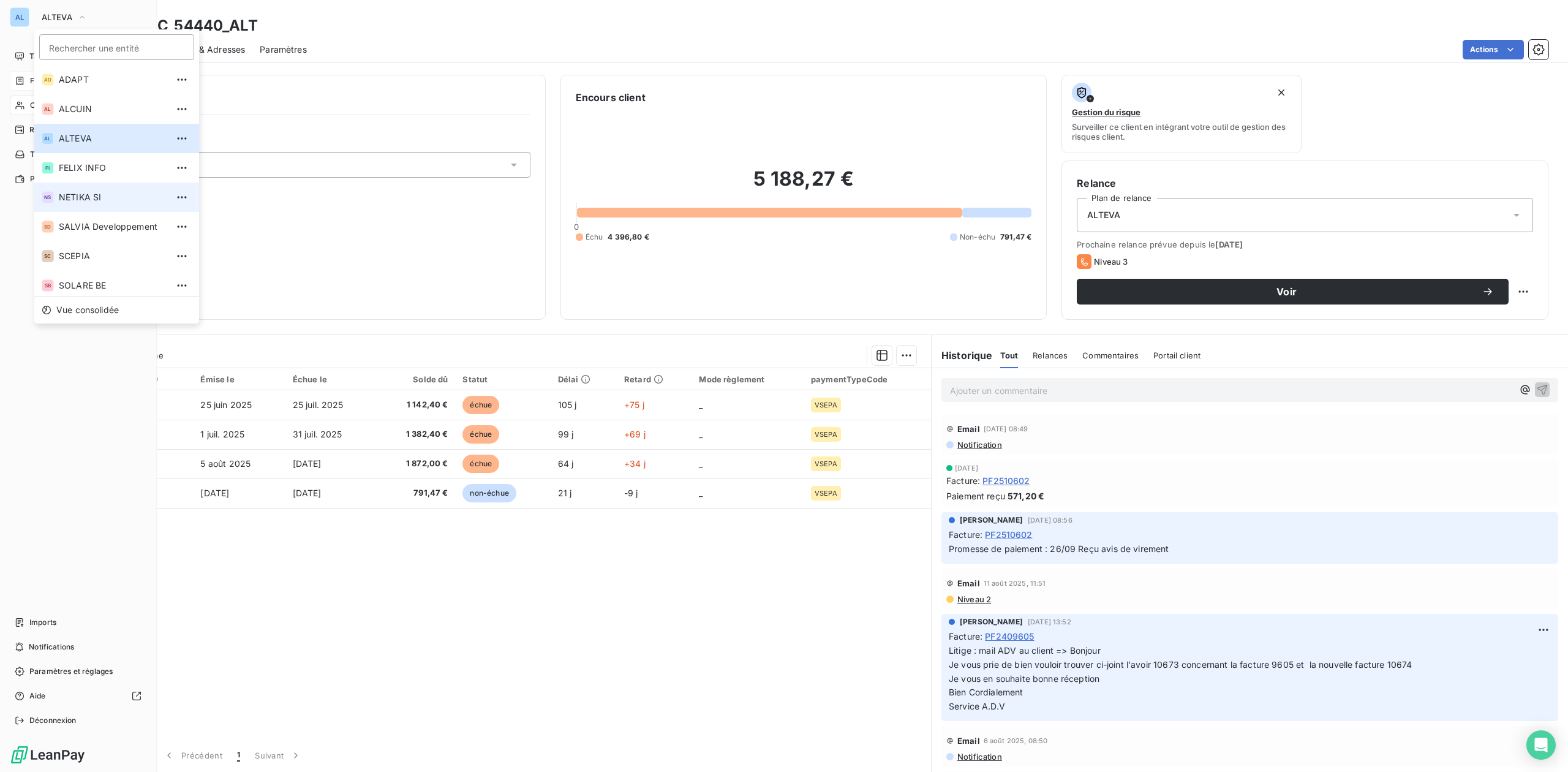
click at [72, 193] on span "NETIKA SI" at bounding box center [112, 197] width 109 height 12
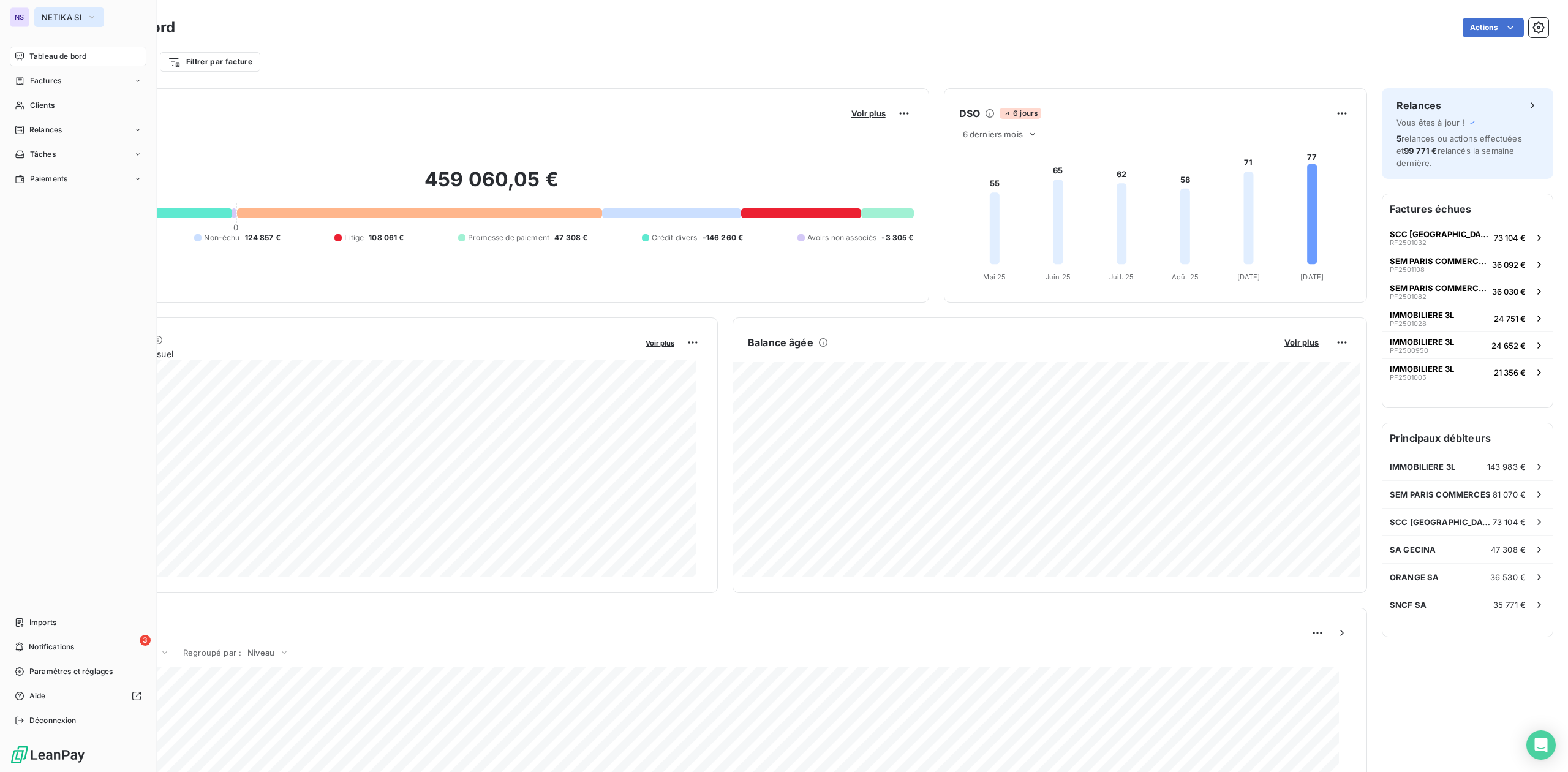
click at [62, 15] on span "NETIKA SI" at bounding box center [62, 16] width 40 height 10
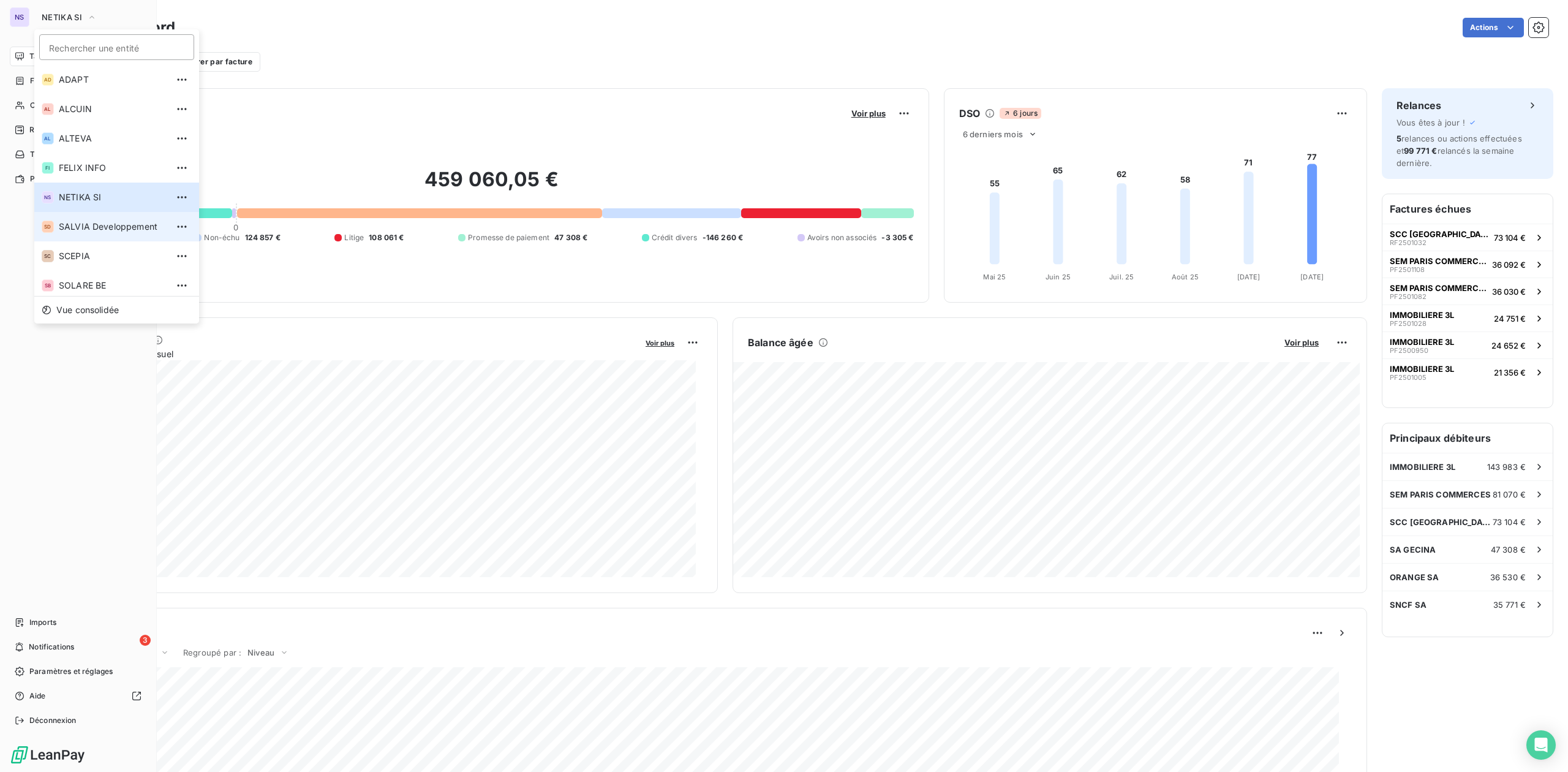
click at [79, 223] on span "SALVIA Developpement" at bounding box center [112, 226] width 109 height 12
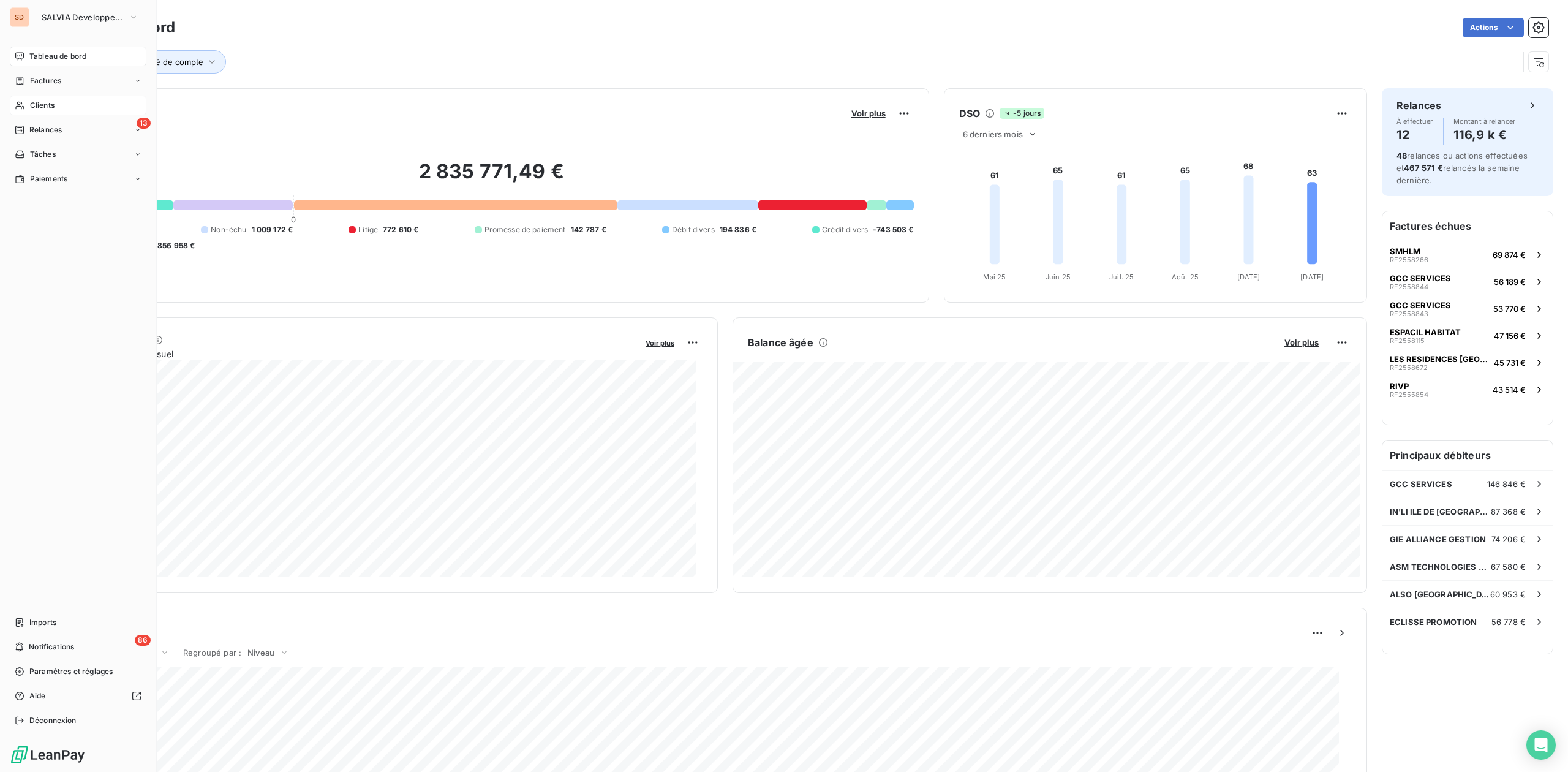
click at [49, 103] on span "Clients" at bounding box center [42, 105] width 25 height 11
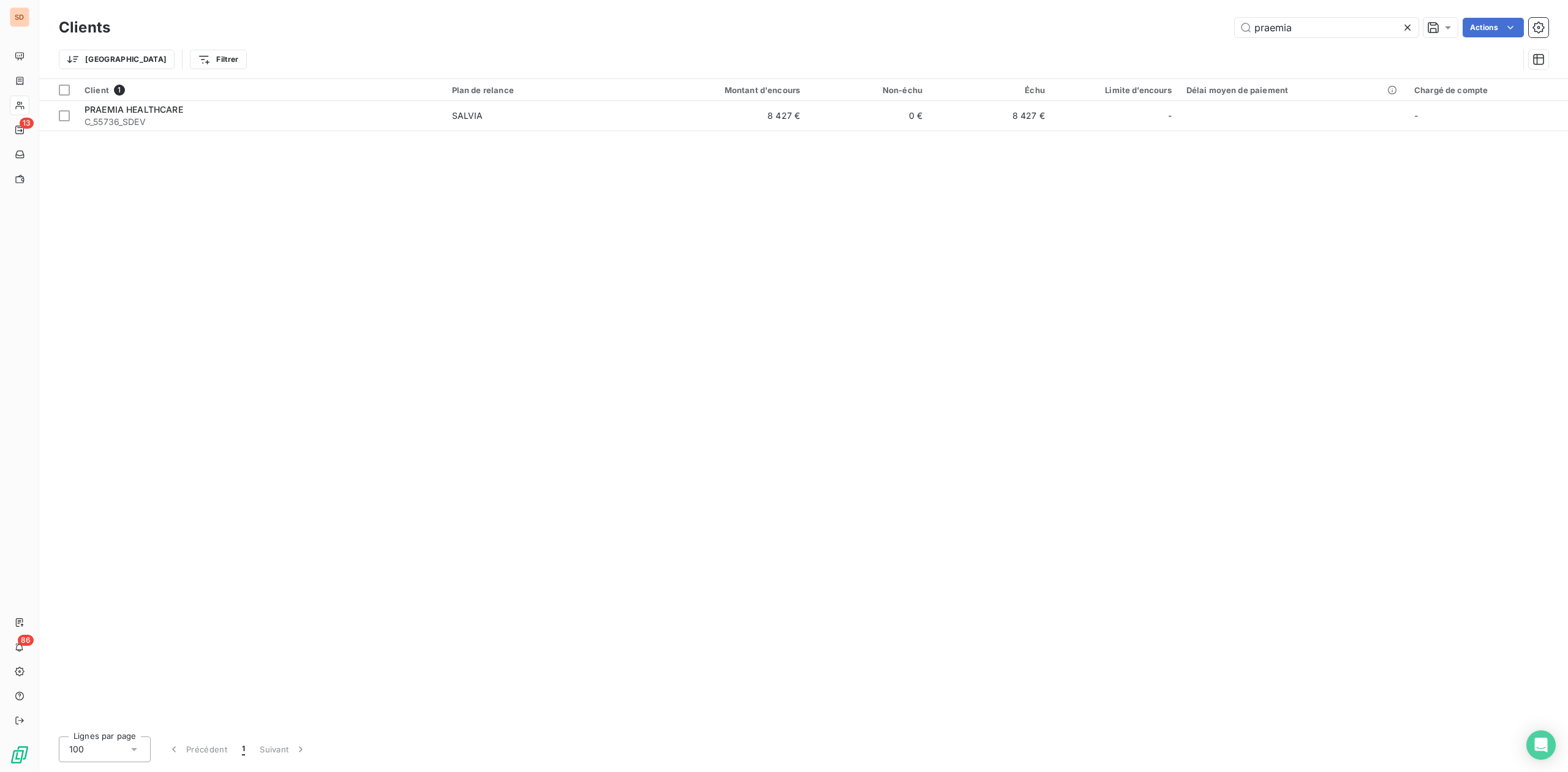
drag, startPoint x: 1233, startPoint y: 31, endPoint x: 931, endPoint y: 31, distance: 302.0
click at [969, 31] on div "praemia Actions" at bounding box center [836, 28] width 1423 height 19
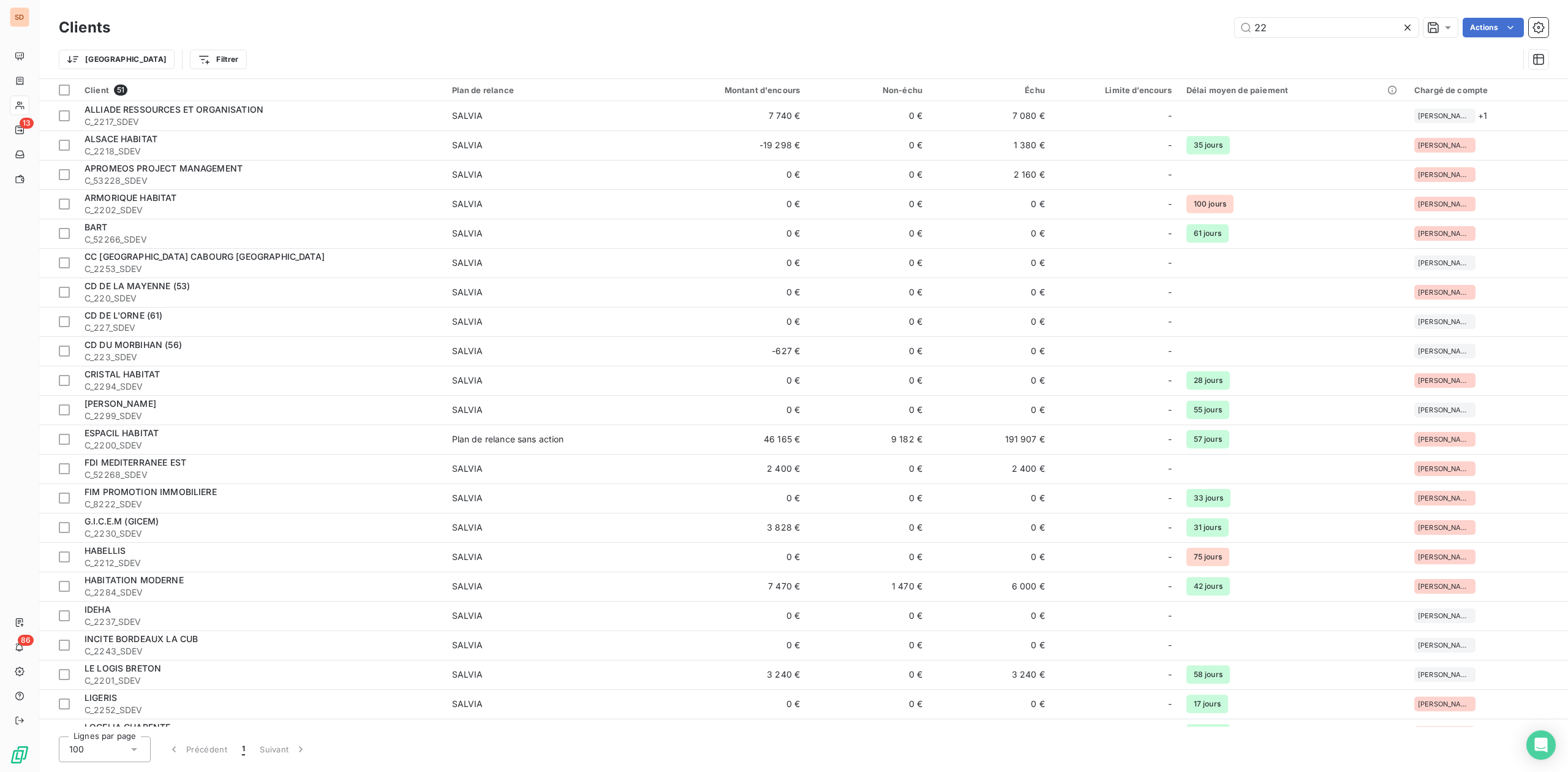
drag, startPoint x: 1296, startPoint y: 19, endPoint x: 998, endPoint y: 19, distance: 298.0
click at [1056, 19] on div "22 Actions" at bounding box center [836, 28] width 1423 height 19
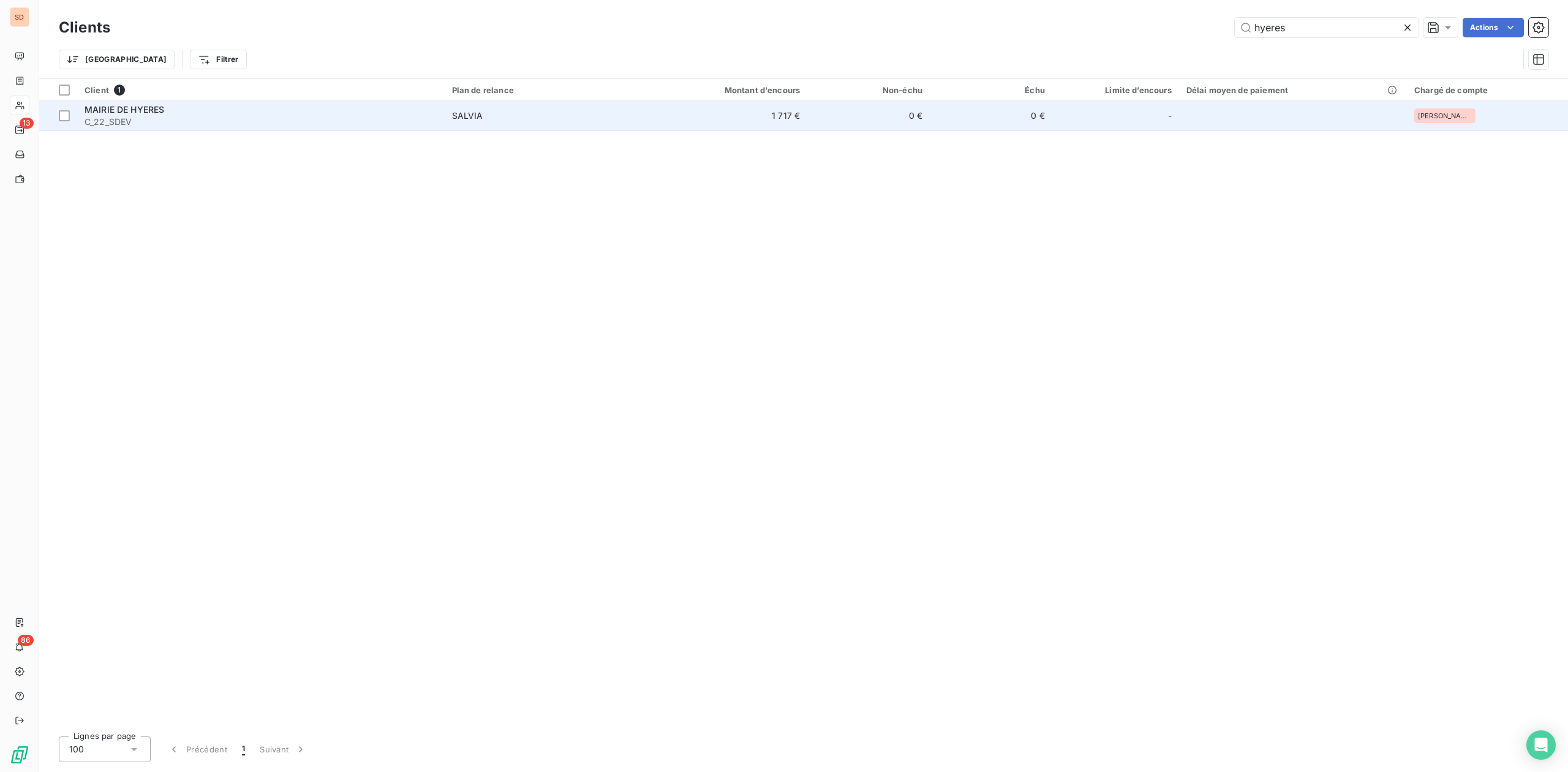
type input "hyeres"
click at [277, 116] on span "C_22_SDEV" at bounding box center [261, 121] width 353 height 12
